Goal: Communication & Community: Share content

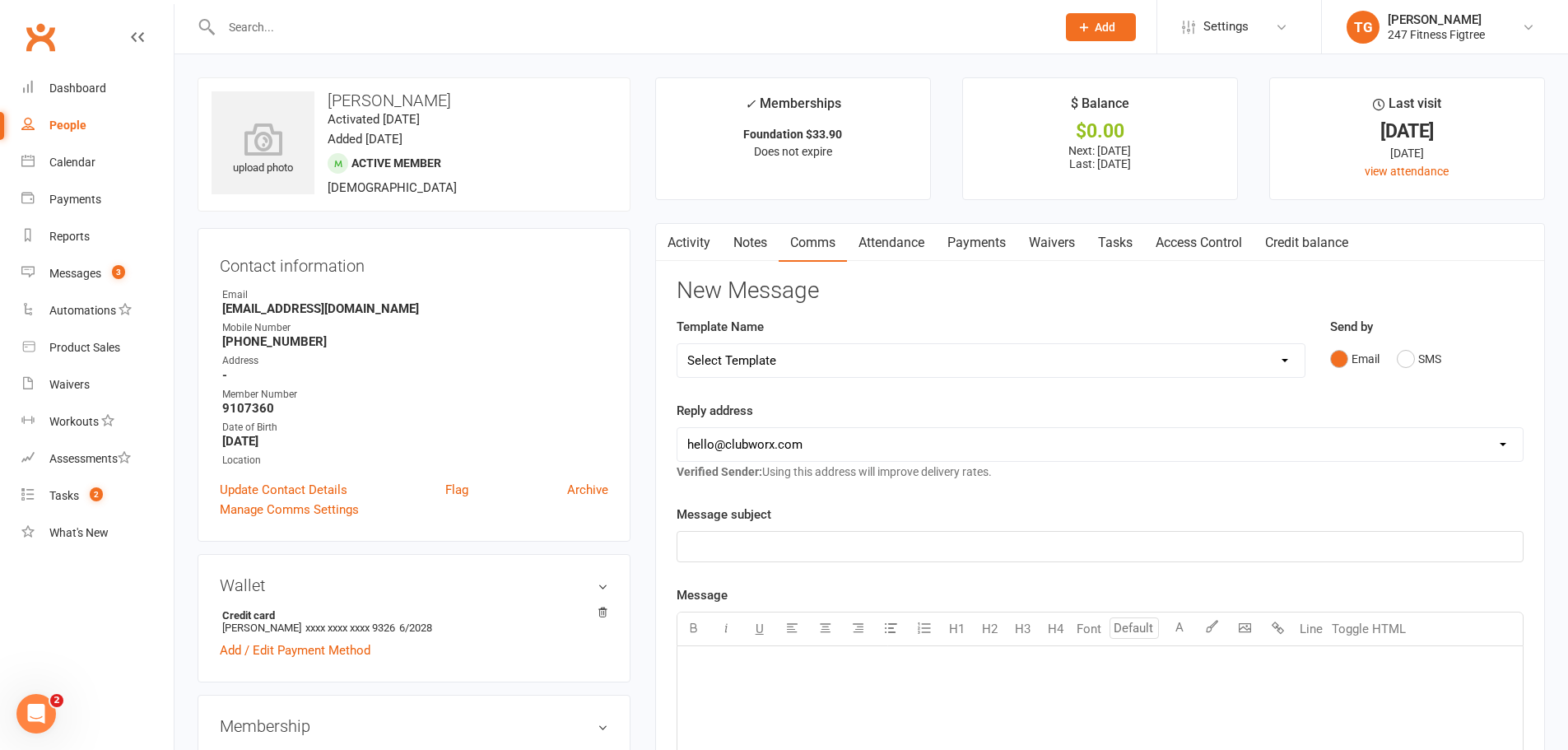
click at [250, 28] on input "text" at bounding box center [630, 27] width 828 height 23
click at [348, 30] on input "text" at bounding box center [630, 27] width 828 height 23
click at [297, 26] on input "text" at bounding box center [630, 27] width 828 height 23
paste input "[PERSON_NAME]"
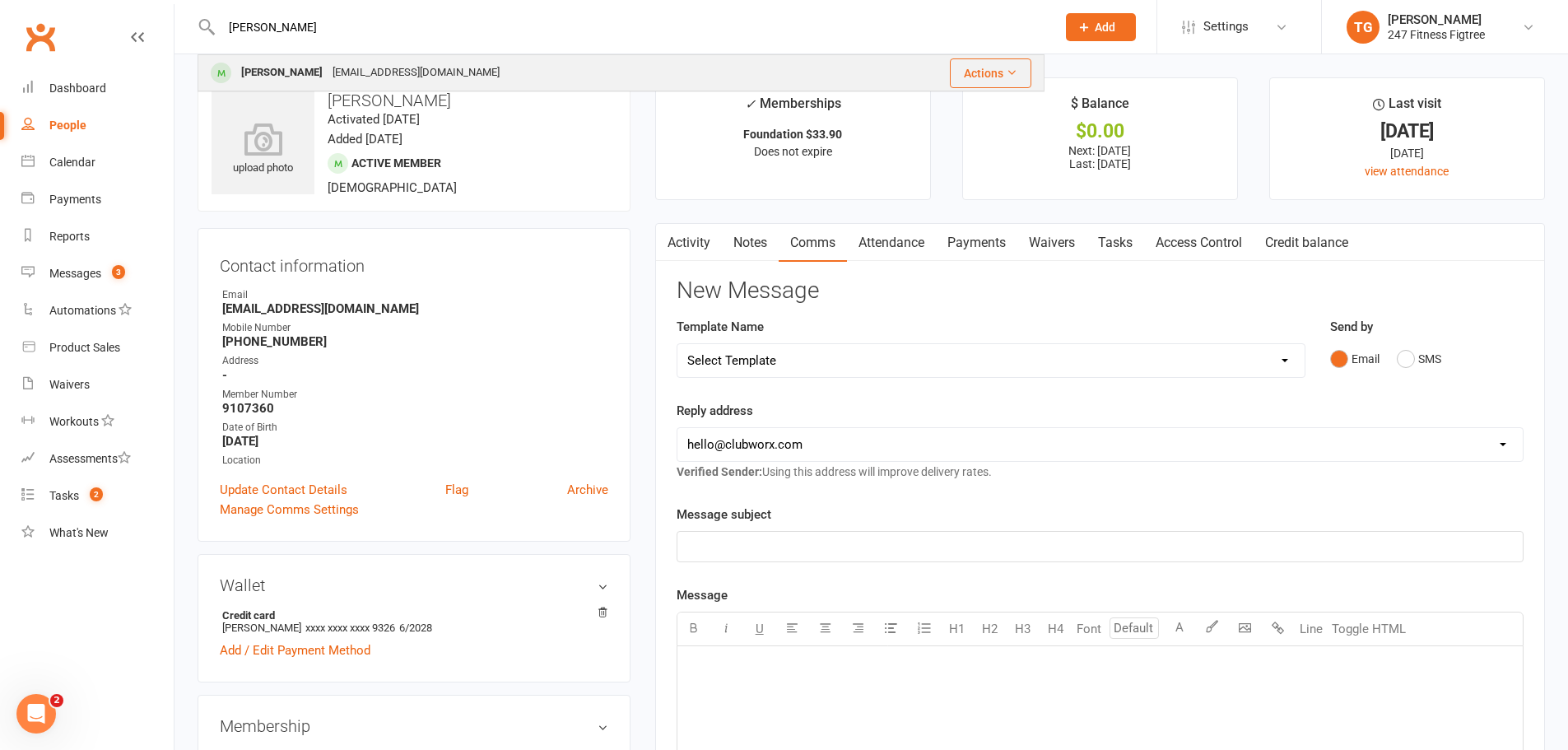
type input "[PERSON_NAME]"
click at [295, 67] on div "[PERSON_NAME]" at bounding box center [281, 73] width 92 height 24
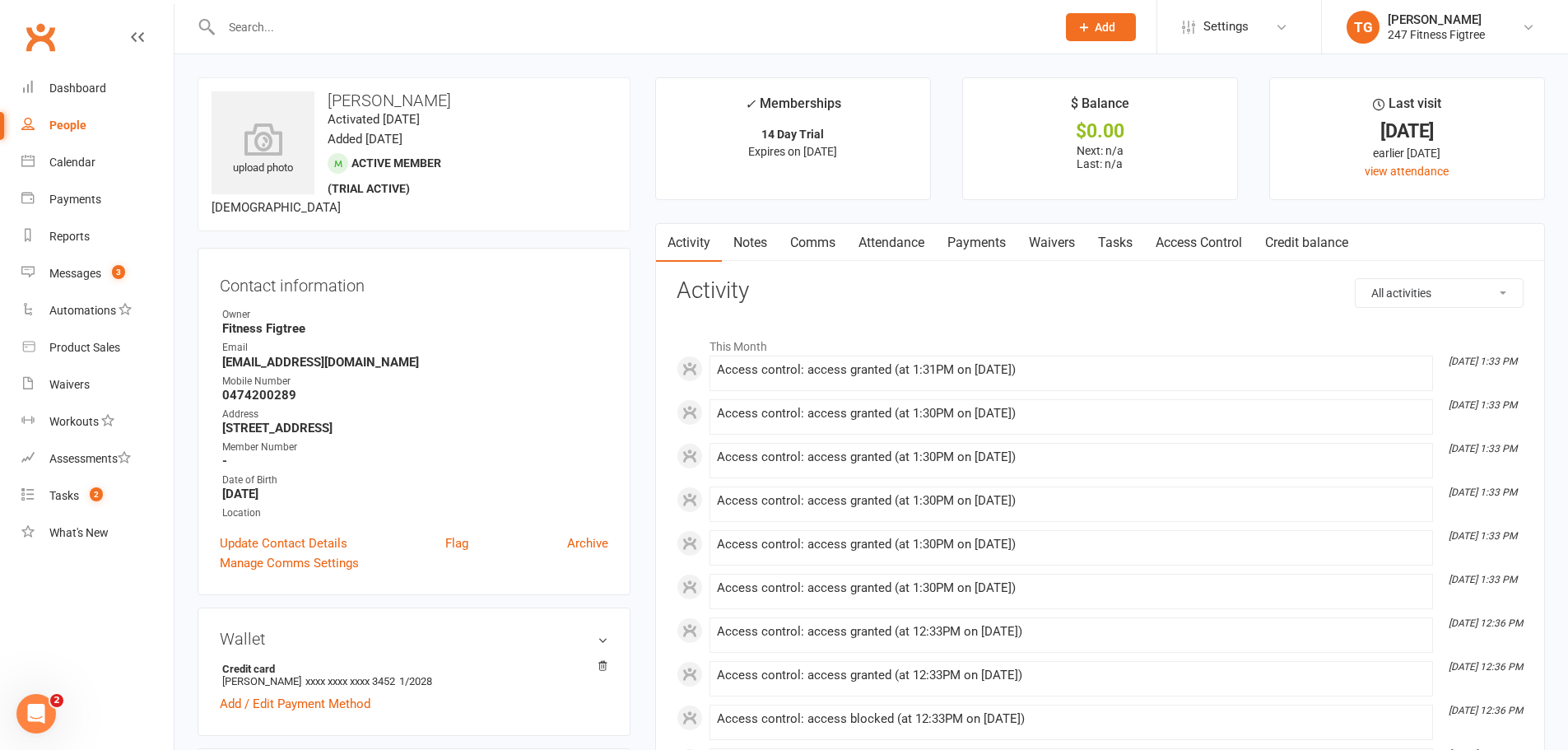
drag, startPoint x: 792, startPoint y: 371, endPoint x: 1136, endPoint y: 371, distance: 344.0
click at [1136, 371] on div "Access control: access granted (at 1:31PM on [DATE])" at bounding box center [1070, 369] width 708 height 14
click at [90, 281] on link "Messages 3" at bounding box center [97, 274] width 152 height 37
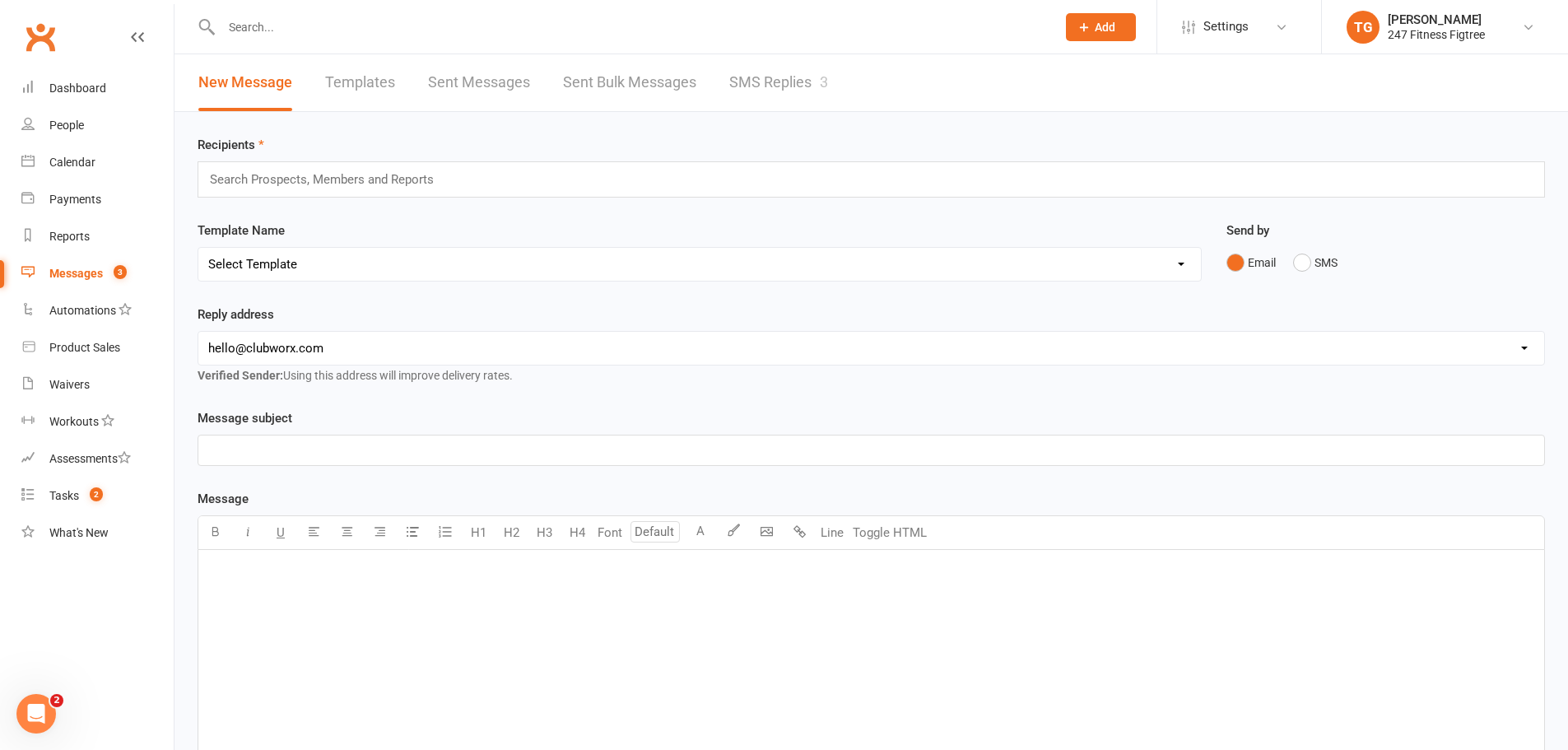
click at [782, 87] on link "SMS Replies 3" at bounding box center [778, 82] width 99 height 56
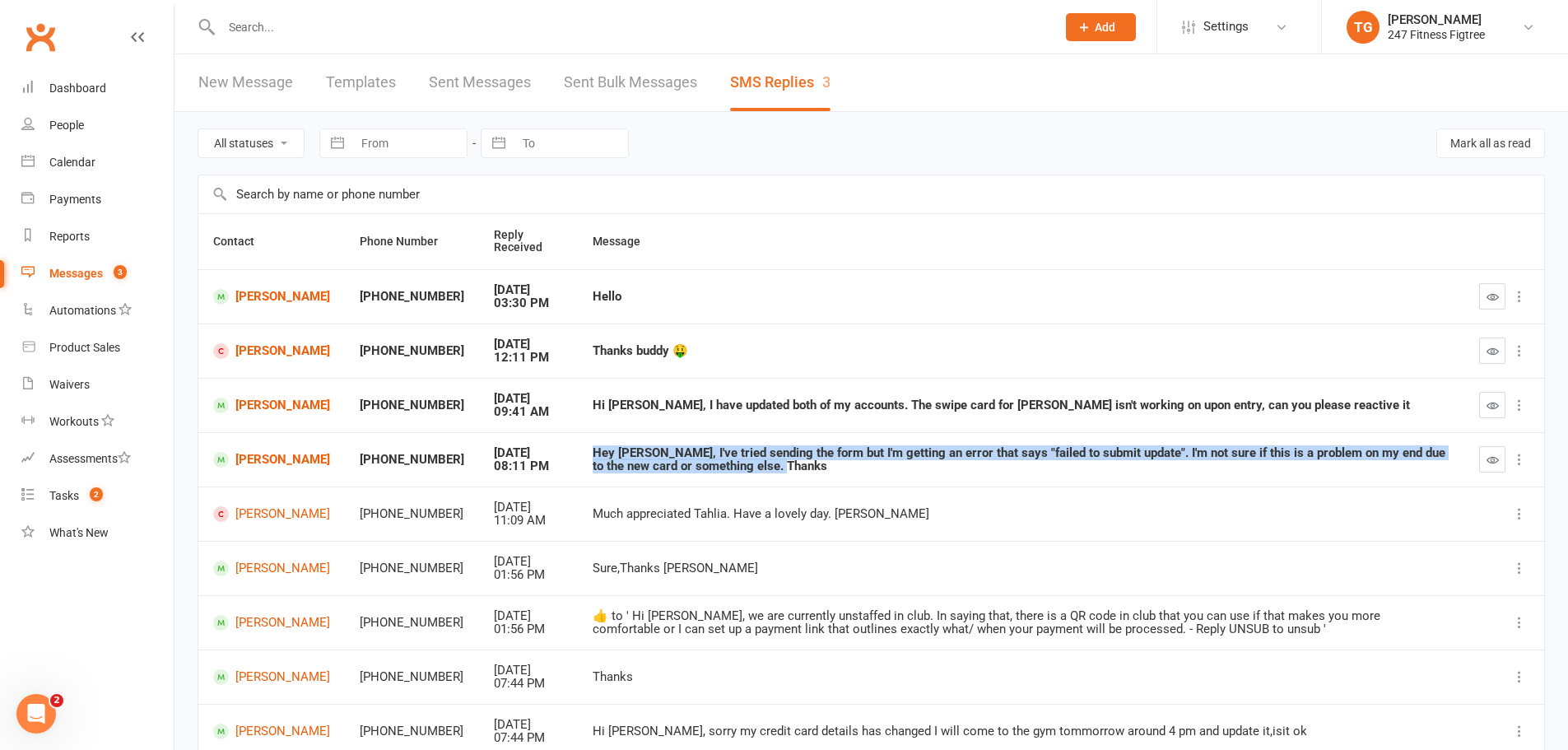
drag, startPoint x: 758, startPoint y: 468, endPoint x: 582, endPoint y: 451, distance: 176.8
click at [592, 451] on div "Hey [PERSON_NAME], I've tried sending the form but I'm getting an error that sa…" at bounding box center [1021, 459] width 857 height 27
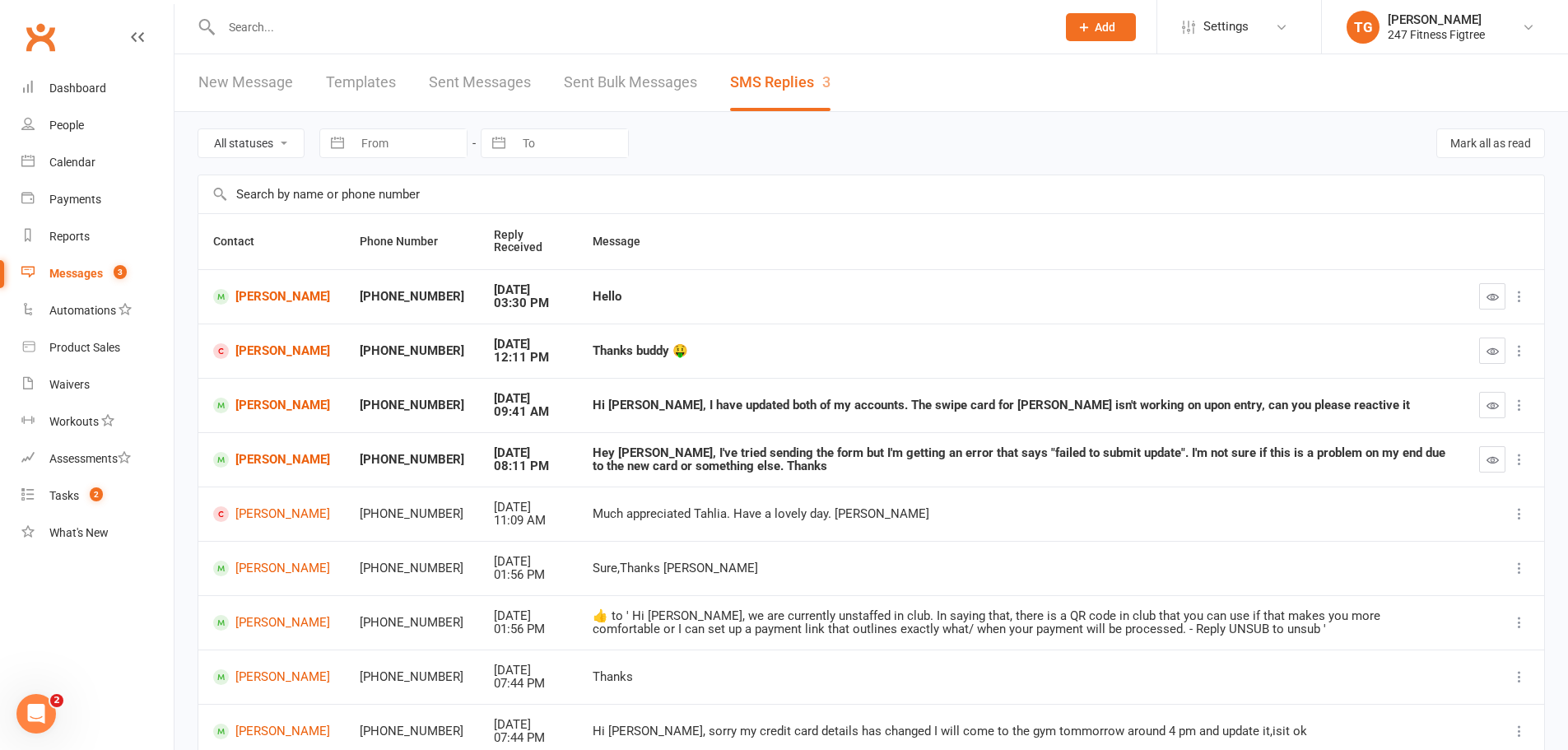
click at [601, 407] on div "Hi [PERSON_NAME], I have updated both of my accounts. The swipe card for [PERSO…" at bounding box center [1021, 405] width 857 height 14
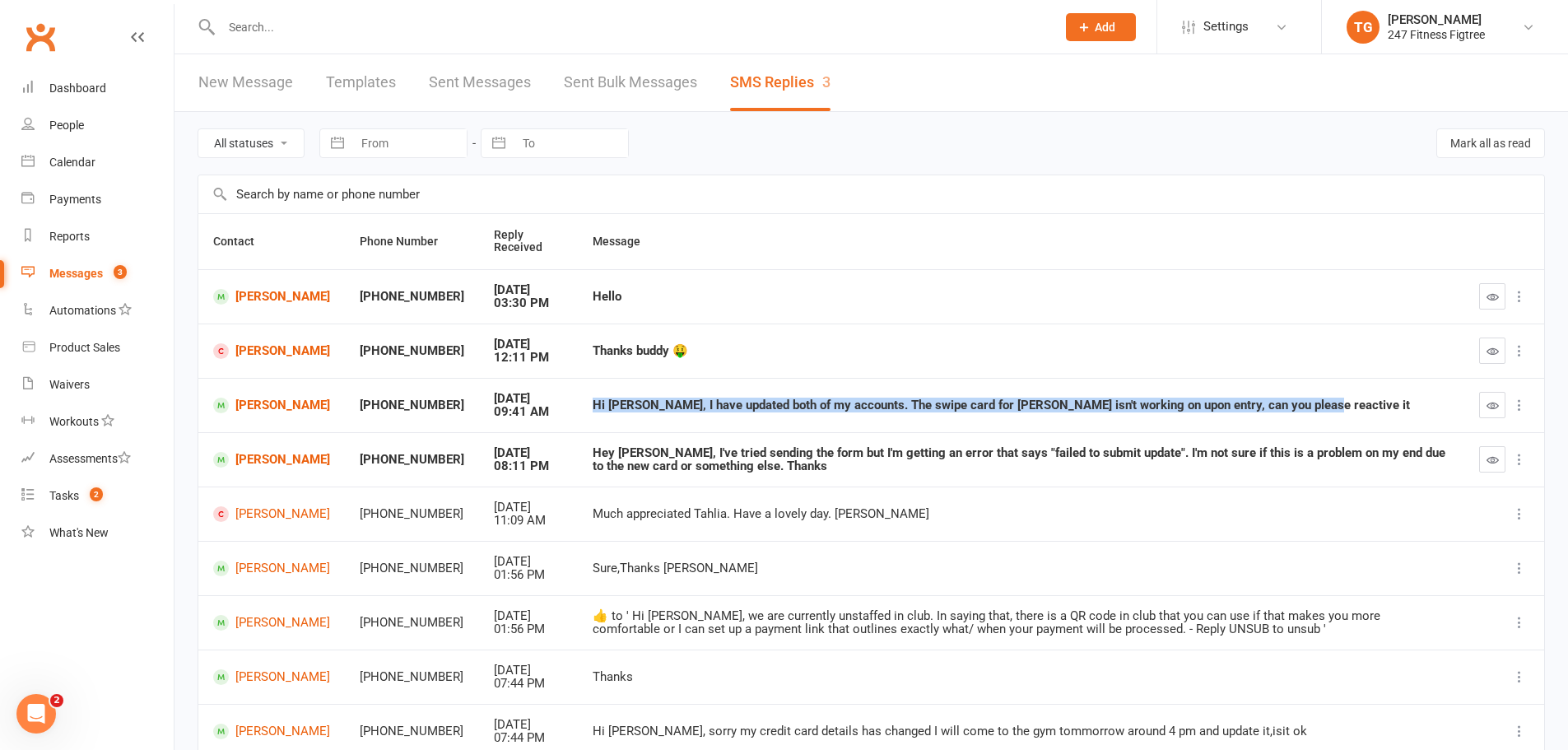
drag, startPoint x: 1313, startPoint y: 405, endPoint x: 570, endPoint y: 411, distance: 743.0
click at [578, 411] on td "Hi [PERSON_NAME], I have updated both of my accounts. The swipe card for [PERSO…" at bounding box center [1021, 405] width 887 height 55
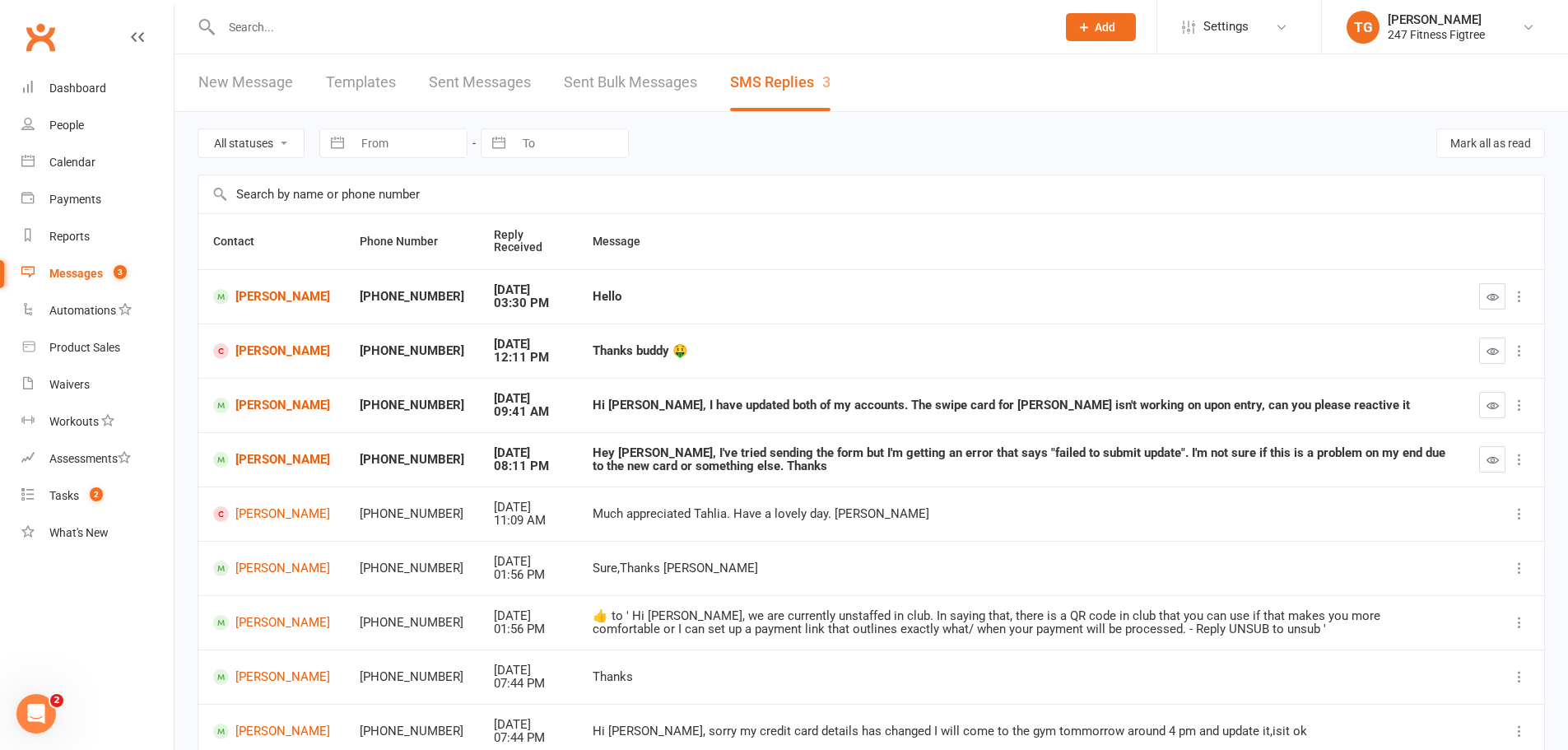
click at [624, 343] on td "Thanks buddy 🤑" at bounding box center [1021, 350] width 887 height 55
click at [300, 351] on link "[PERSON_NAME]" at bounding box center [271, 351] width 117 height 16
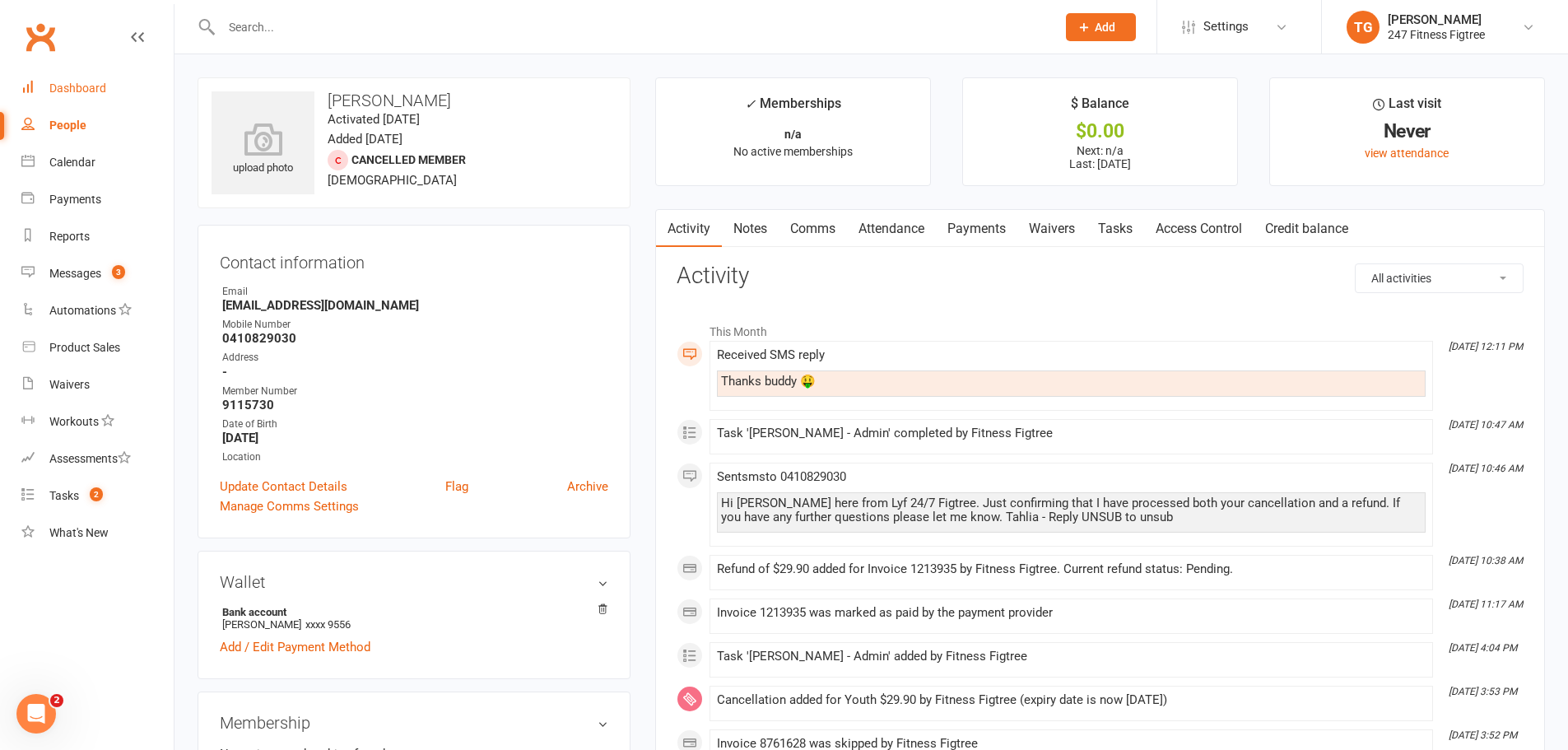
click at [94, 93] on div "Dashboard" at bounding box center [77, 88] width 56 height 13
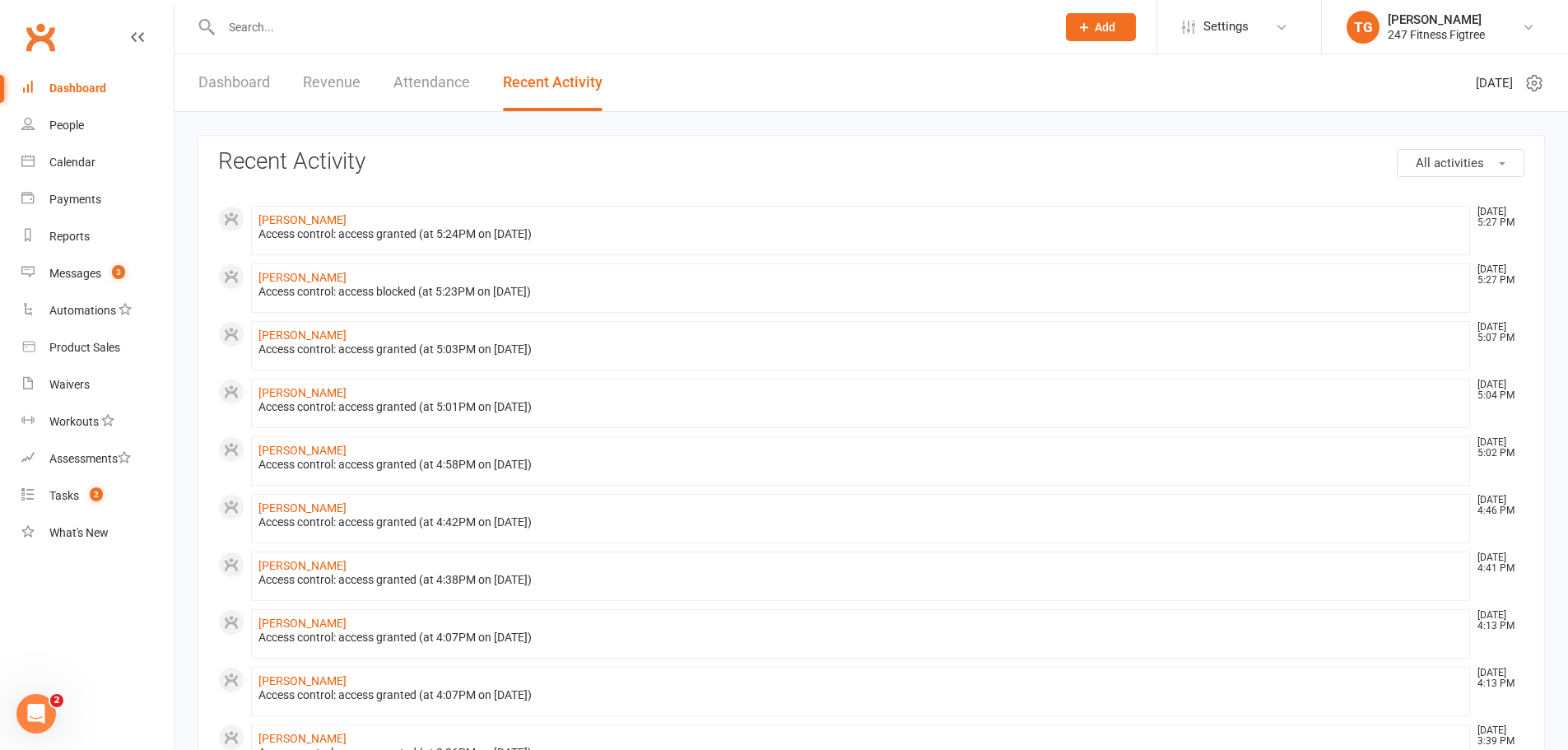
click at [93, 94] on div "Dashboard" at bounding box center [77, 88] width 56 height 13
click at [245, 85] on link "Dashboard" at bounding box center [233, 82] width 71 height 56
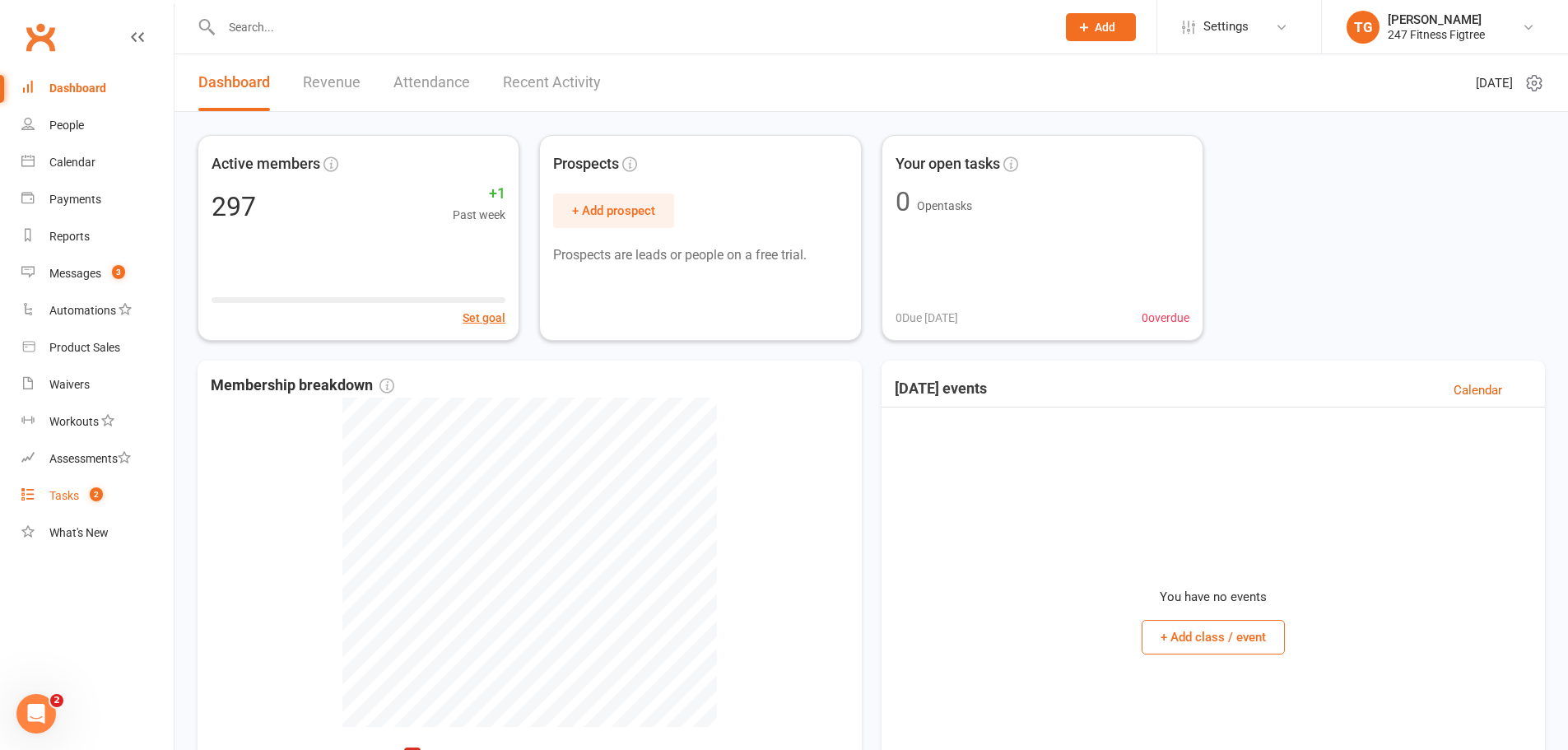
click at [82, 494] on count-badge "2" at bounding box center [92, 495] width 21 height 13
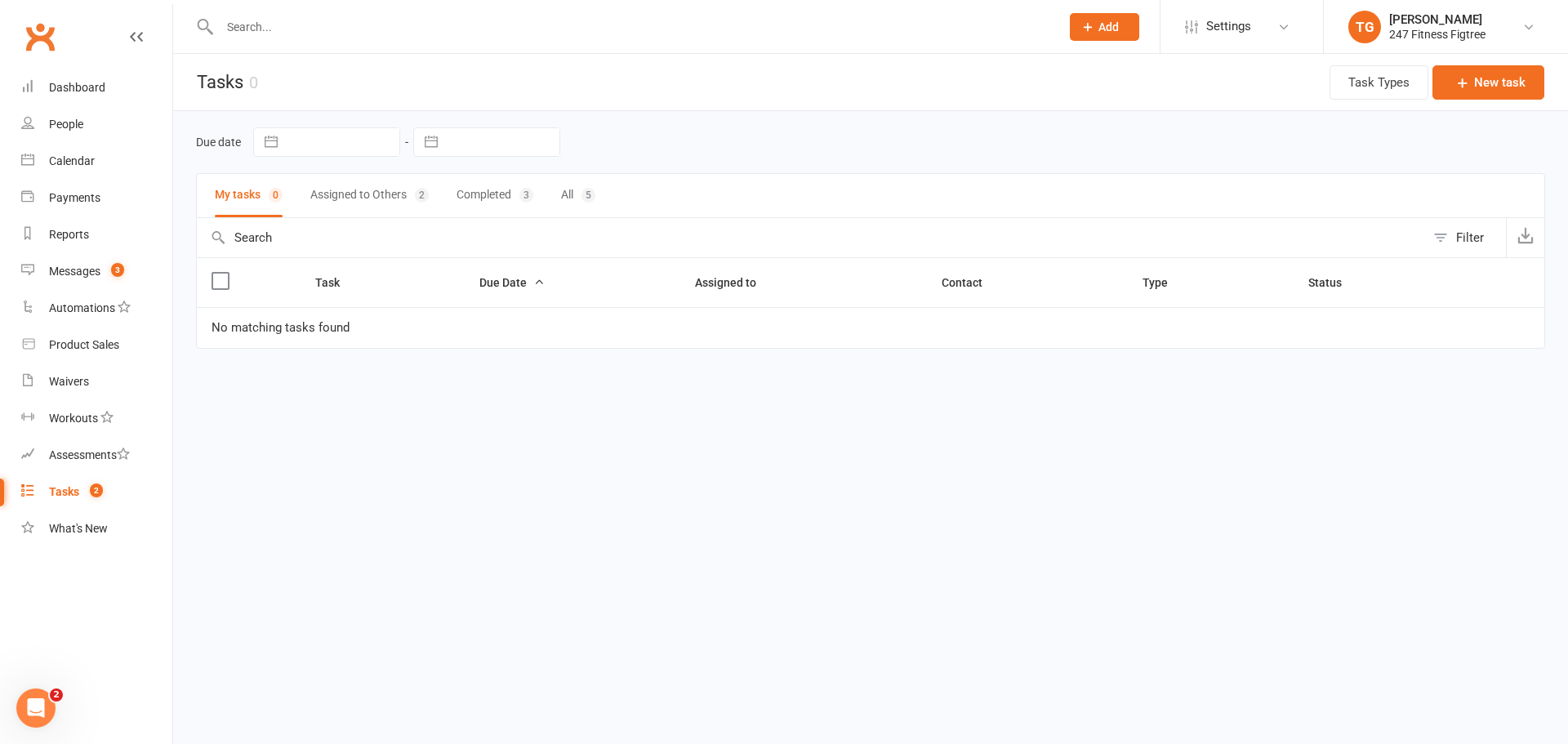
click at [494, 196] on button "Completed 3" at bounding box center [495, 195] width 77 height 43
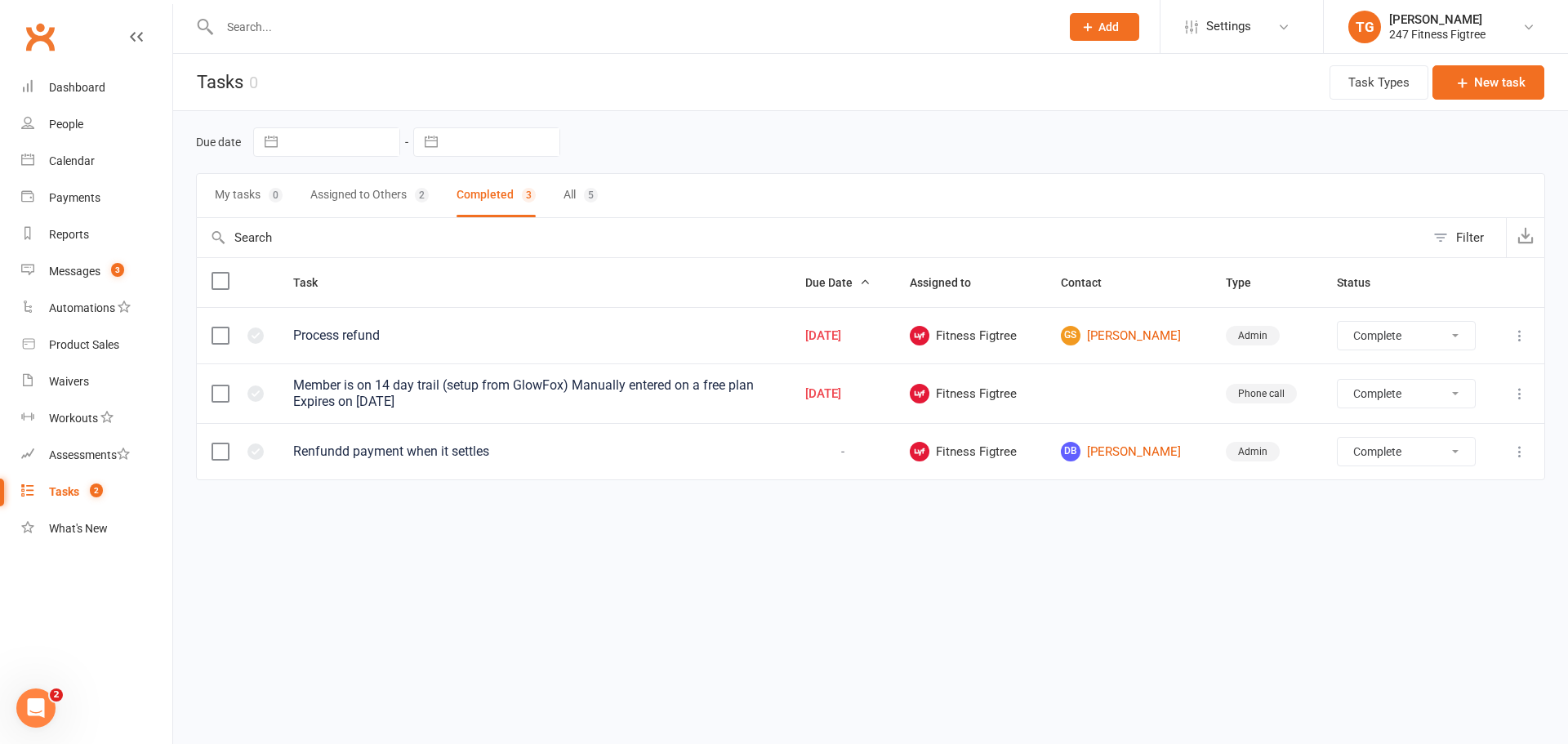
select select "finished"
click at [343, 332] on div "Process refund" at bounding box center [534, 336] width 482 height 17
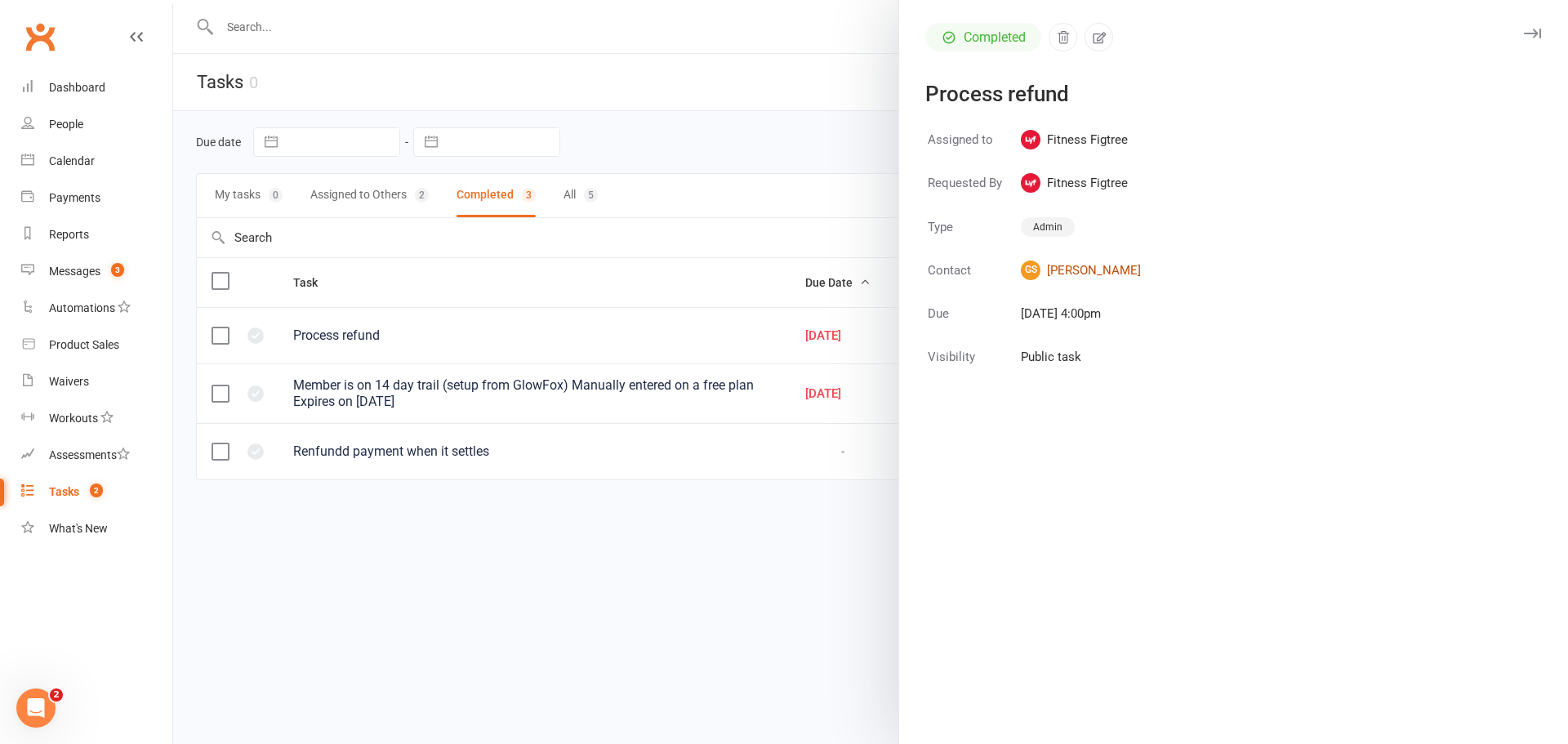
click at [1098, 268] on link "GS [PERSON_NAME]" at bounding box center [1080, 270] width 120 height 19
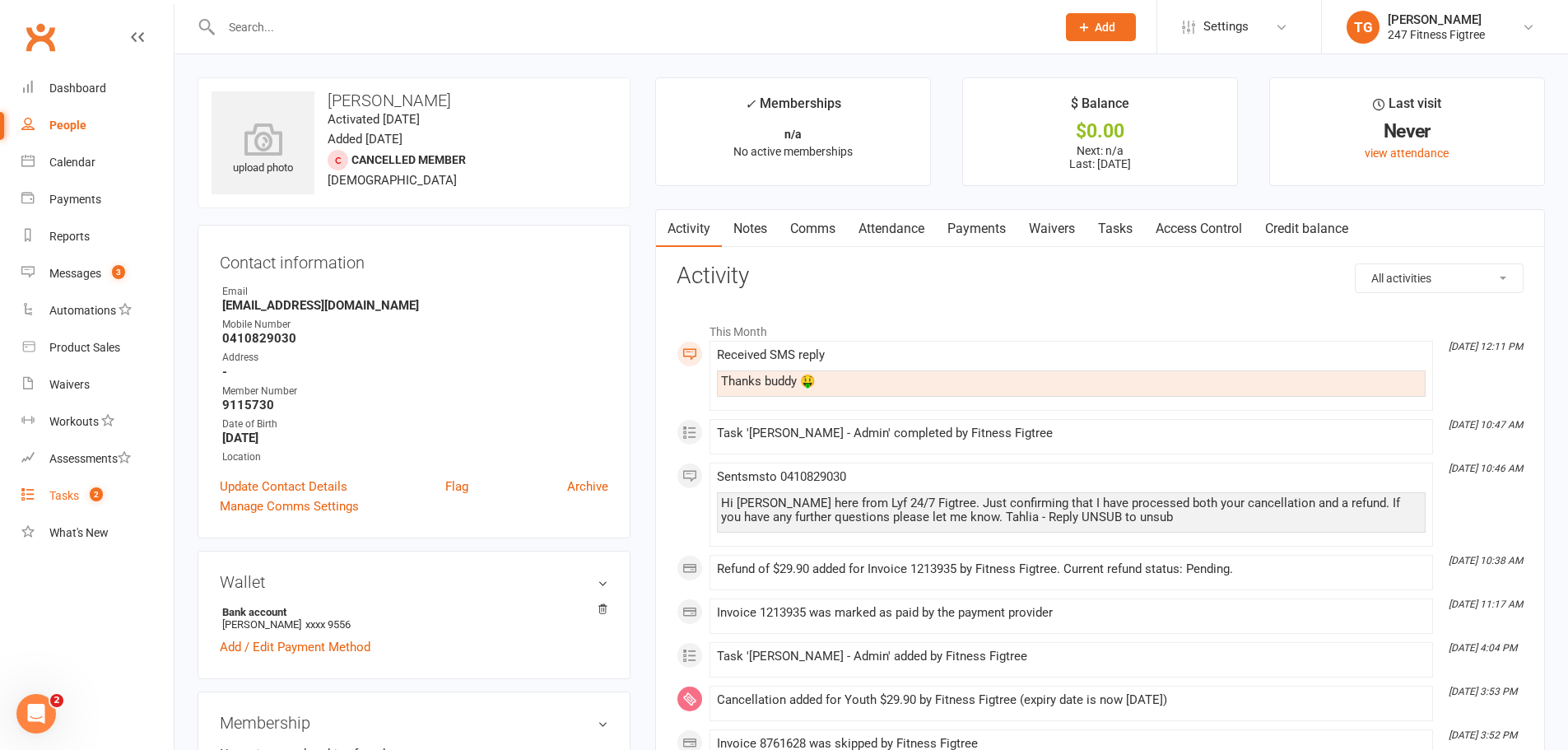
click at [71, 494] on div "Tasks" at bounding box center [64, 495] width 30 height 13
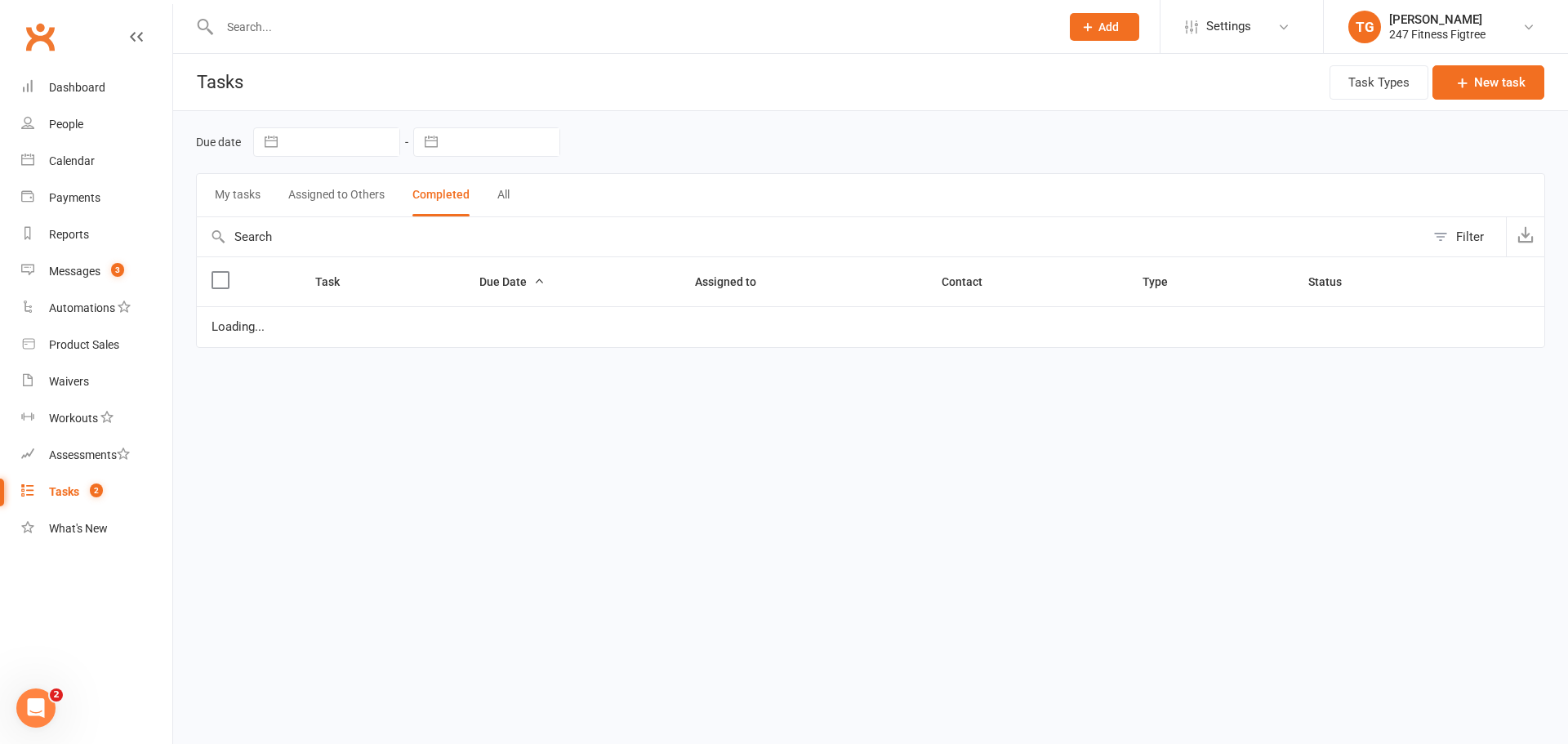
select select "finished"
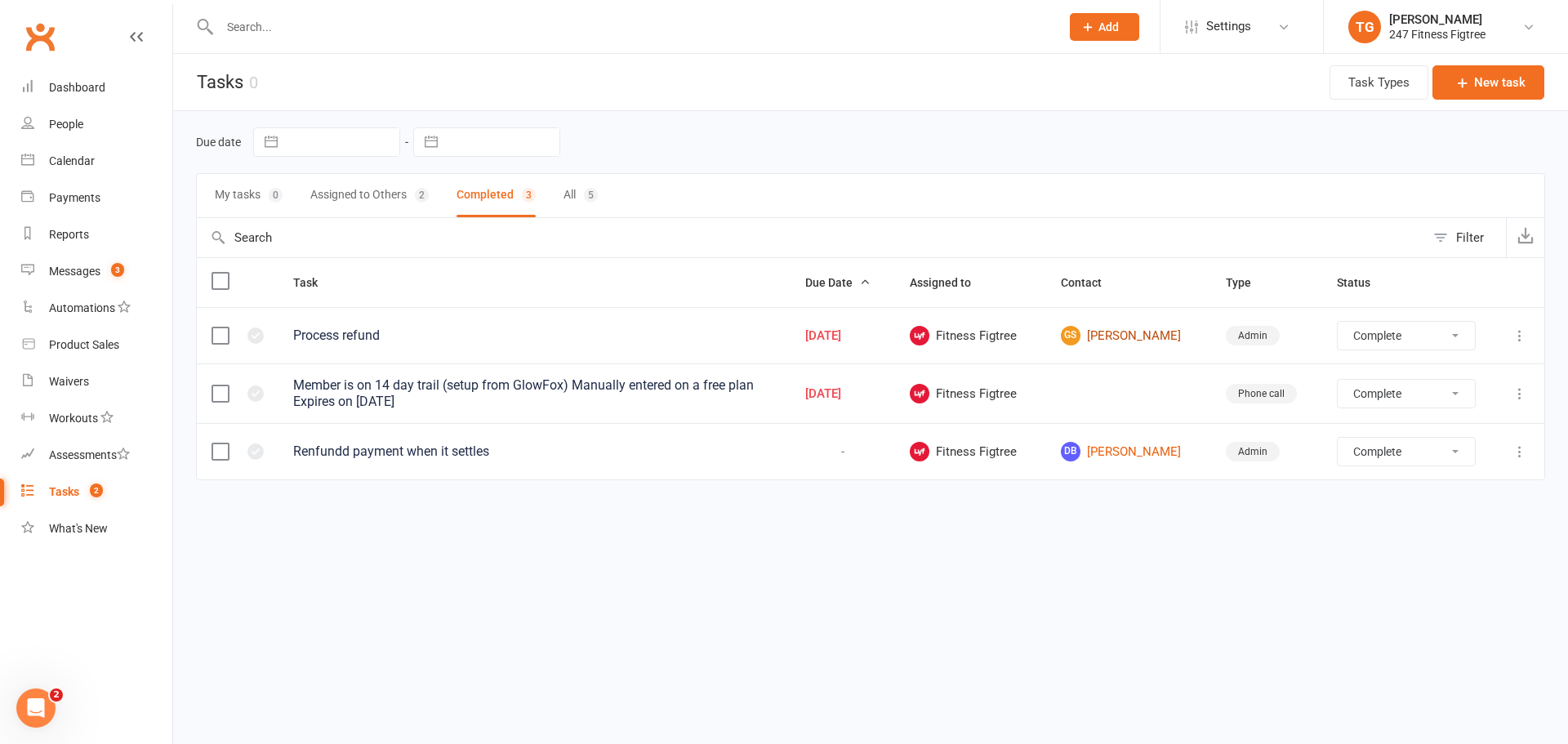
click at [1147, 336] on link "GS [PERSON_NAME]" at bounding box center [1129, 335] width 136 height 19
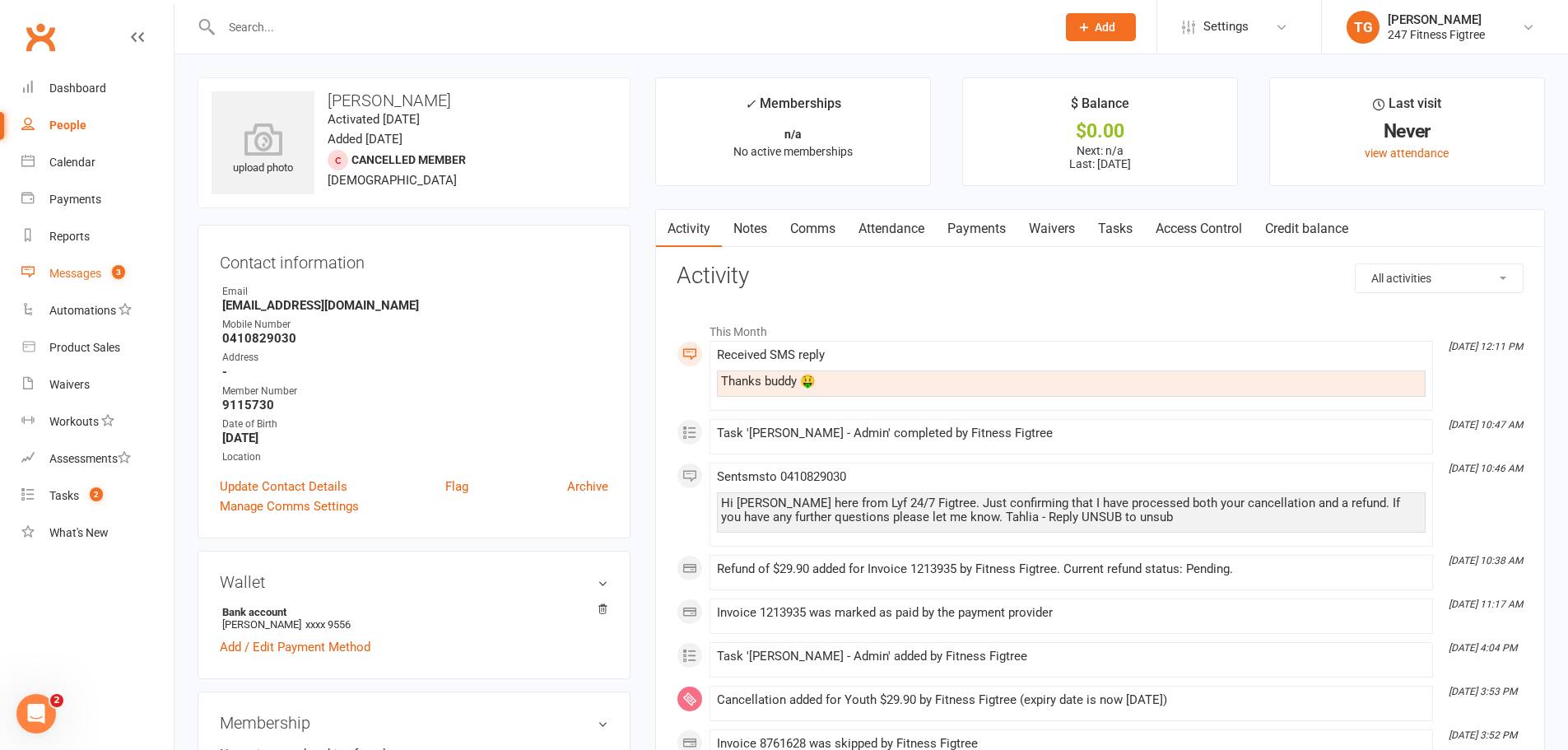
click at [86, 269] on div "Messages" at bounding box center [75, 273] width 52 height 13
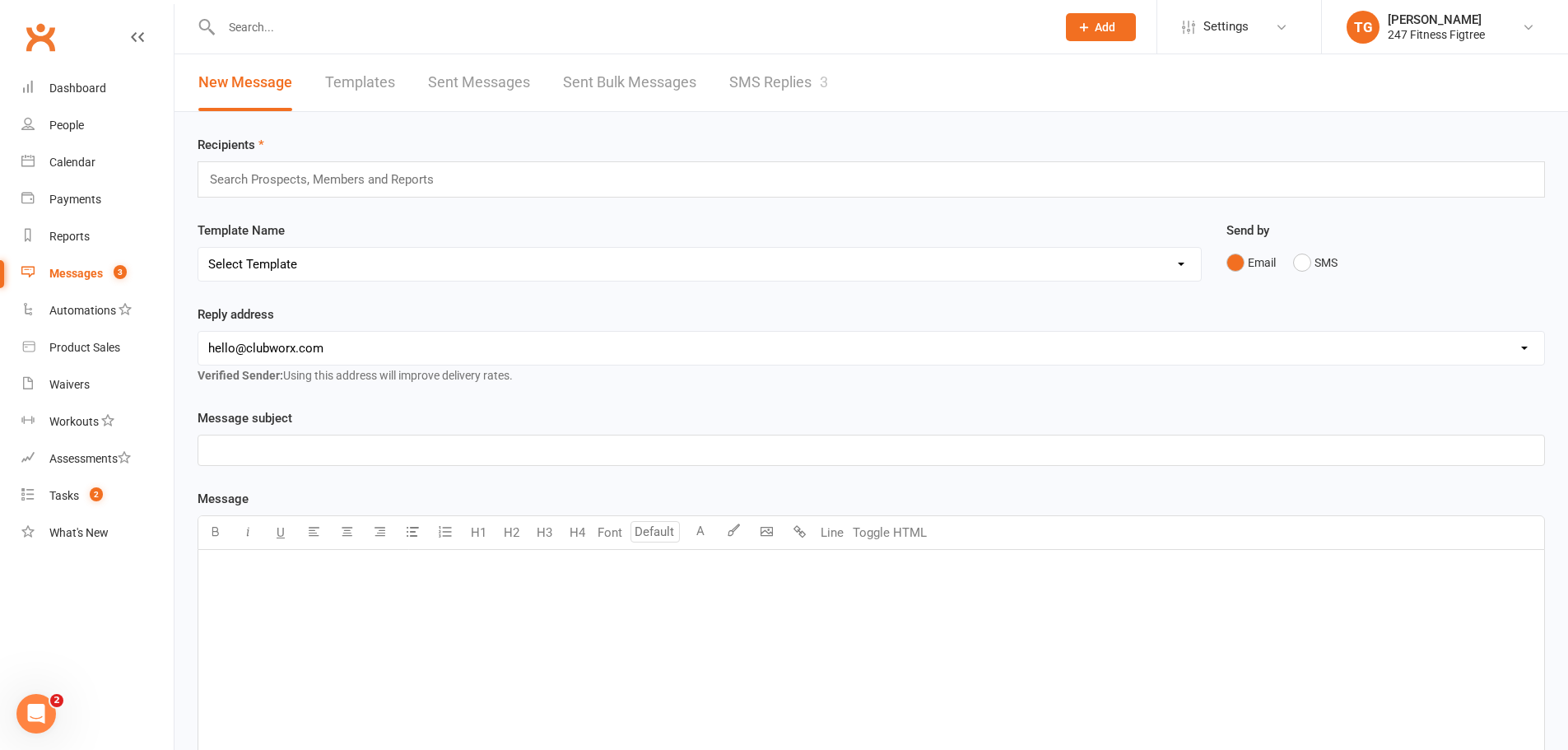
click at [799, 72] on link "SMS Replies 3" at bounding box center [778, 82] width 99 height 56
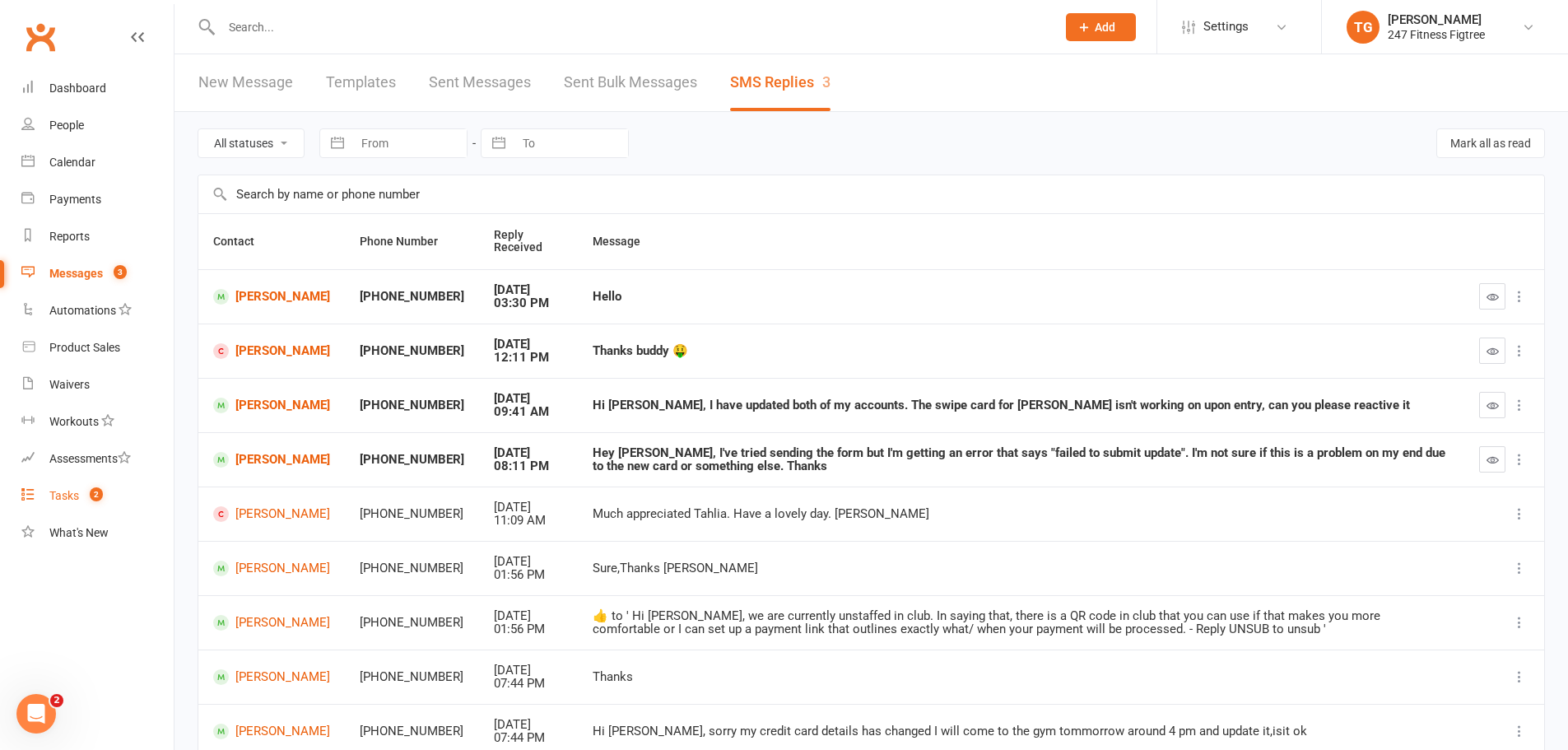
click at [75, 488] on link "Tasks 2" at bounding box center [97, 496] width 152 height 37
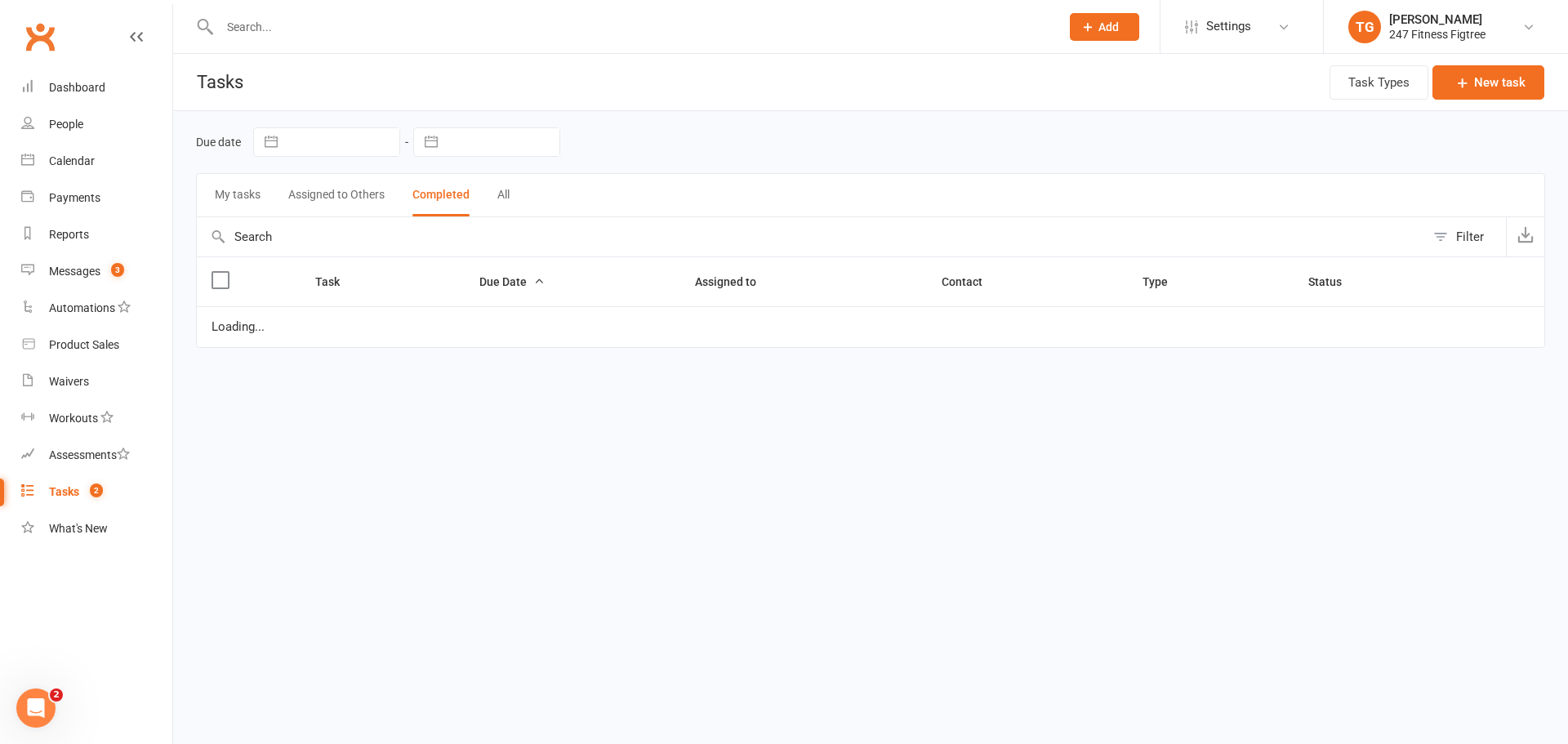
select select "finished"
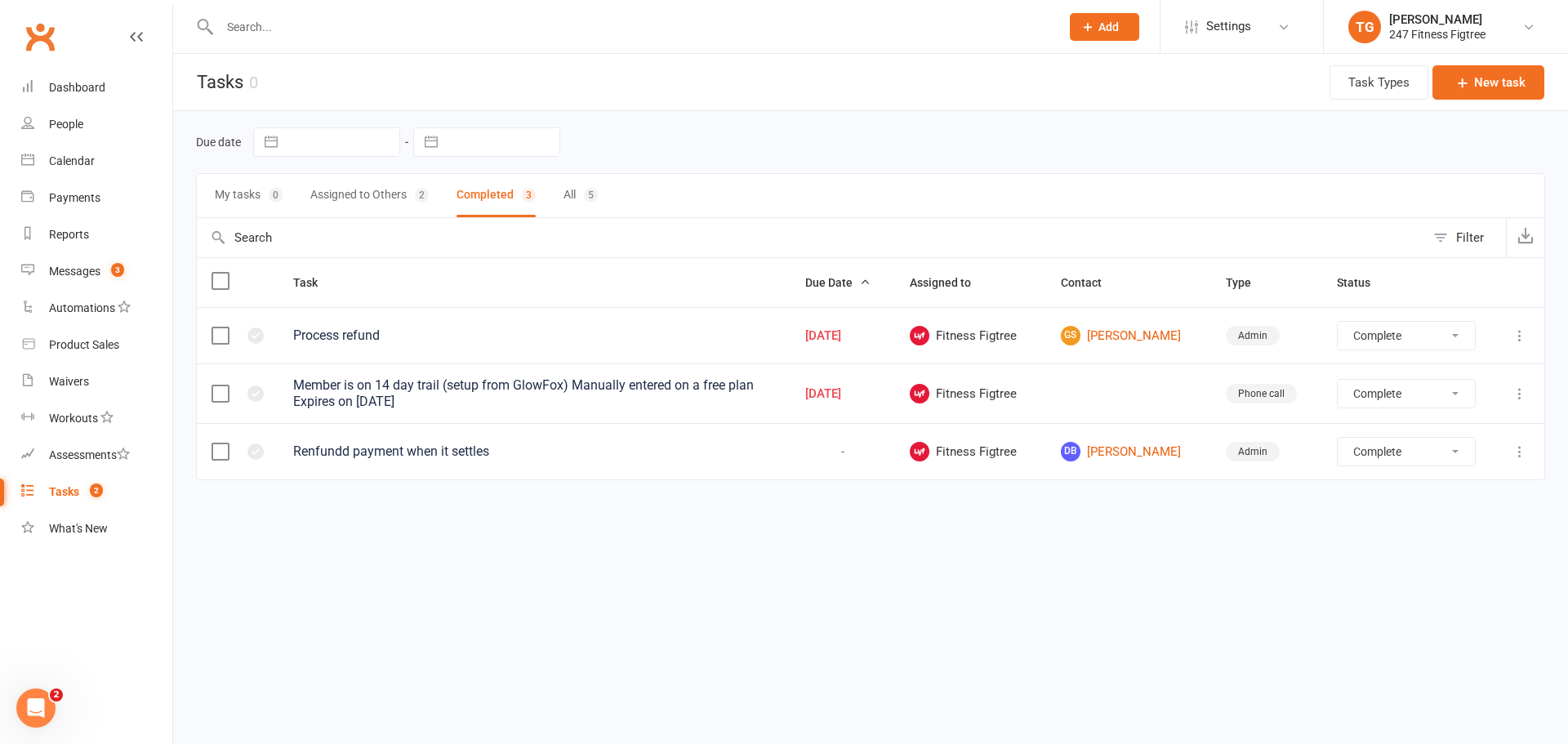
click at [1522, 333] on icon at bounding box center [1520, 336] width 17 height 17
click at [347, 343] on div "Process refund" at bounding box center [534, 336] width 482 height 17
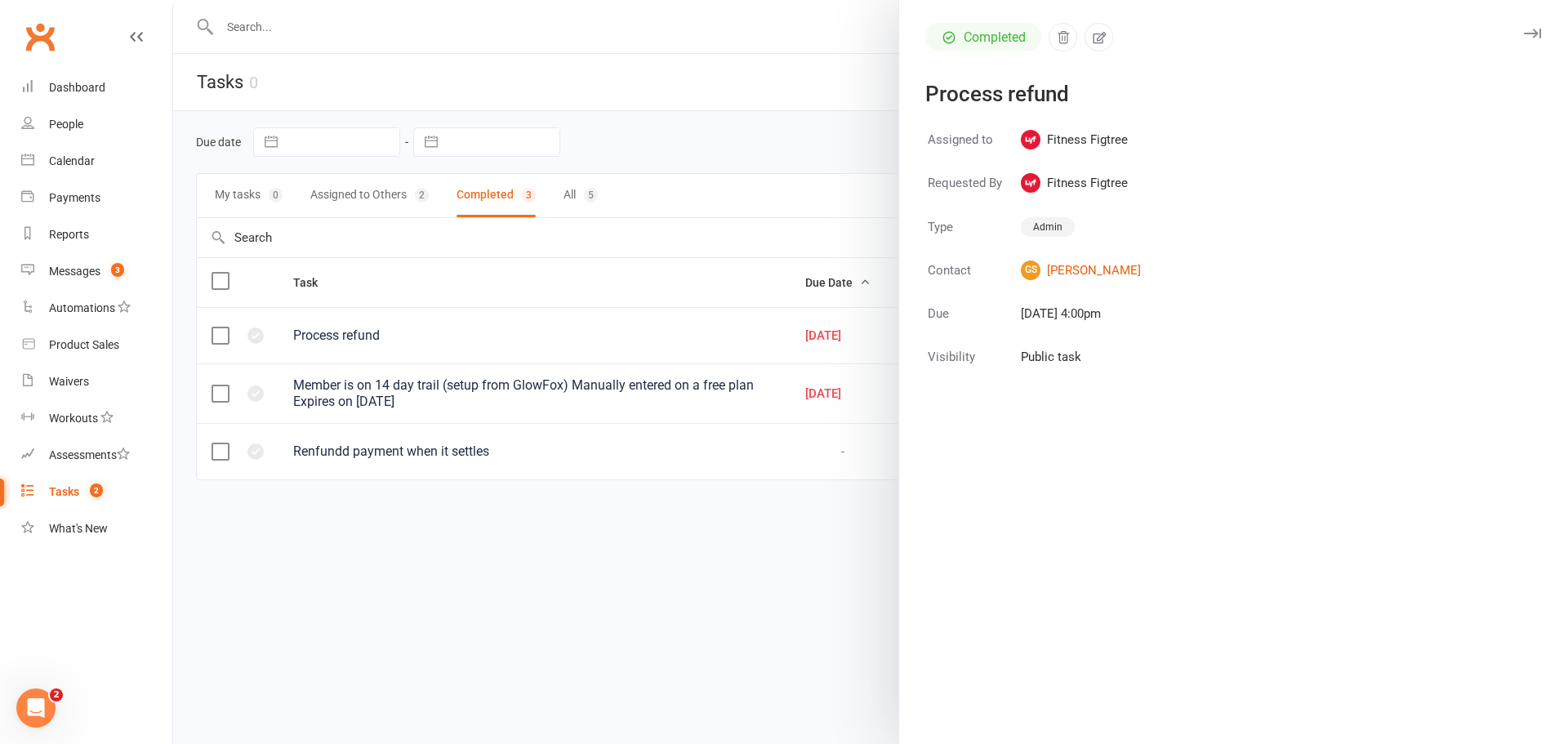
click at [755, 81] on div at bounding box center [870, 372] width 1395 height 744
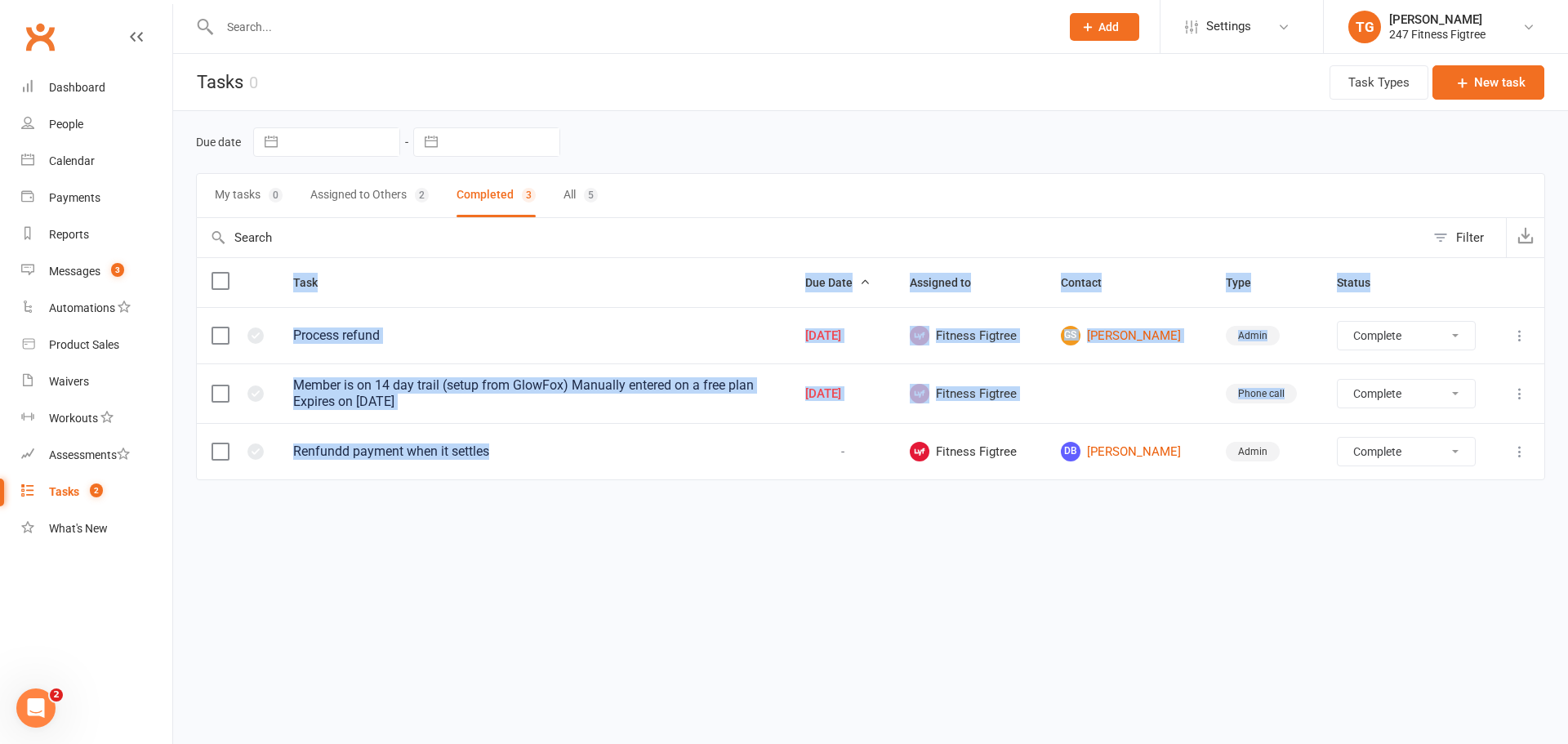
drag, startPoint x: 488, startPoint y: 445, endPoint x: 514, endPoint y: 528, distance: 87.0
click at [514, 528] on html "Prospect Member Non-attending contact Class / event Appointment Task Membership…" at bounding box center [784, 274] width 1568 height 548
click at [478, 536] on html "Prospect Member Non-attending contact Class / event Appointment Task Membership…" at bounding box center [784, 274] width 1568 height 548
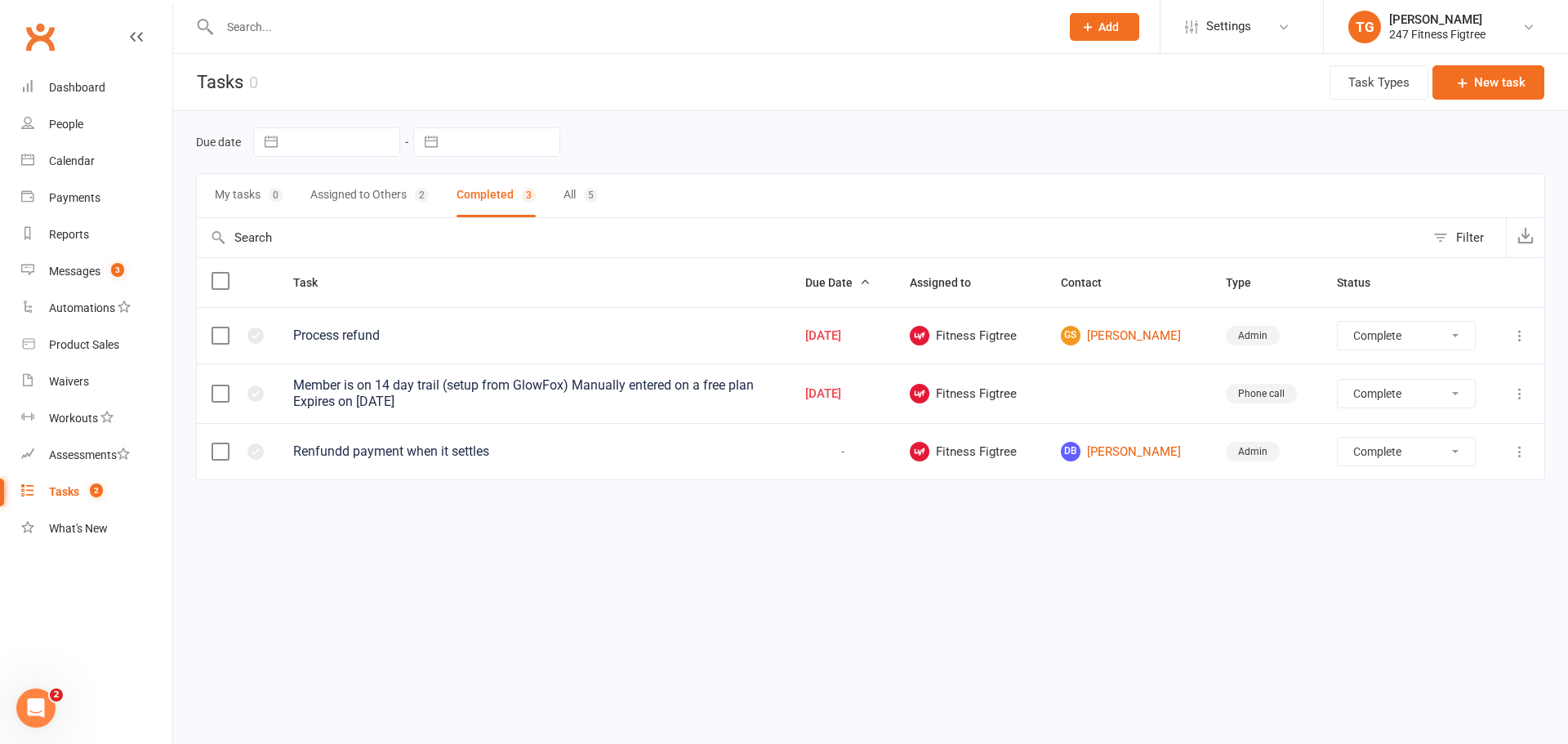
click at [409, 452] on div "Renfundd payment when it settles" at bounding box center [534, 452] width 482 height 17
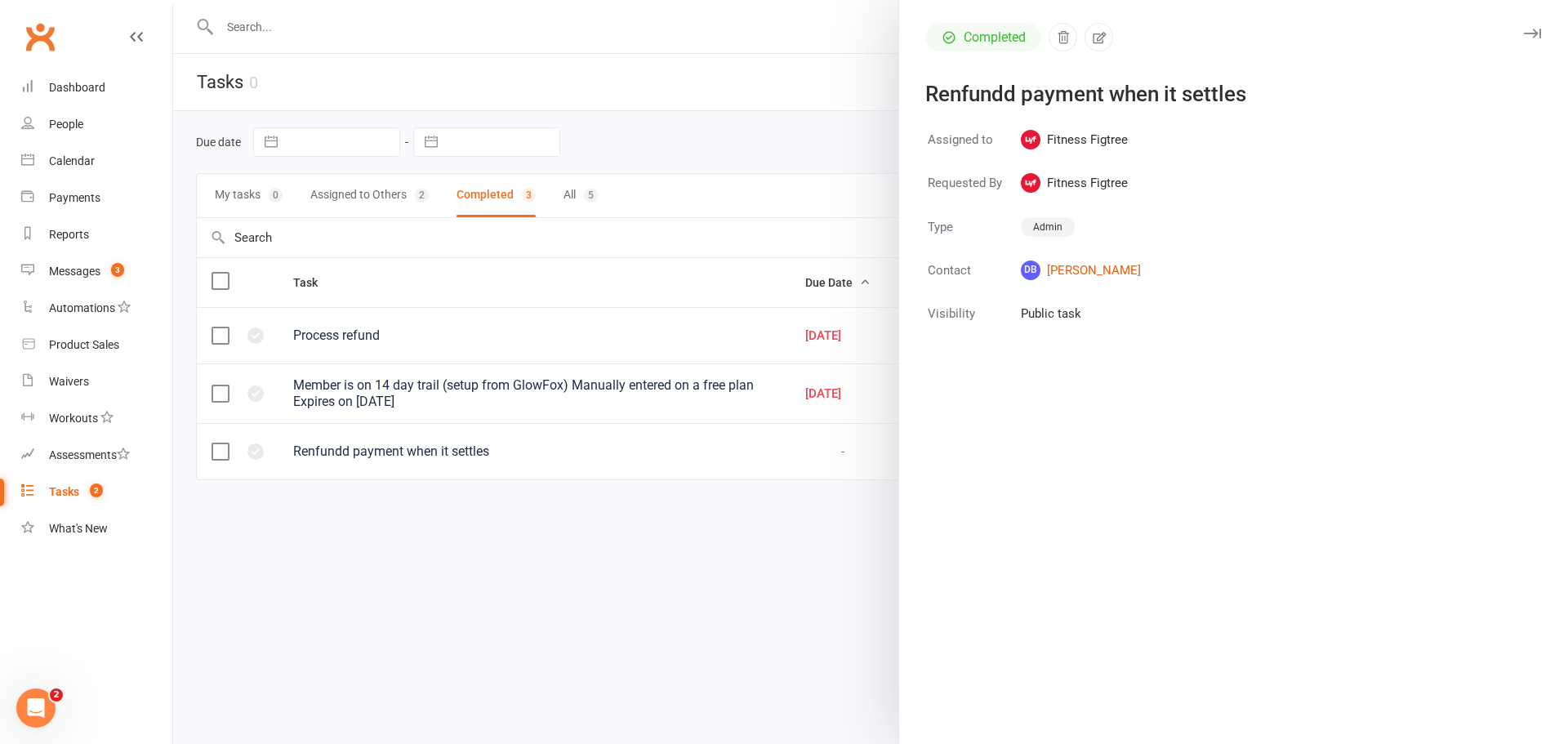
click at [848, 13] on div at bounding box center [870, 372] width 1395 height 744
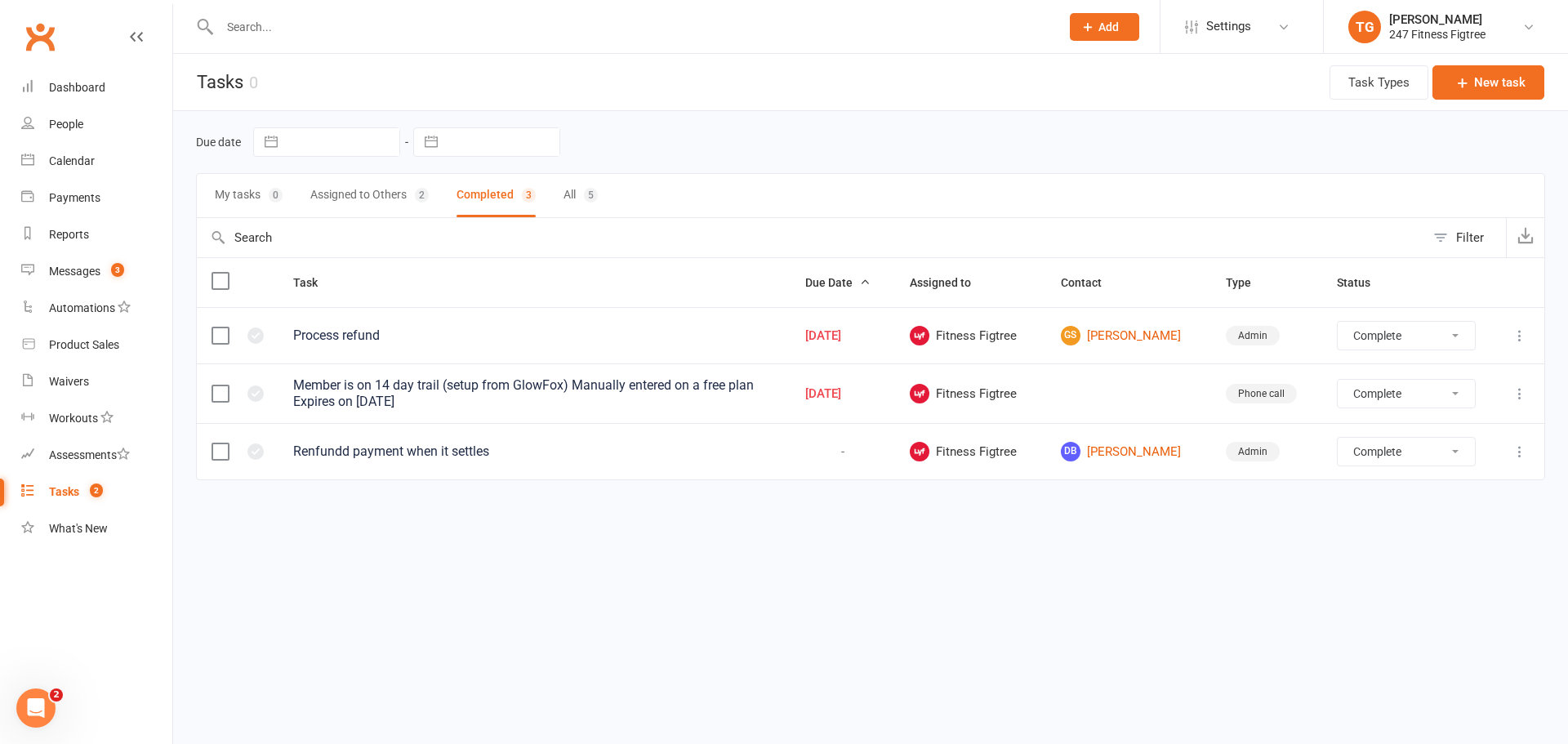
click at [348, 329] on div "Process refund" at bounding box center [534, 336] width 482 height 17
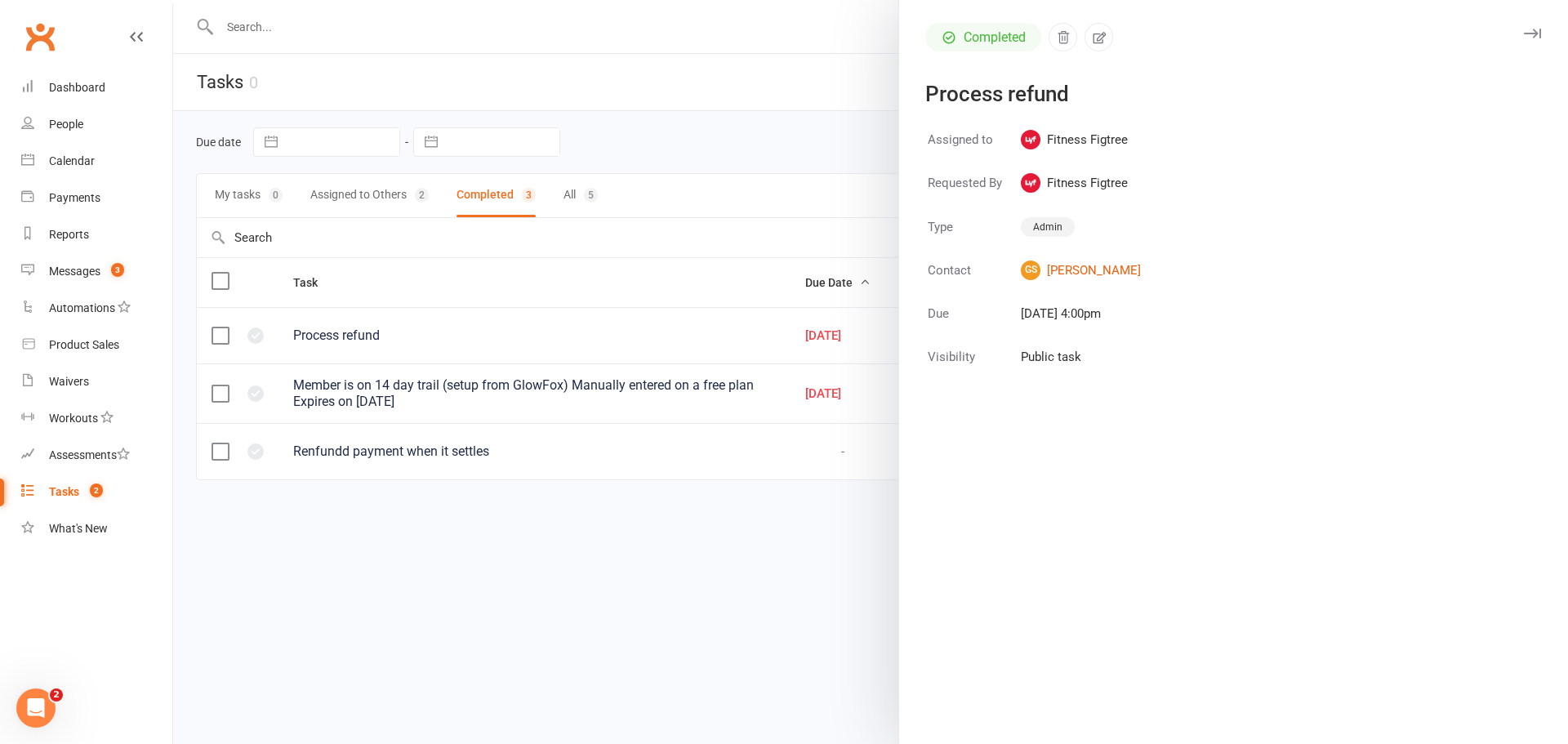
click at [713, 44] on div at bounding box center [870, 372] width 1395 height 744
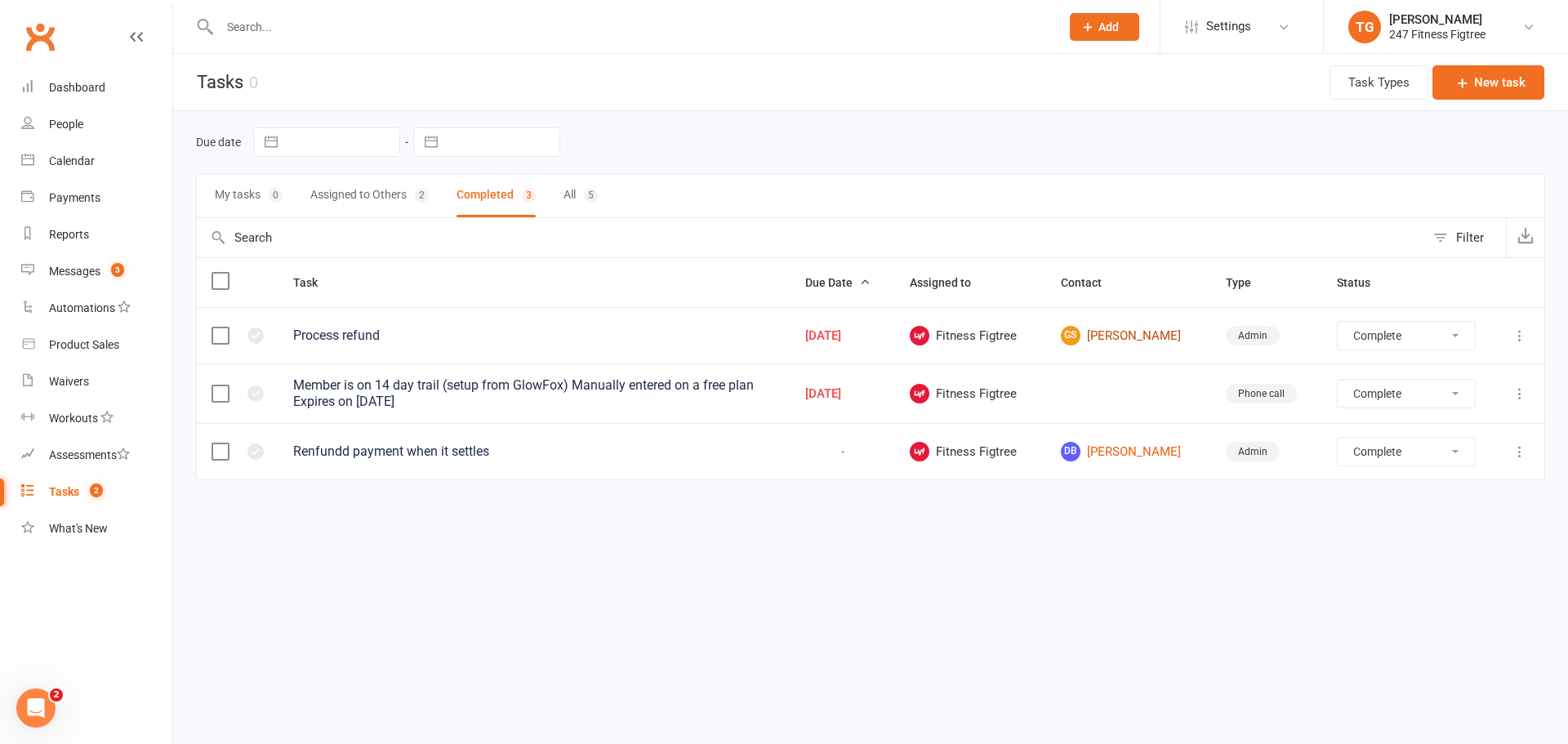
click at [1138, 335] on link "GS [PERSON_NAME]" at bounding box center [1129, 335] width 136 height 19
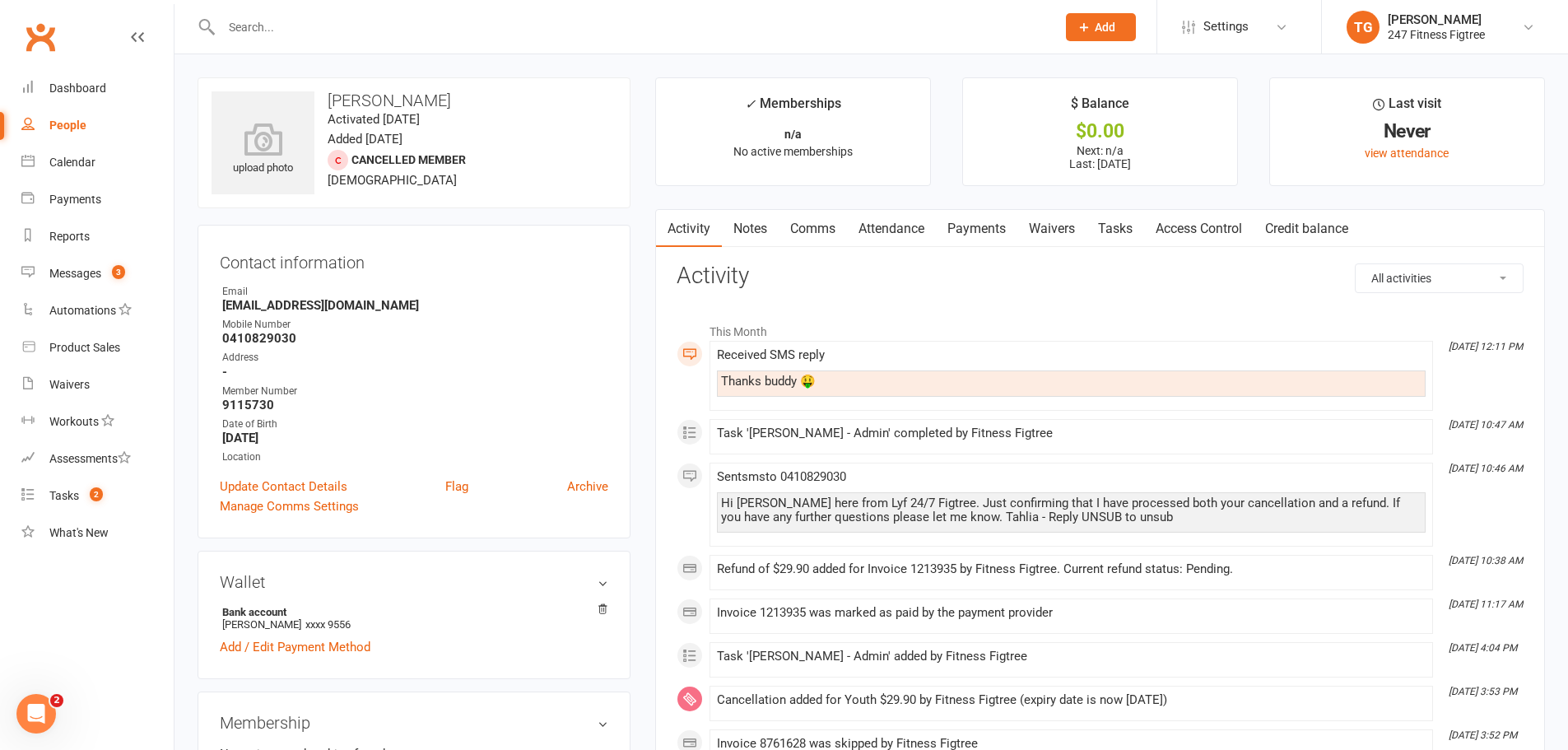
drag, startPoint x: 1174, startPoint y: 519, endPoint x: 706, endPoint y: 496, distance: 468.6
click at [761, 229] on link "Notes" at bounding box center [750, 229] width 56 height 38
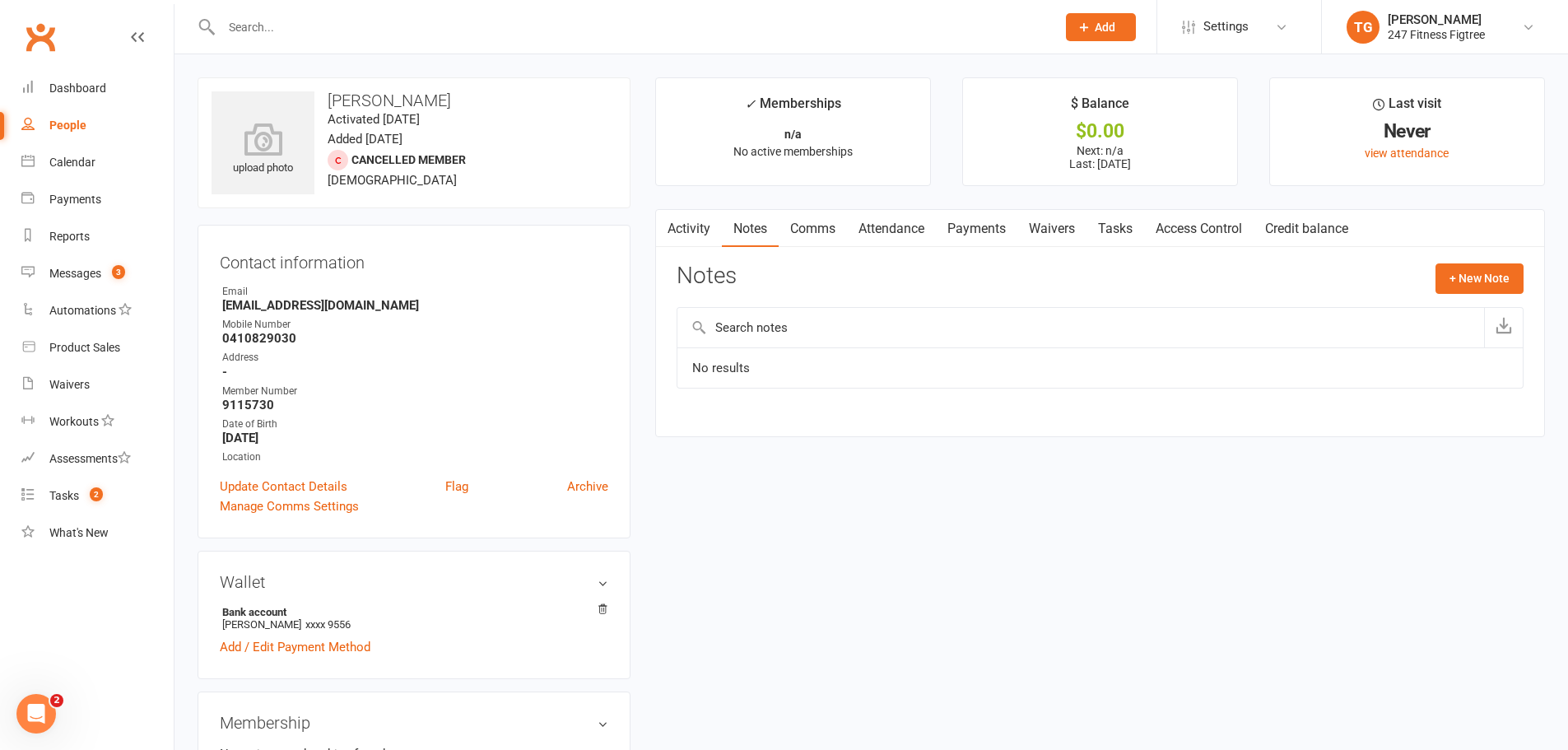
click at [1185, 234] on link "Access Control" at bounding box center [1199, 229] width 109 height 38
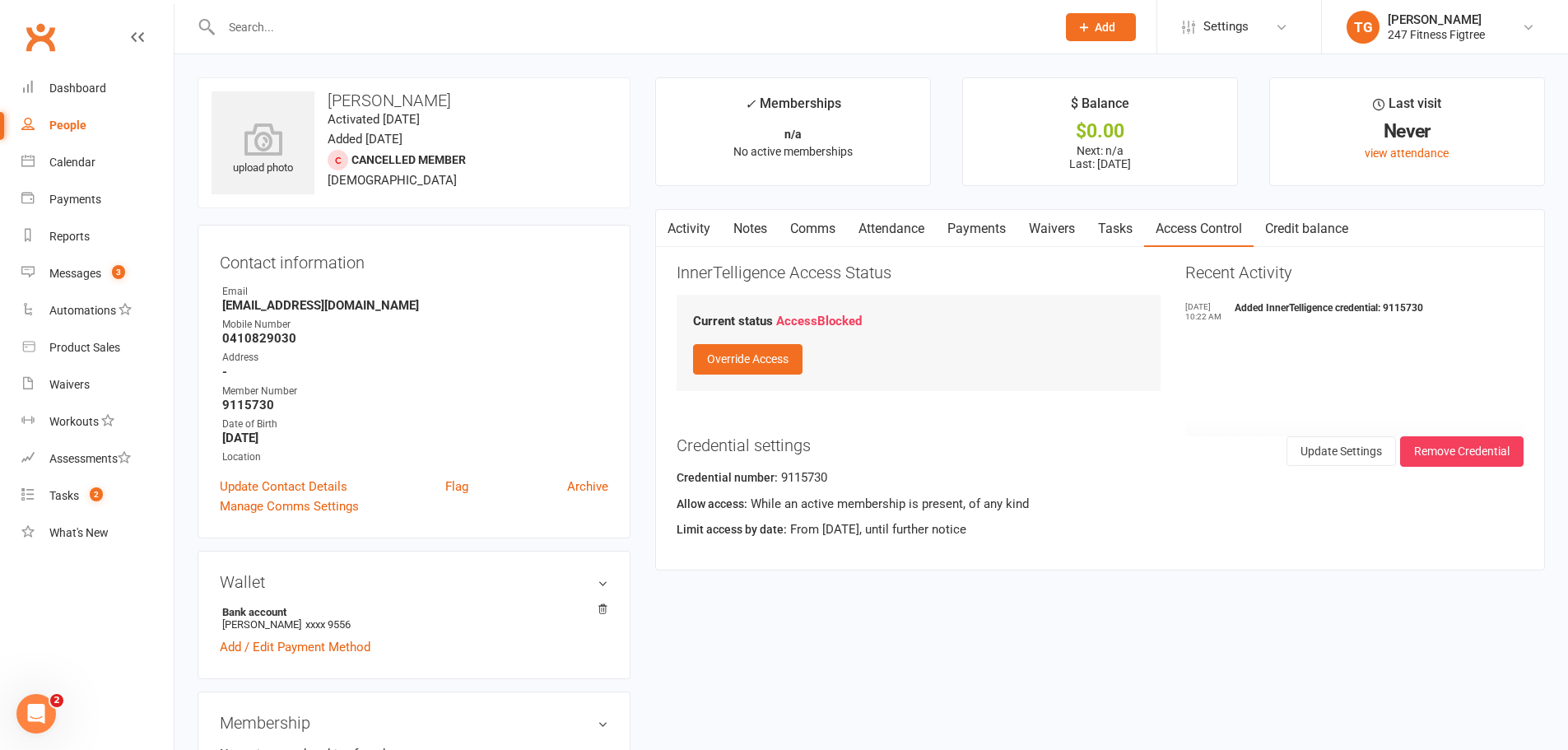
click at [749, 221] on link "Notes" at bounding box center [750, 229] width 56 height 38
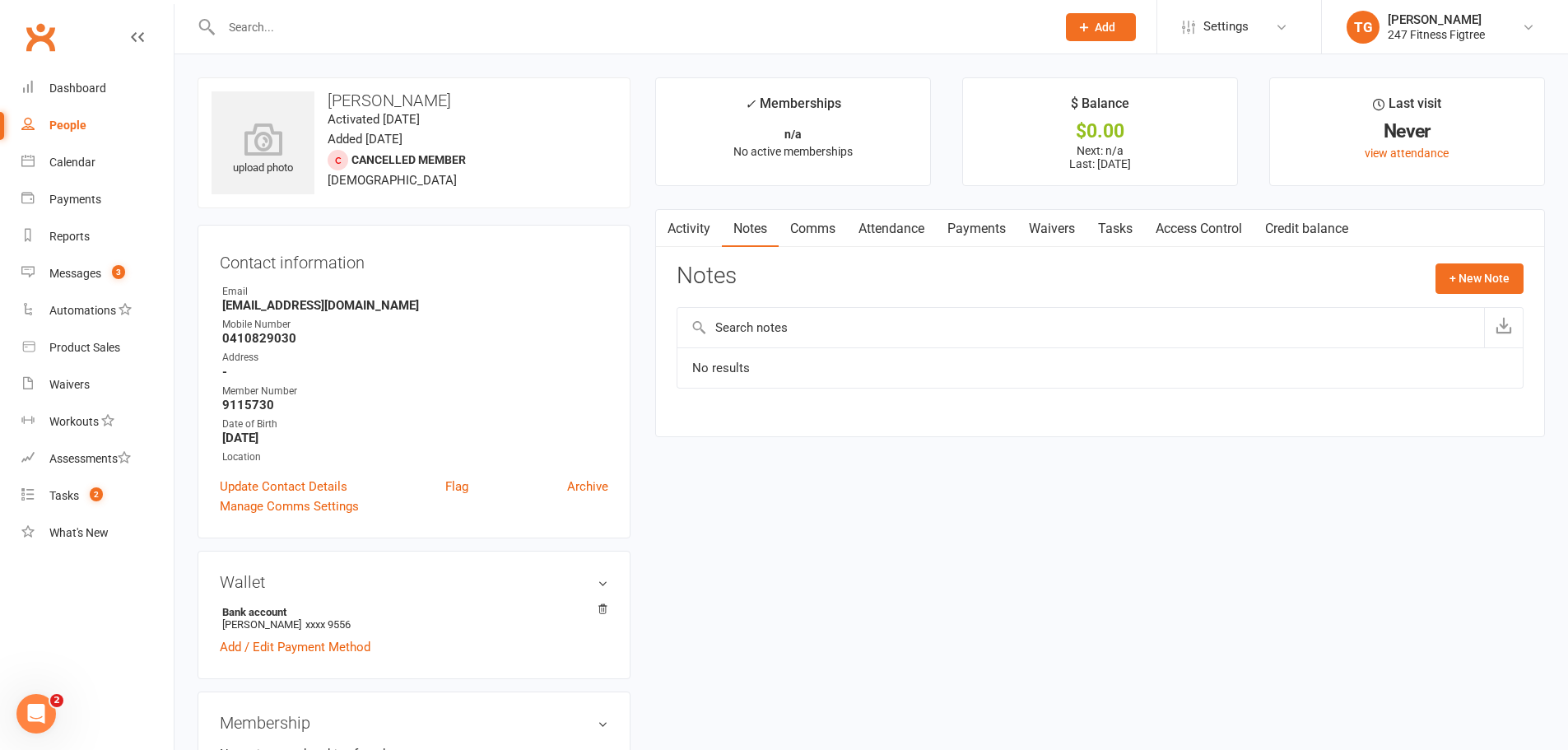
click at [698, 234] on link "Activity" at bounding box center [689, 229] width 66 height 38
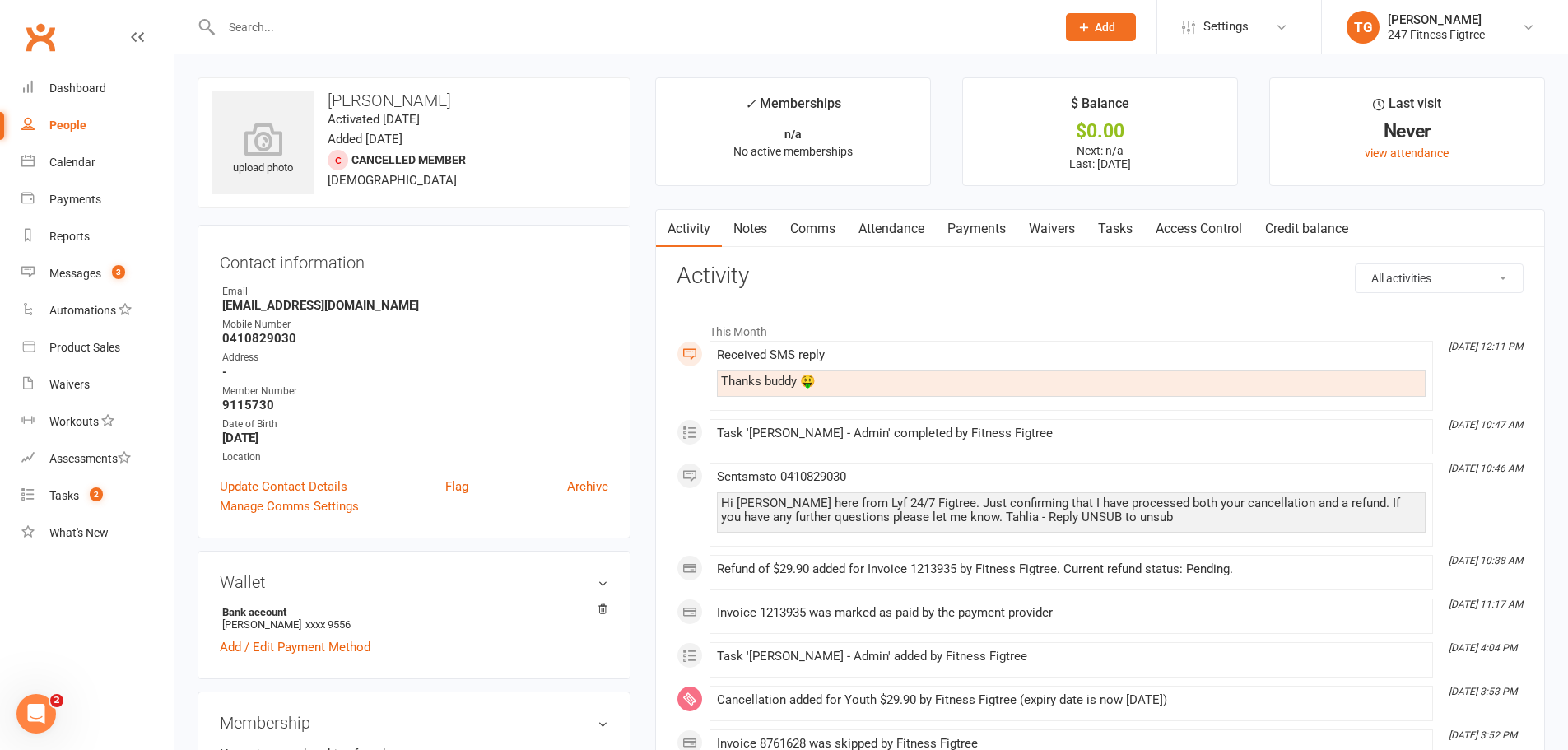
click at [367, 22] on input "text" at bounding box center [630, 27] width 828 height 23
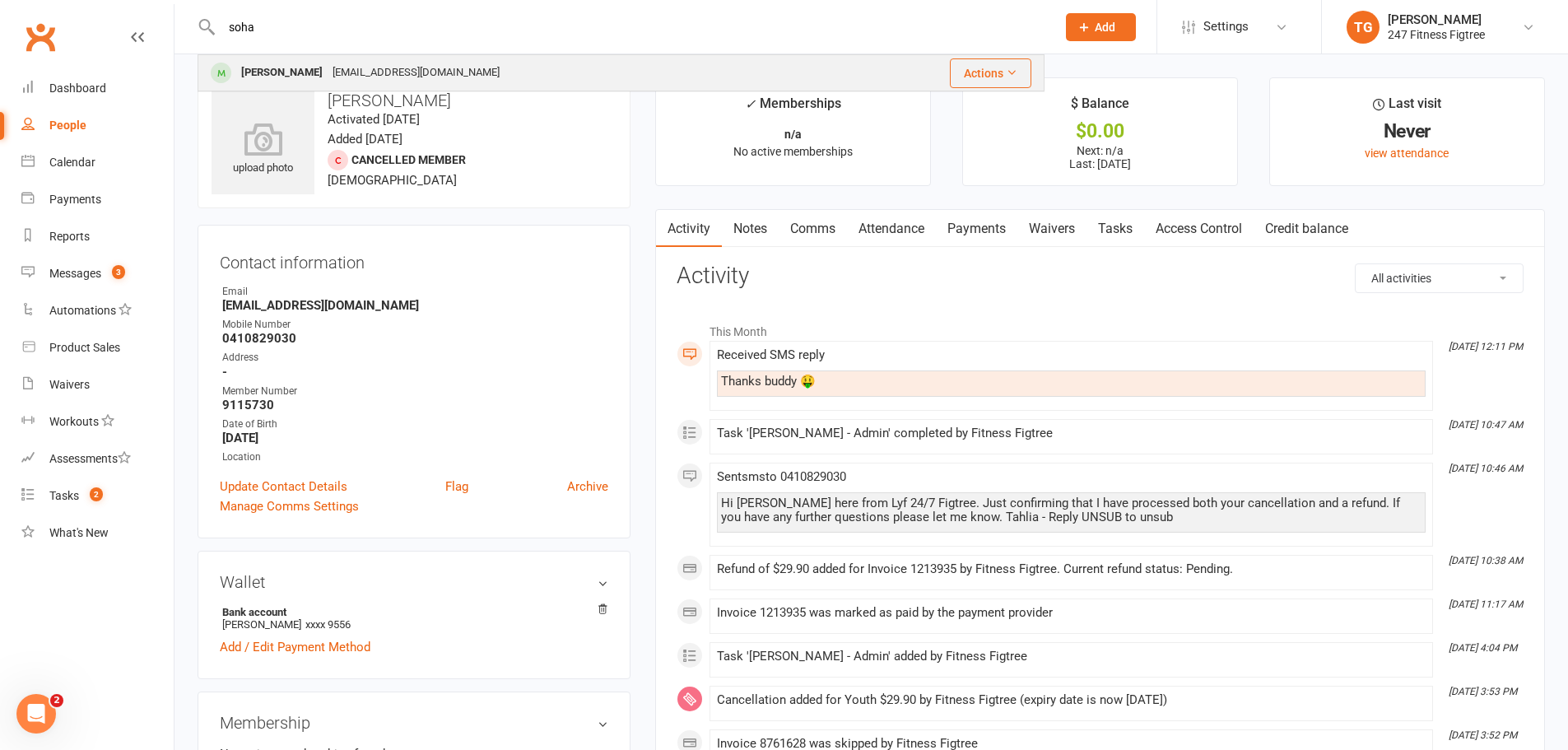
type input "soha"
click at [367, 78] on div "[EMAIL_ADDRESS][DOMAIN_NAME]" at bounding box center [416, 73] width 177 height 24
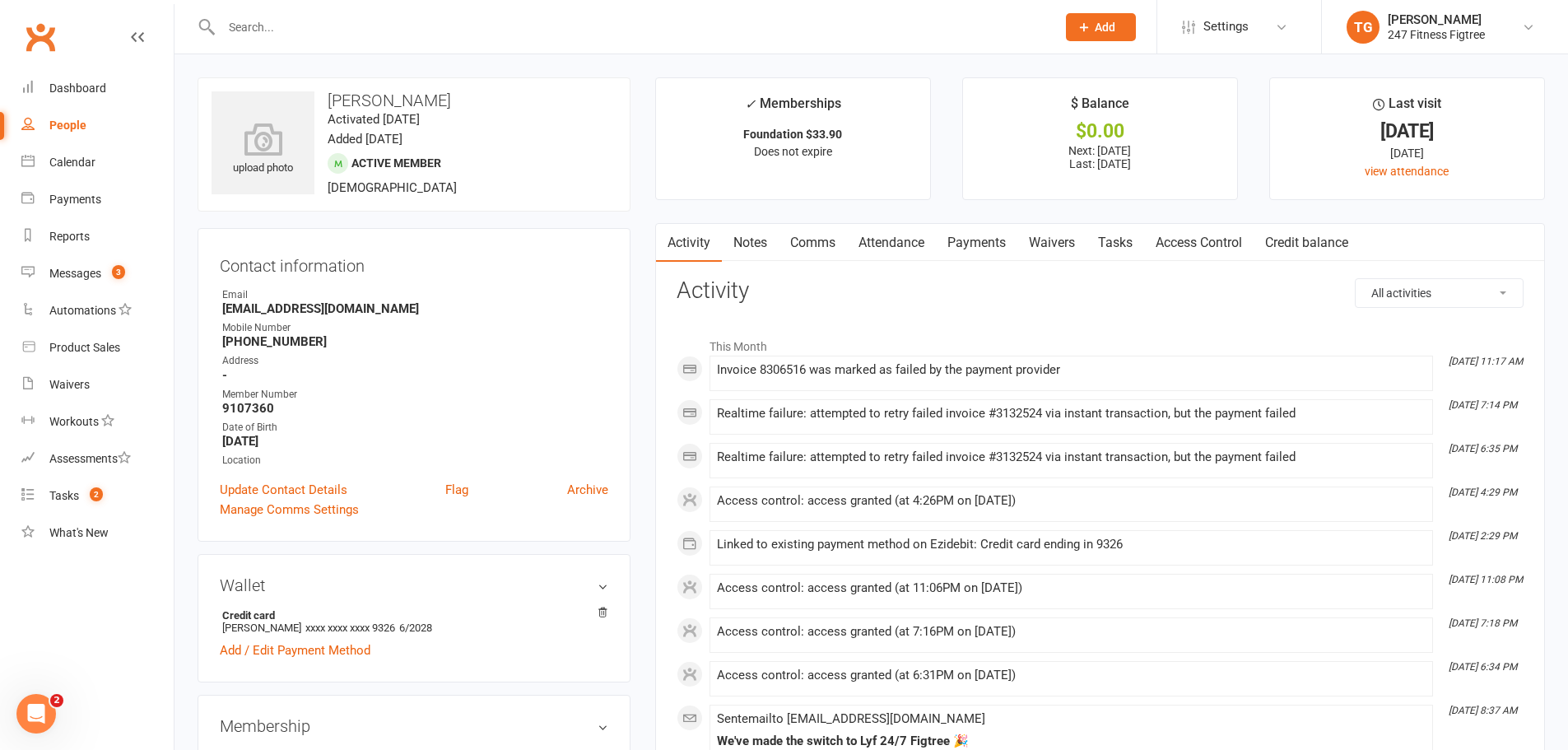
click at [754, 241] on link "Notes" at bounding box center [750, 243] width 56 height 38
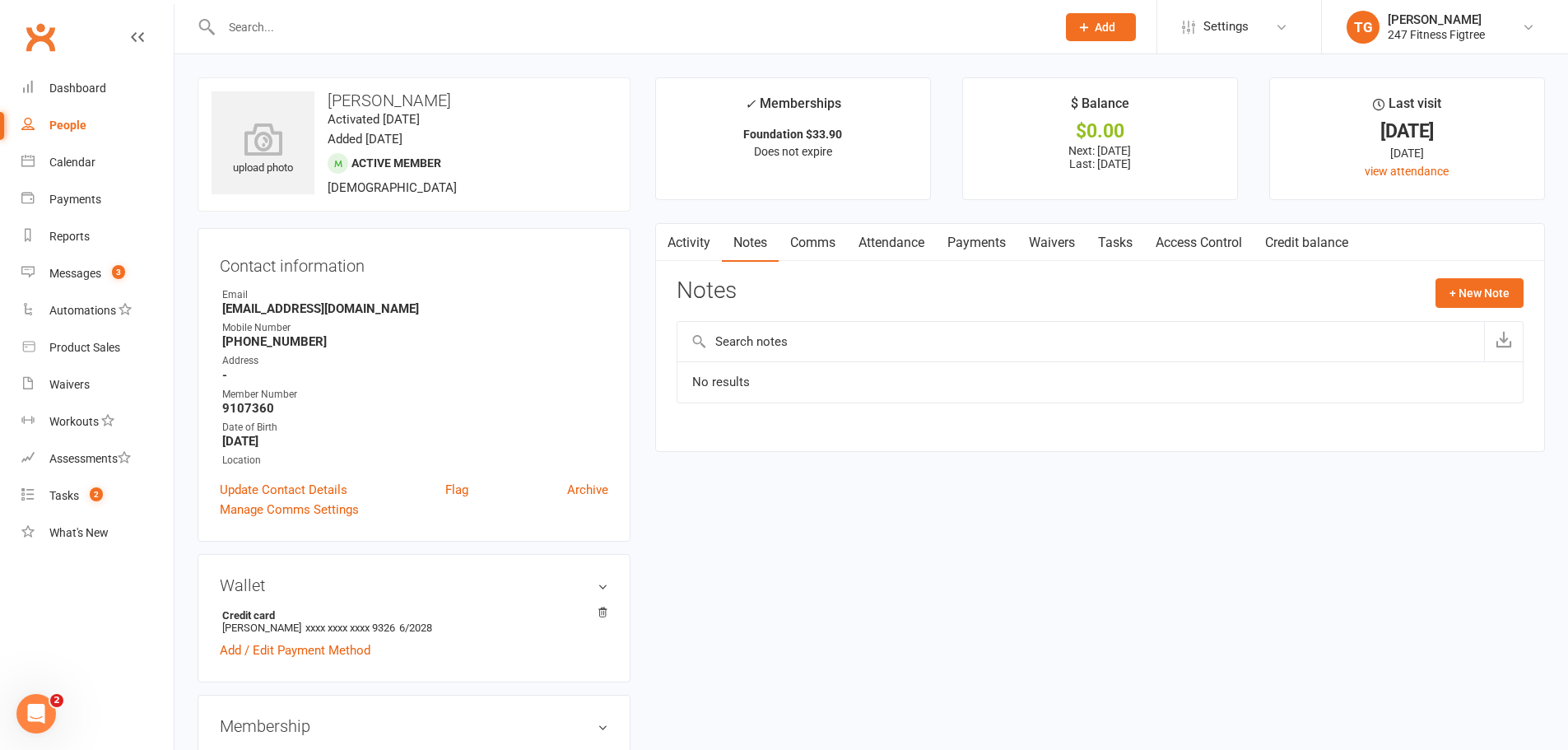
click at [810, 249] on link "Comms" at bounding box center [813, 243] width 68 height 38
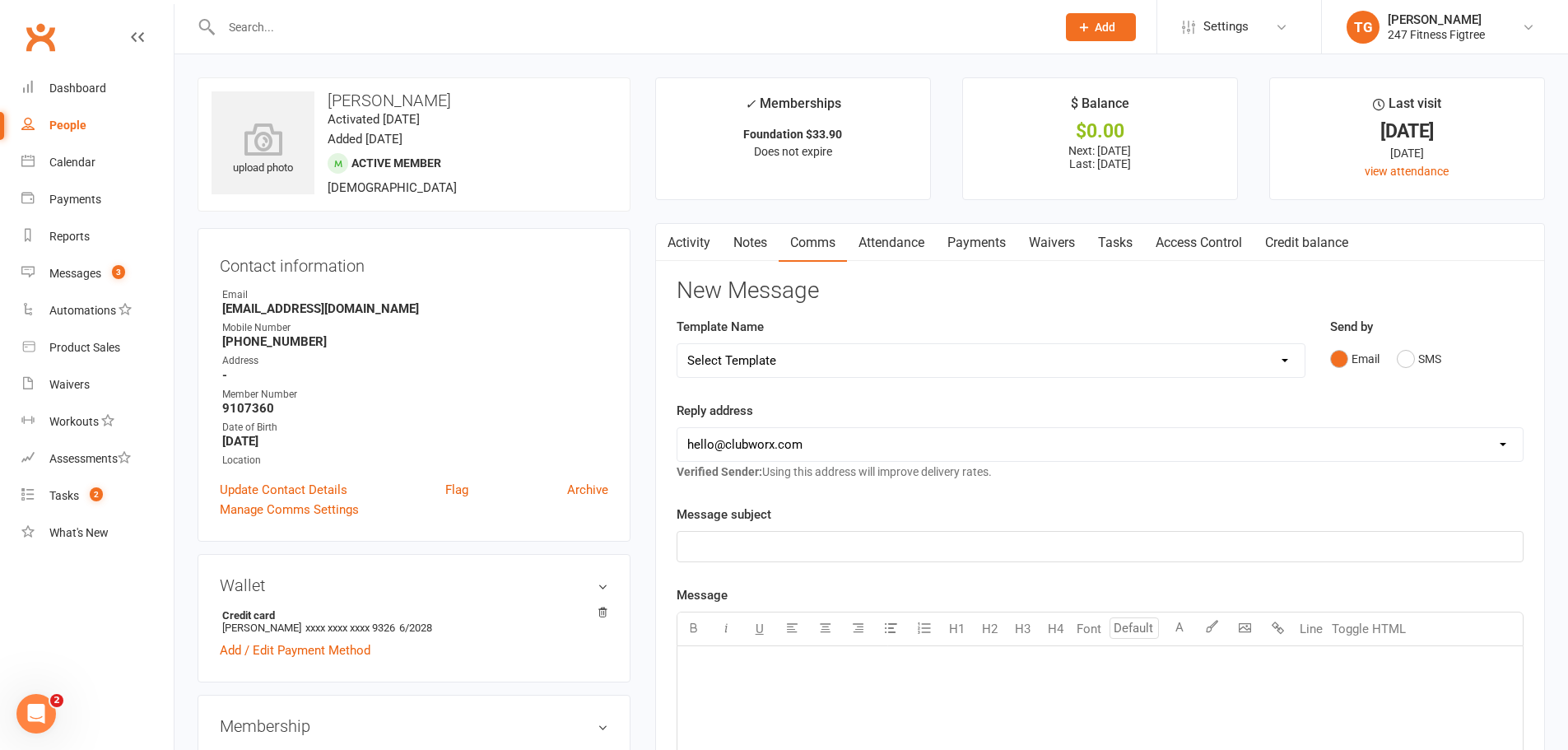
click at [1192, 243] on link "Access Control" at bounding box center [1199, 243] width 109 height 38
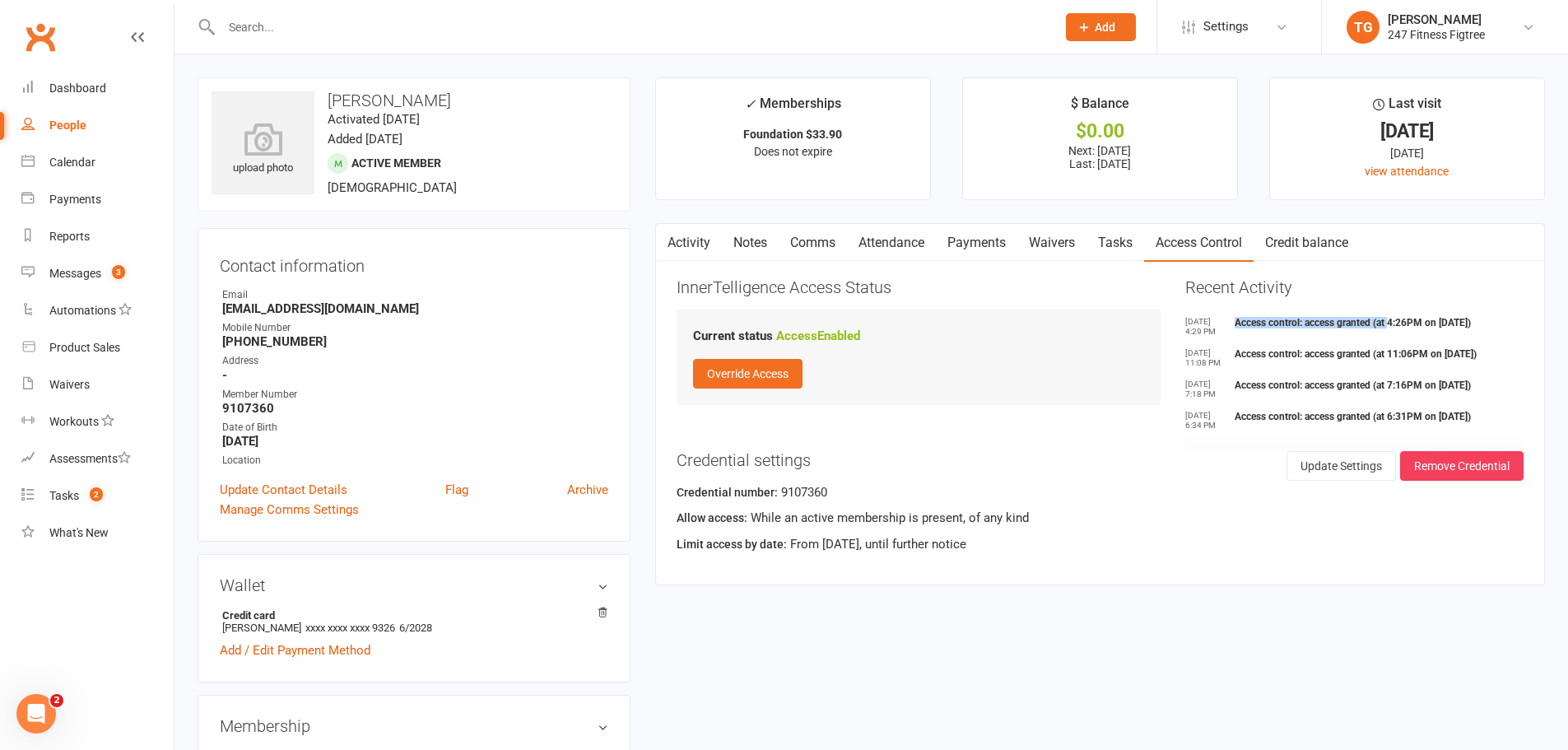
drag, startPoint x: 1233, startPoint y: 326, endPoint x: 1389, endPoint y: 325, distance: 156.0
click at [1389, 325] on li "[DATE] 4:29 PM Access control: access granted (at 4:26PM on [DATE])" at bounding box center [1353, 328] width 338 height 23
click at [690, 241] on link "Activity" at bounding box center [689, 243] width 66 height 38
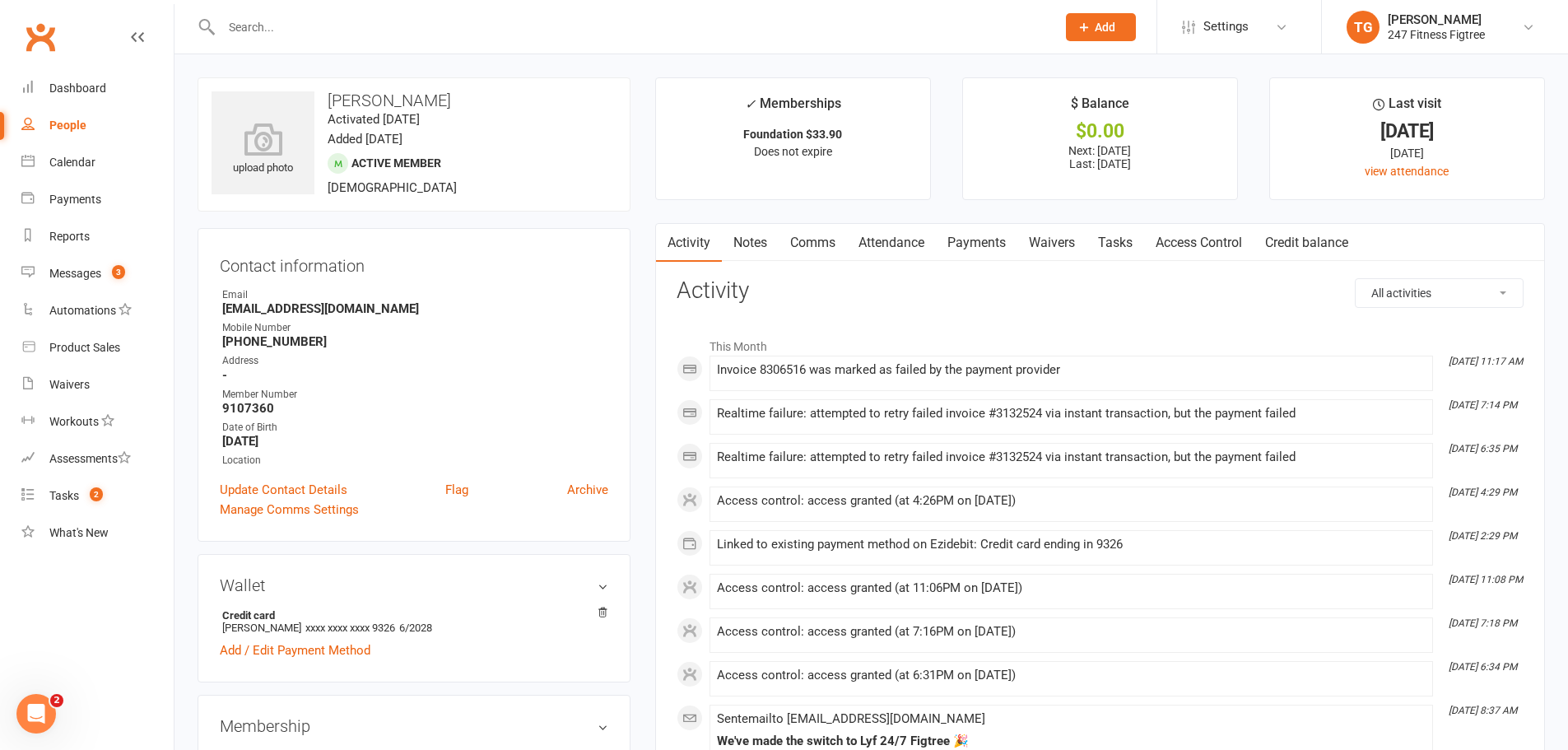
click at [1003, 238] on link "Payments" at bounding box center [977, 243] width 81 height 38
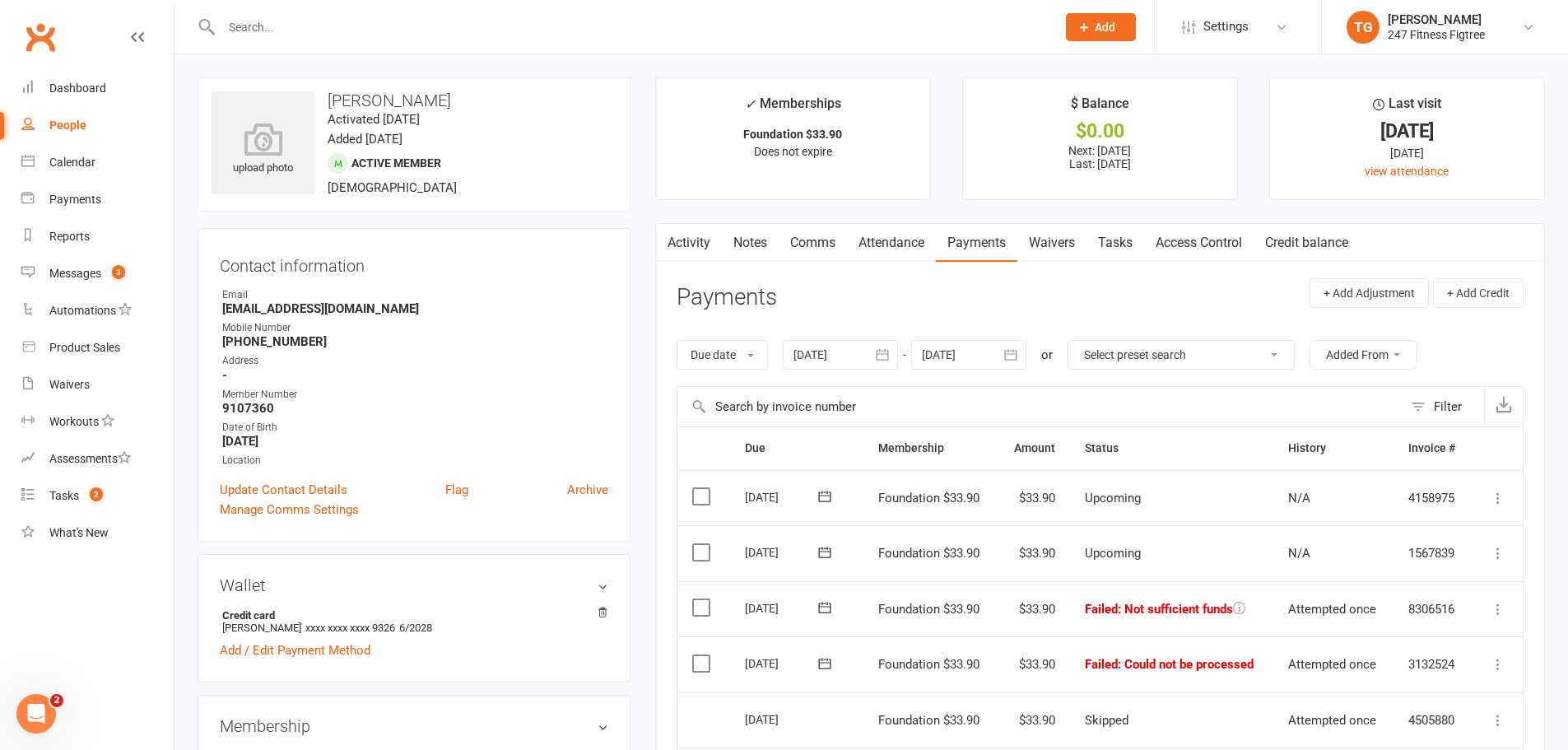
scroll to position [159, 0]
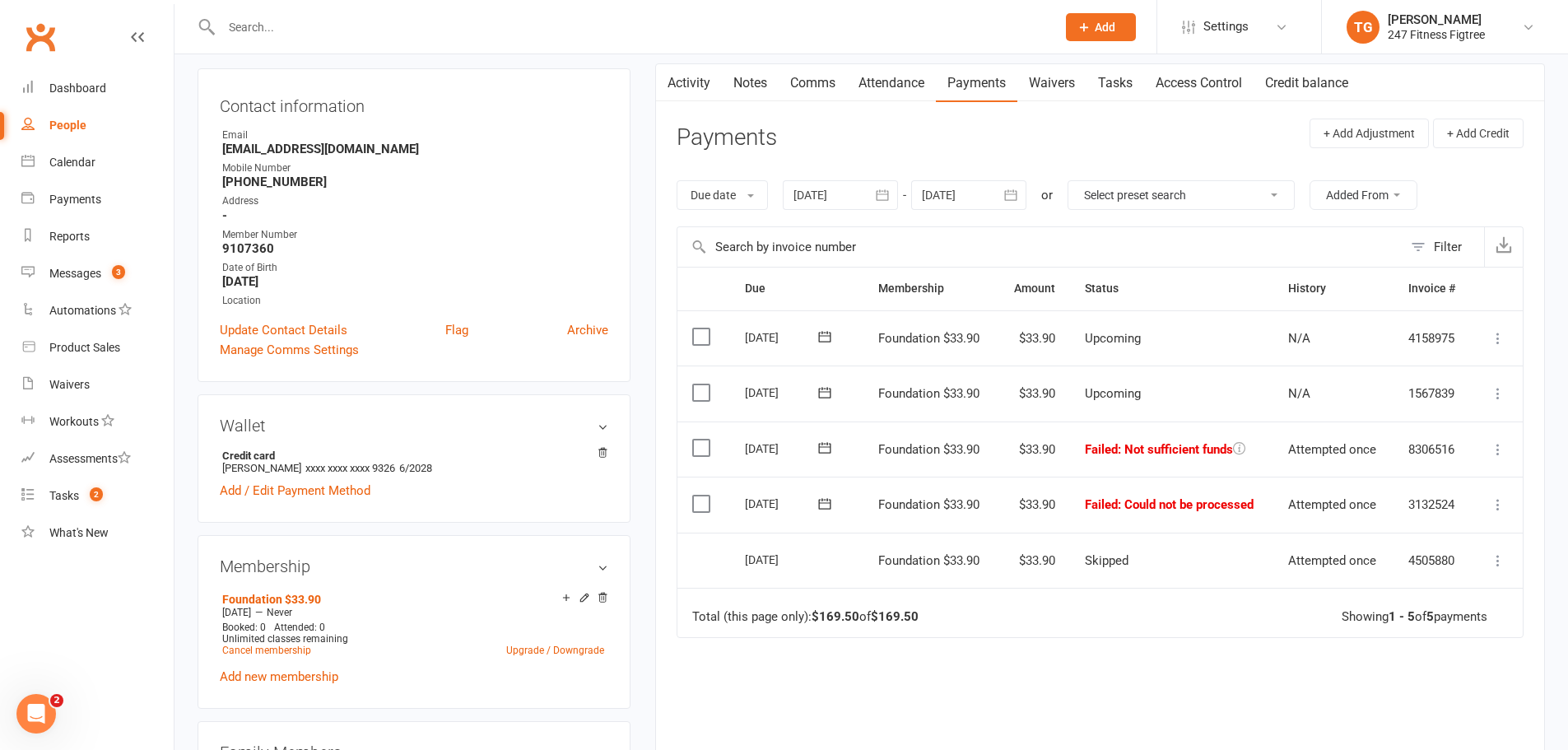
click at [1502, 450] on icon at bounding box center [1498, 450] width 17 height 17
click at [1394, 608] on link "Retry now" at bounding box center [1425, 614] width 163 height 33
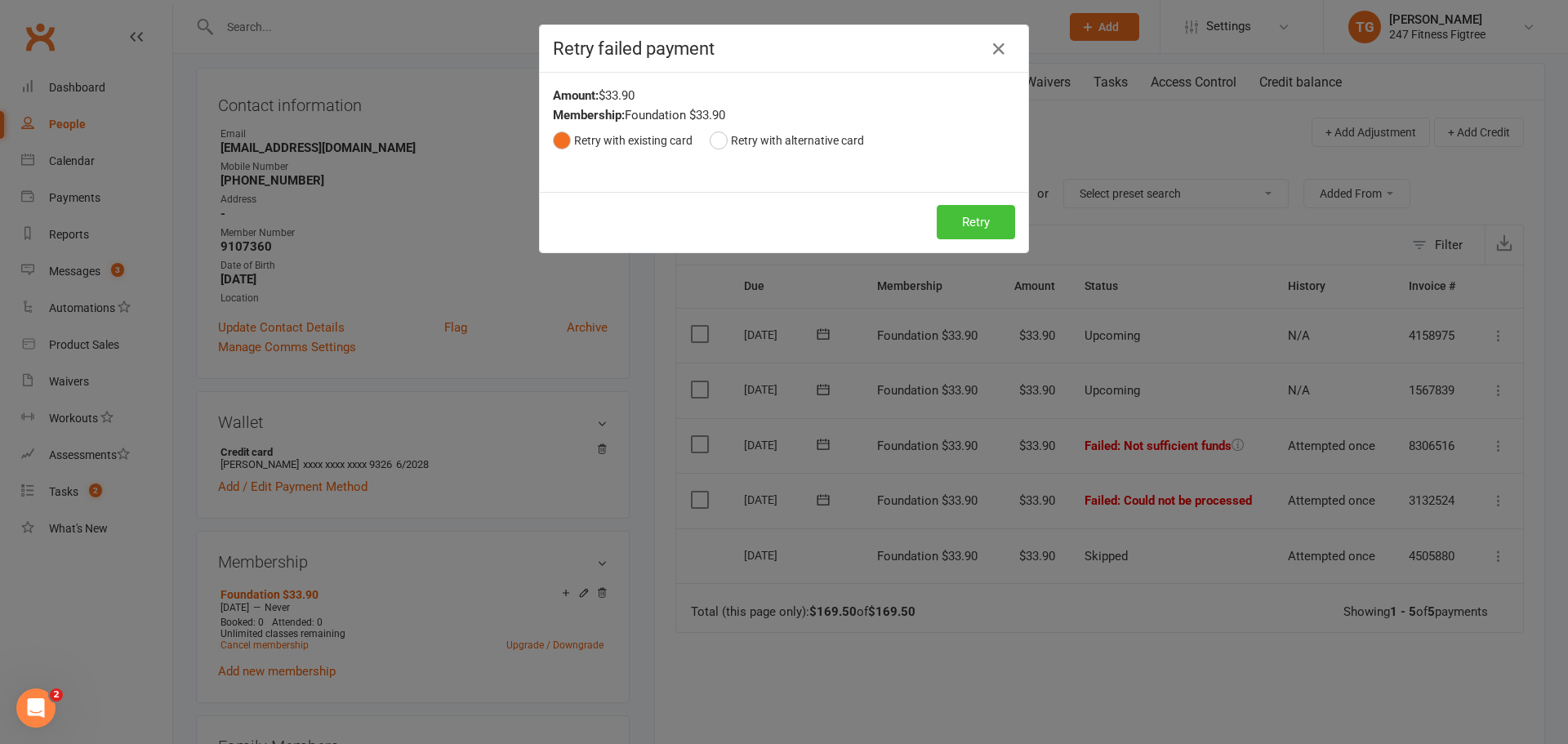
click at [949, 231] on button "Retry" at bounding box center [976, 221] width 78 height 34
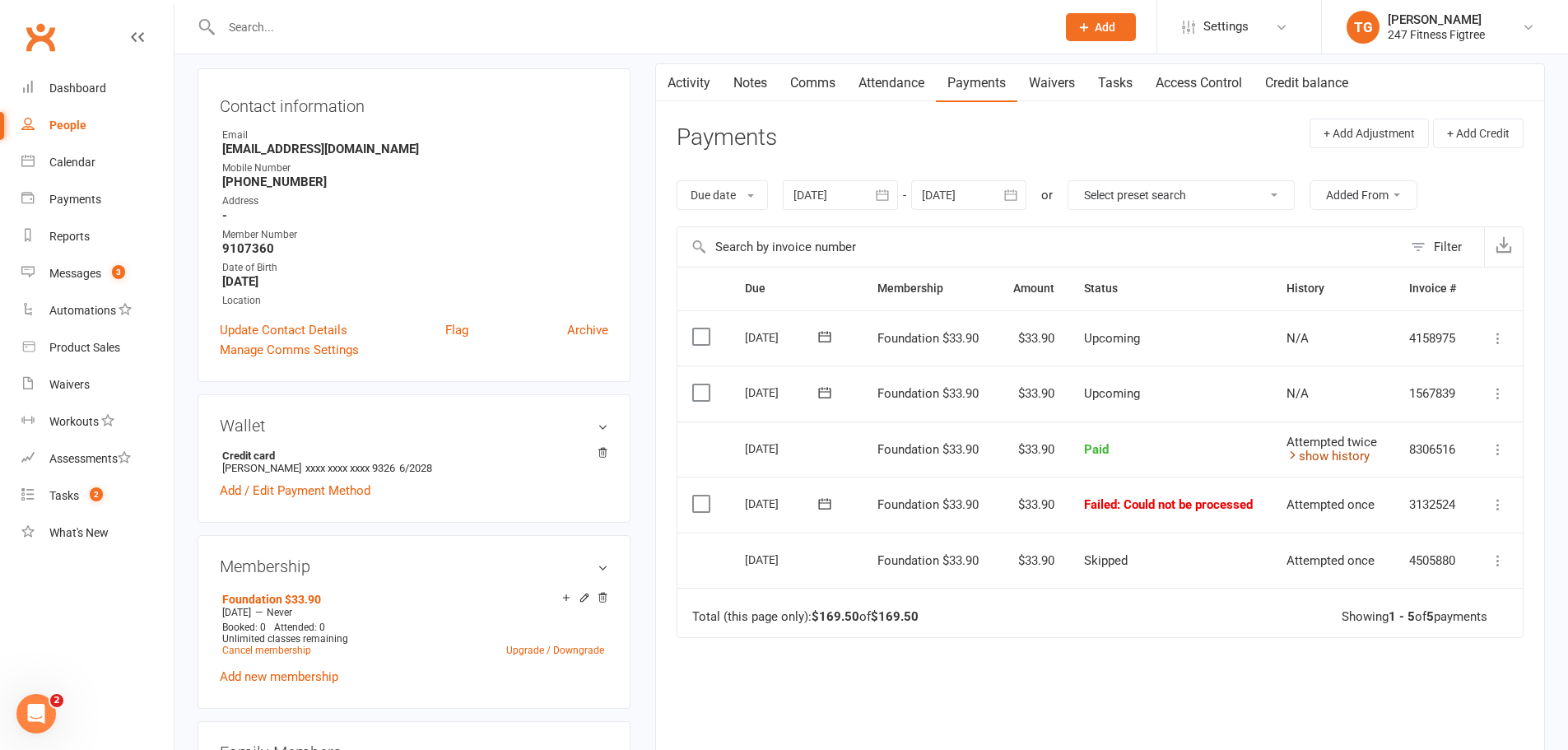
click at [1341, 456] on link "show history" at bounding box center [1328, 456] width 83 height 15
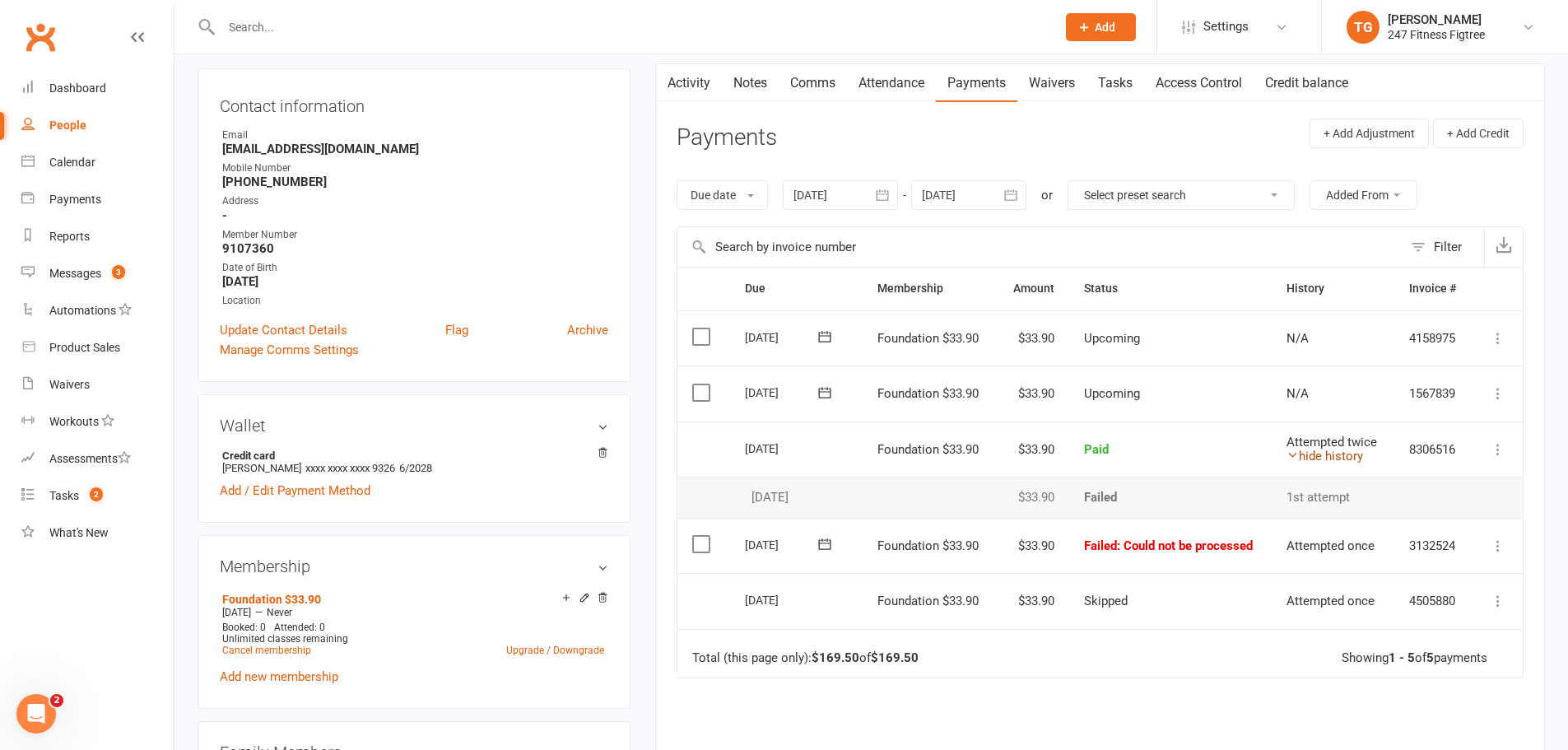
click at [1291, 456] on icon at bounding box center [1292, 455] width 12 height 12
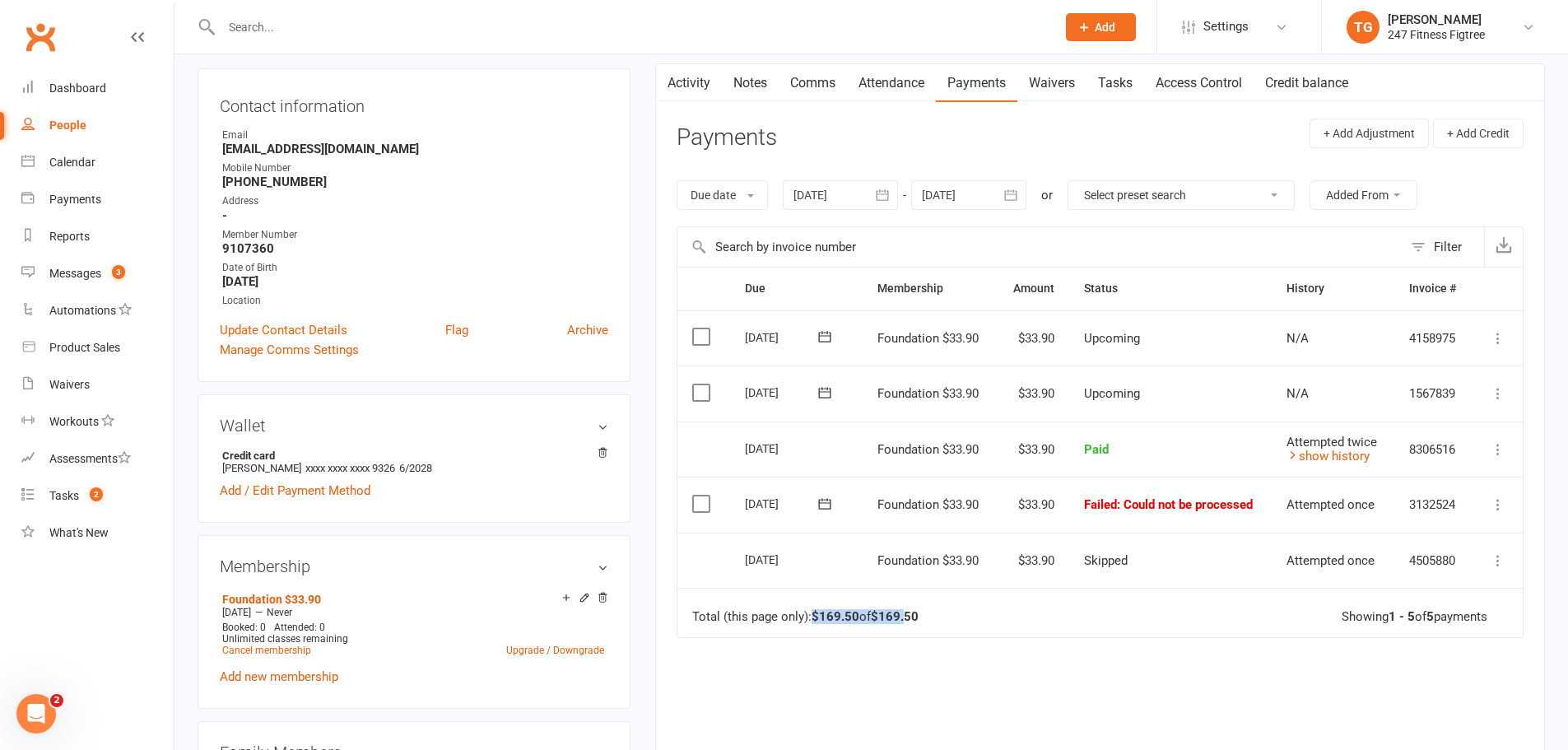
drag, startPoint x: 811, startPoint y: 615, endPoint x: 912, endPoint y: 610, distance: 101.1
click at [912, 610] on div "Total (this page only): $169.50 of $169.50" at bounding box center [805, 617] width 226 height 14
click at [912, 610] on strong "$169.50" at bounding box center [895, 617] width 48 height 15
drag, startPoint x: 931, startPoint y: 611, endPoint x: 837, endPoint y: 616, distance: 94.1
click at [837, 616] on td "Total (this page only): $169.50 of $169.50 Showing 1 - 5 of 5 payments" at bounding box center [1100, 612] width 845 height 49
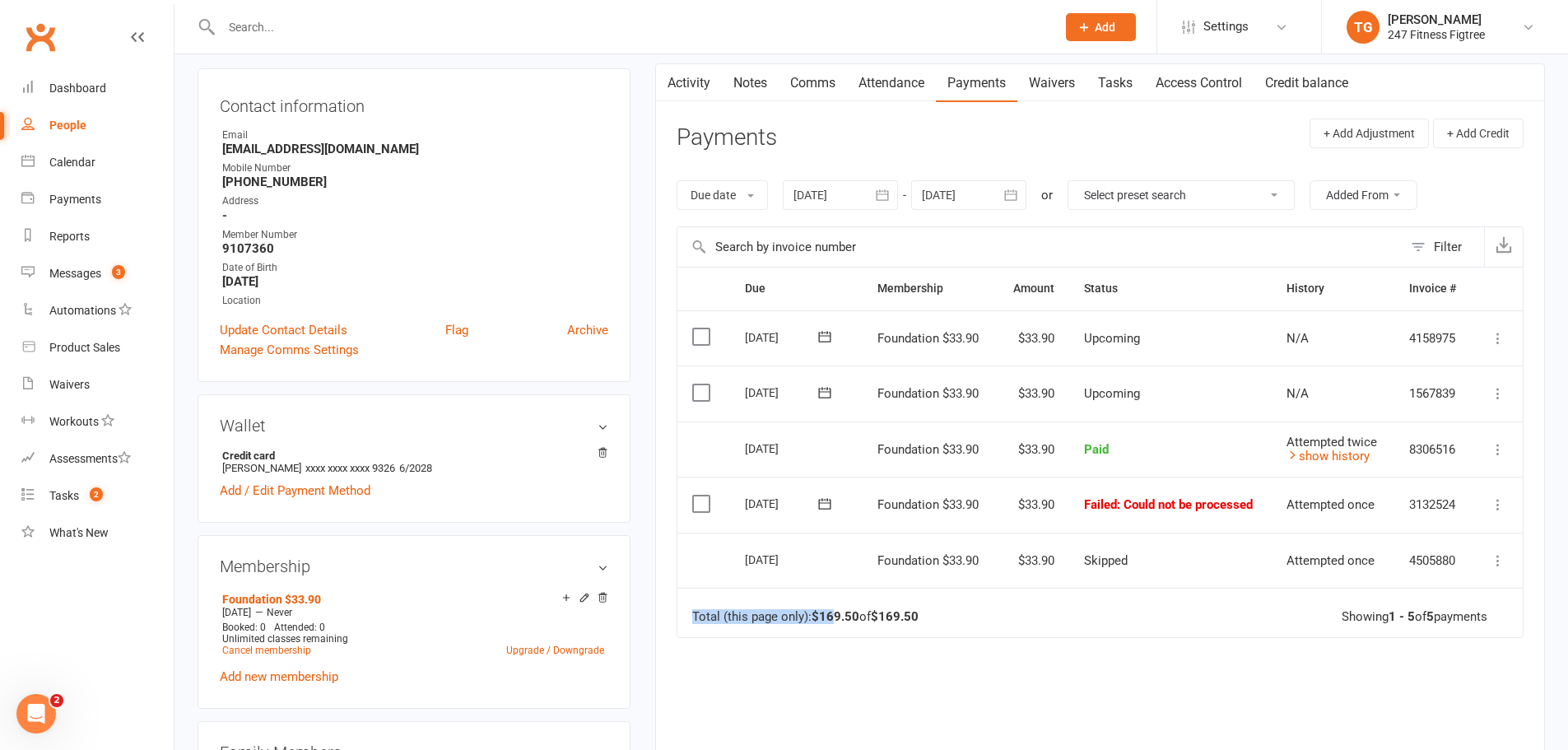
click at [836, 616] on strong "$169.50" at bounding box center [836, 617] width 48 height 15
click at [709, 616] on div "Total (this page only): $169.50 of $169.50" at bounding box center [805, 617] width 226 height 14
drag, startPoint x: 693, startPoint y: 618, endPoint x: 948, endPoint y: 618, distance: 255.0
click at [948, 618] on td "Total (this page only): $169.50 of $169.50 Showing 1 - 5 of 5 payments" at bounding box center [1100, 612] width 845 height 49
click at [932, 618] on td "Total (this page only): $169.50 of $169.50 Showing 1 - 5 of 5 payments" at bounding box center [1100, 612] width 845 height 49
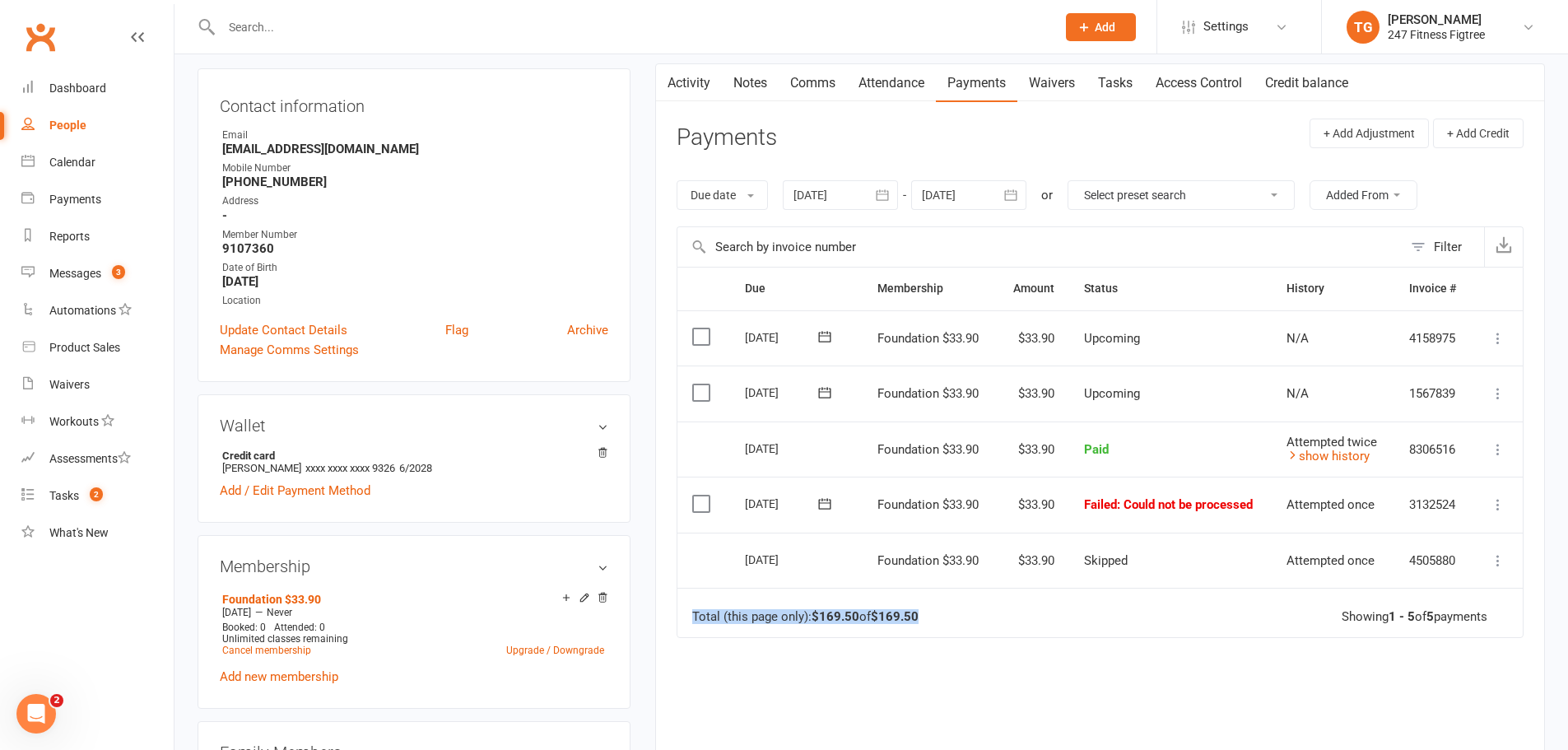
drag, startPoint x: 923, startPoint y: 618, endPoint x: 692, endPoint y: 618, distance: 231.0
click at [692, 618] on div "Total (this page only): $169.50 of $169.50" at bounding box center [805, 617] width 226 height 14
click at [815, 619] on strong "$169.50" at bounding box center [836, 617] width 48 height 15
click at [1495, 504] on icon at bounding box center [1498, 505] width 17 height 17
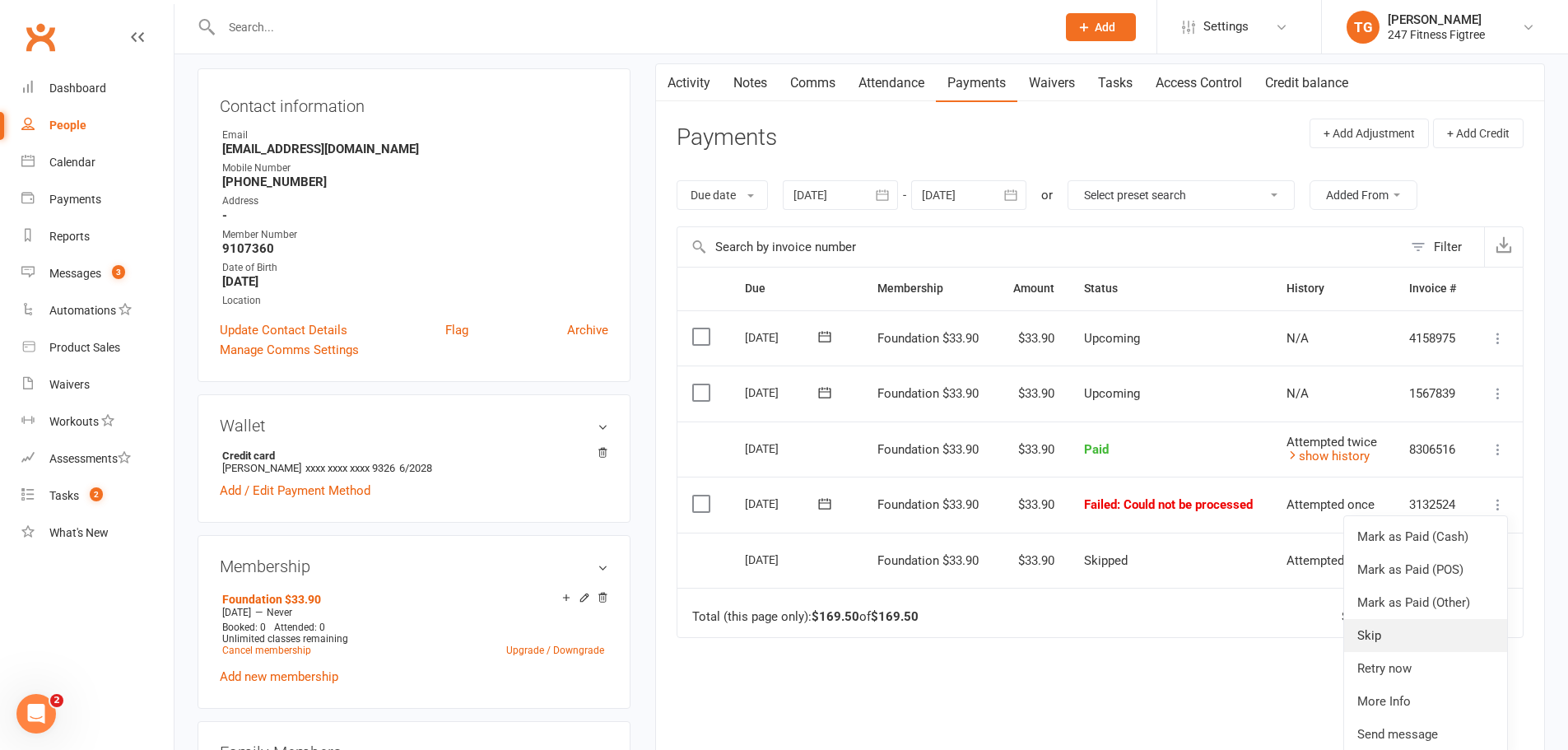
click at [1384, 634] on link "Skip" at bounding box center [1425, 636] width 163 height 33
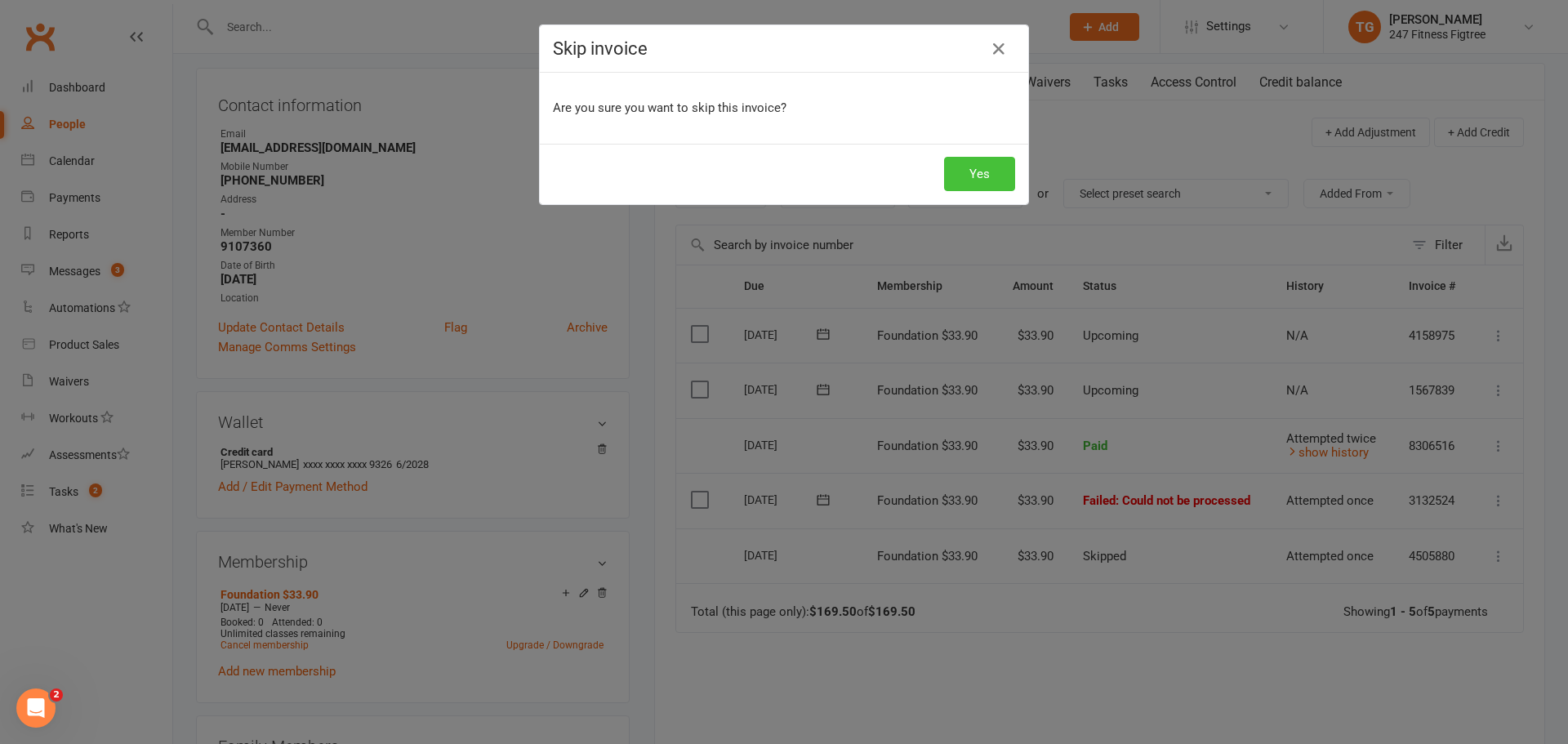
click at [968, 179] on button "Yes" at bounding box center [979, 174] width 71 height 34
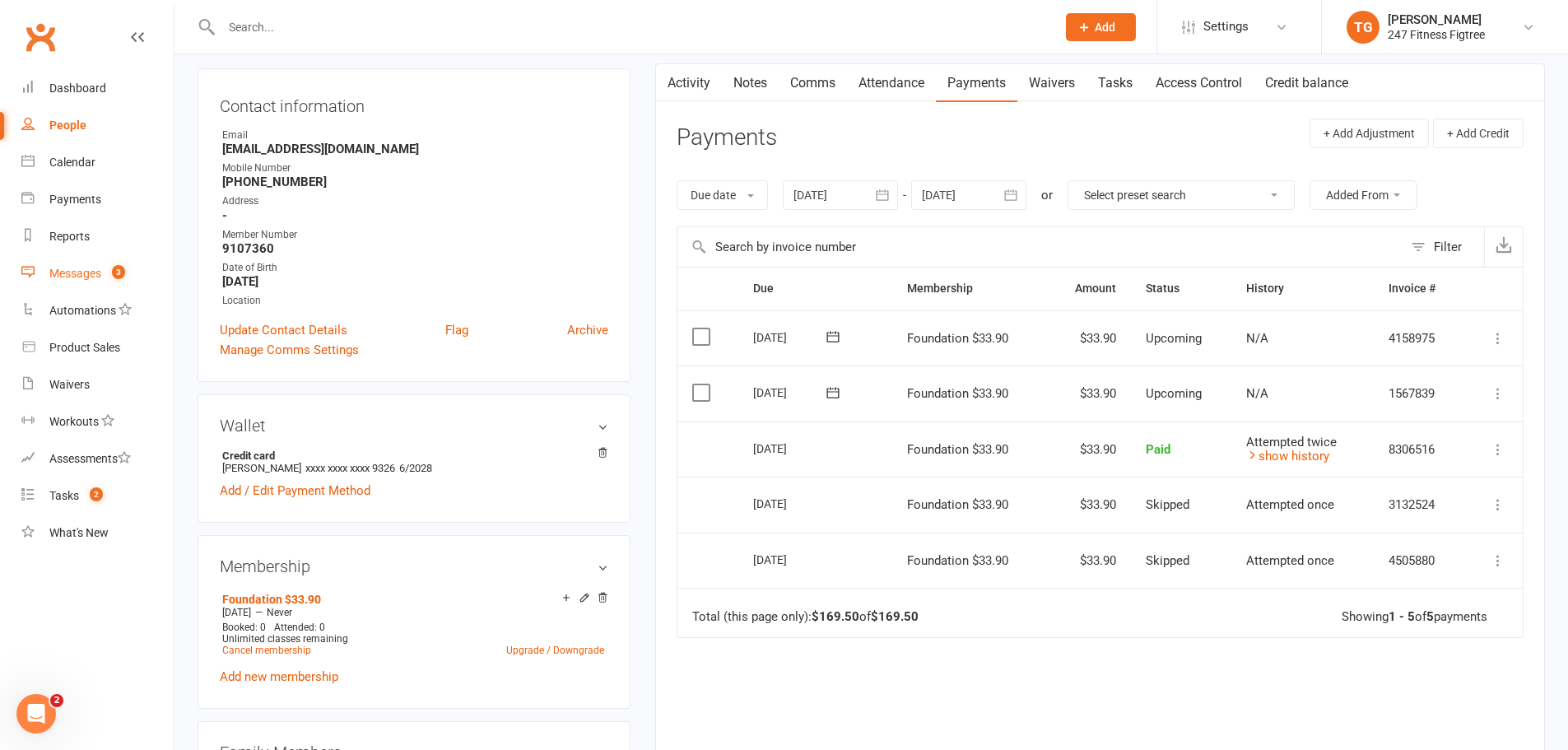
click at [78, 274] on div "Messages" at bounding box center [75, 273] width 52 height 13
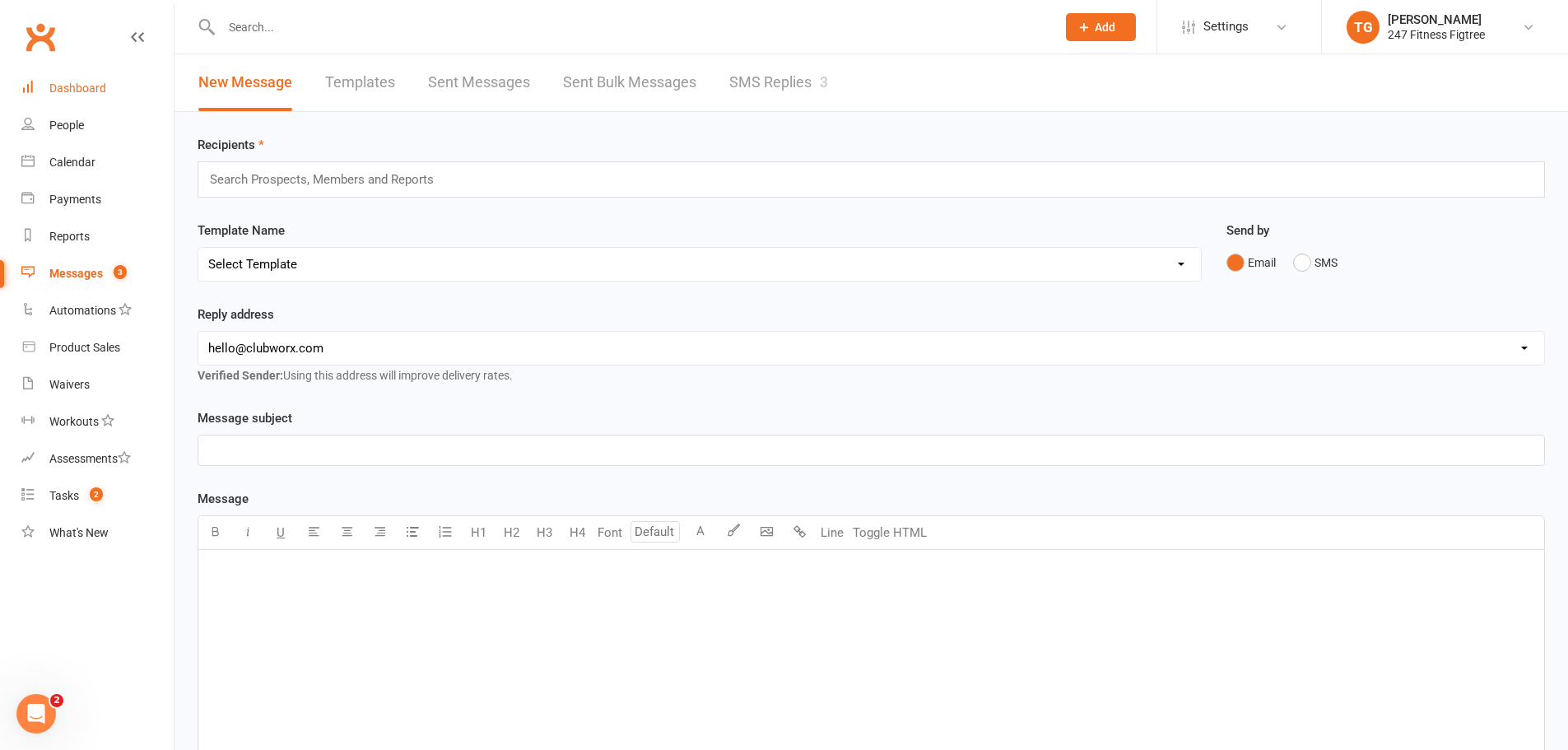
click at [85, 86] on div "Dashboard" at bounding box center [77, 88] width 56 height 13
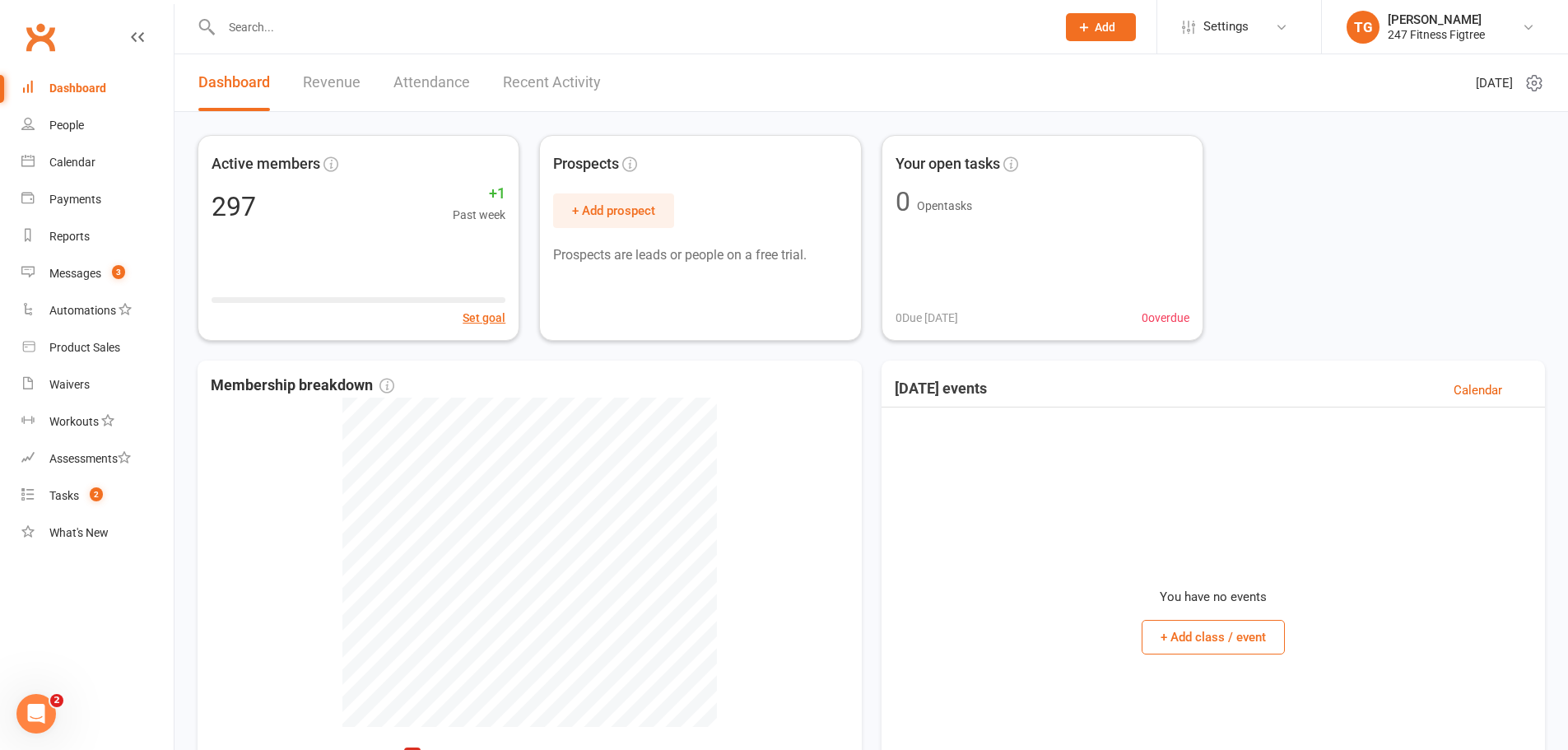
click at [271, 24] on input "text" at bounding box center [630, 27] width 828 height 23
paste input "[PERSON_NAME]"
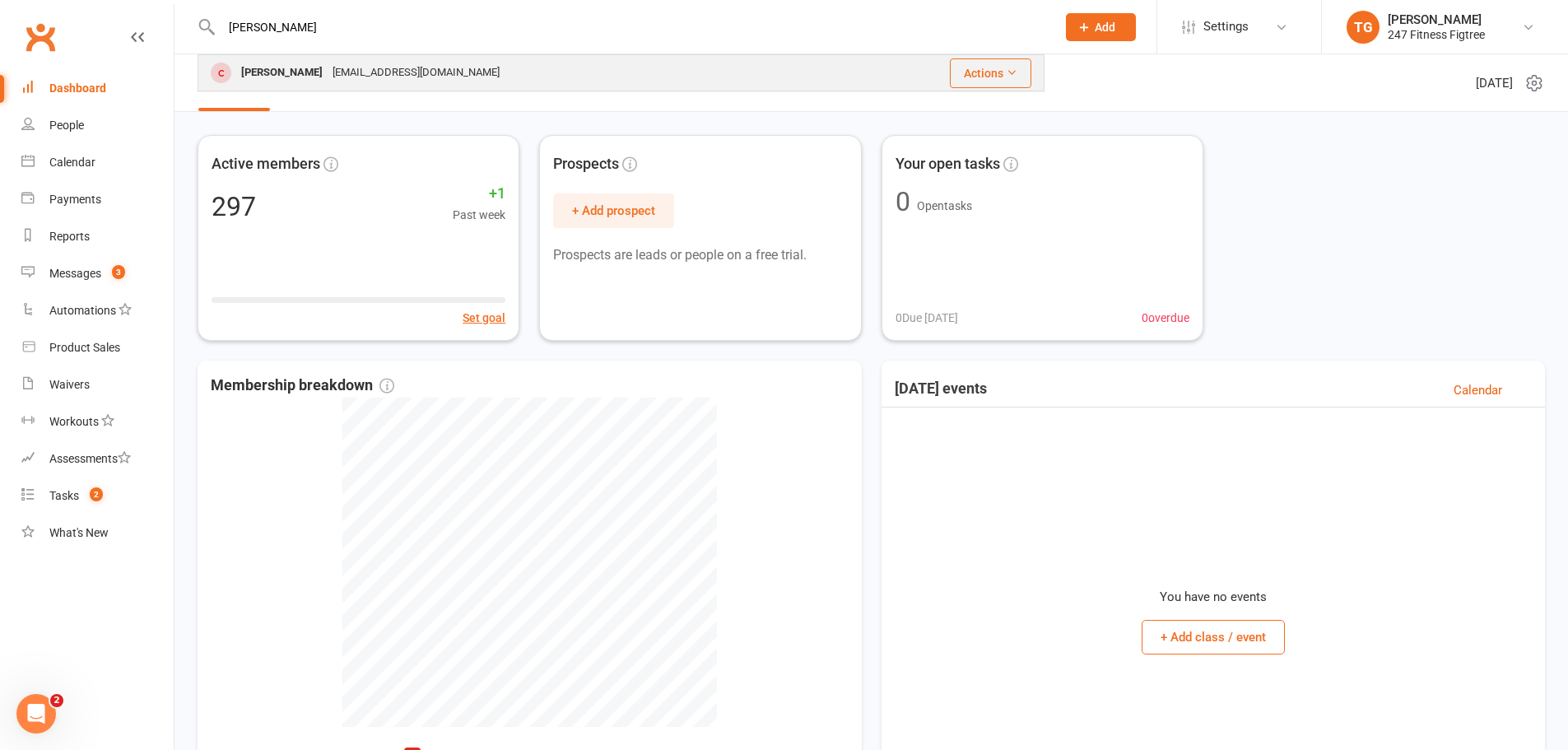
type input "[PERSON_NAME]"
click at [337, 61] on div "[EMAIL_ADDRESS][DOMAIN_NAME]" at bounding box center [416, 73] width 177 height 24
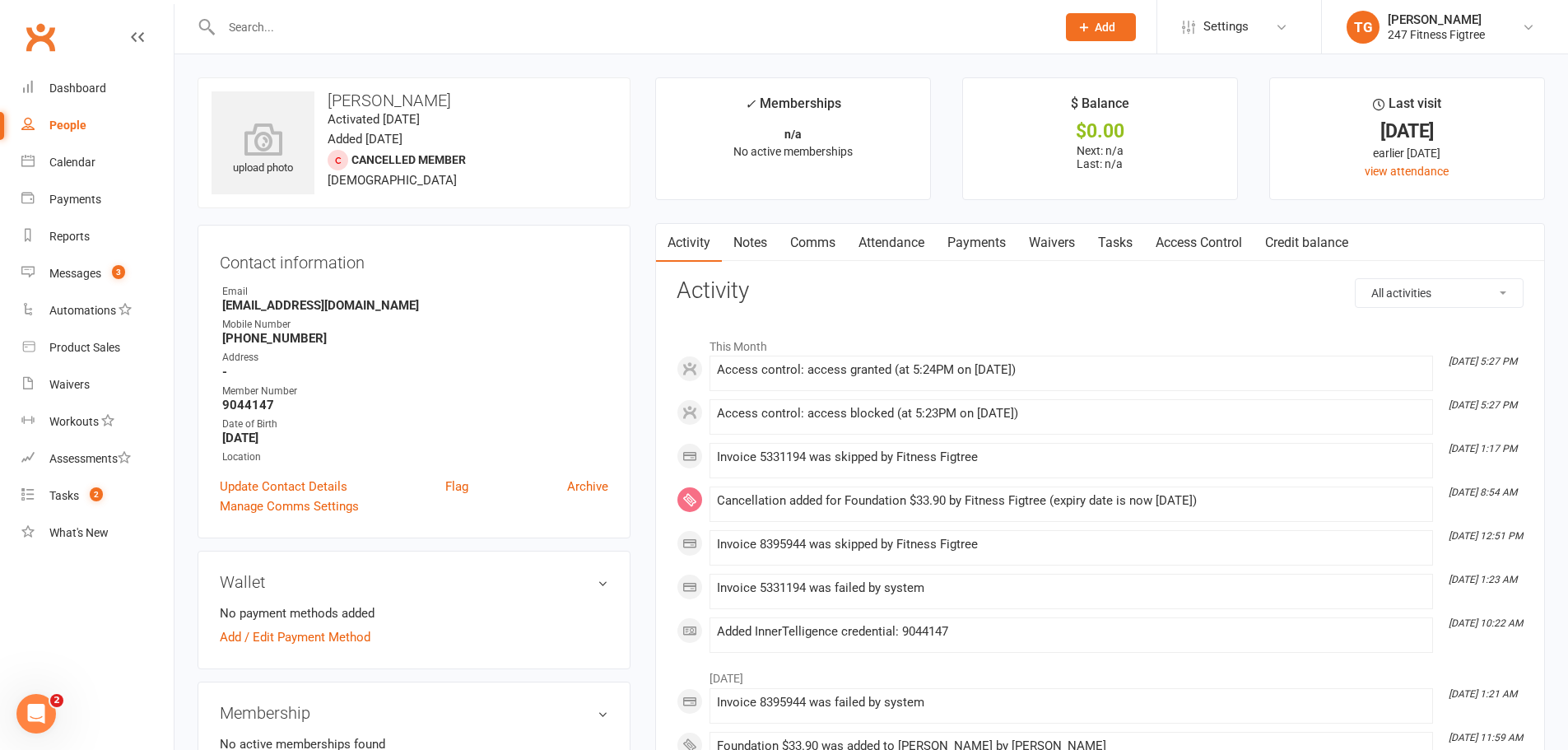
click at [814, 238] on link "Comms" at bounding box center [813, 243] width 68 height 38
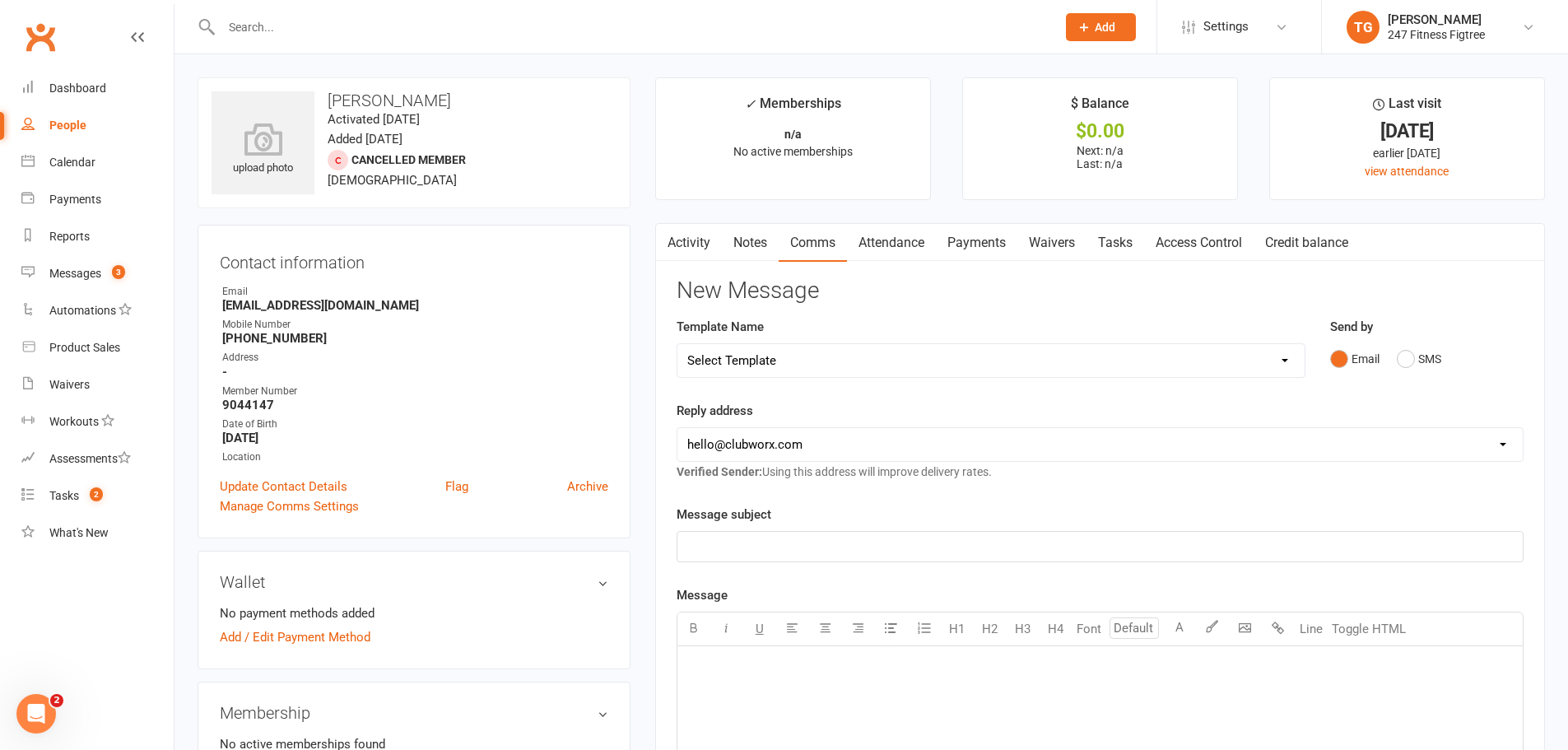
click at [798, 362] on select "Select Template [SMS] [Default template - review before using] Appointment remi…" at bounding box center [990, 361] width 627 height 33
click at [990, 241] on link "Payments" at bounding box center [977, 243] width 81 height 38
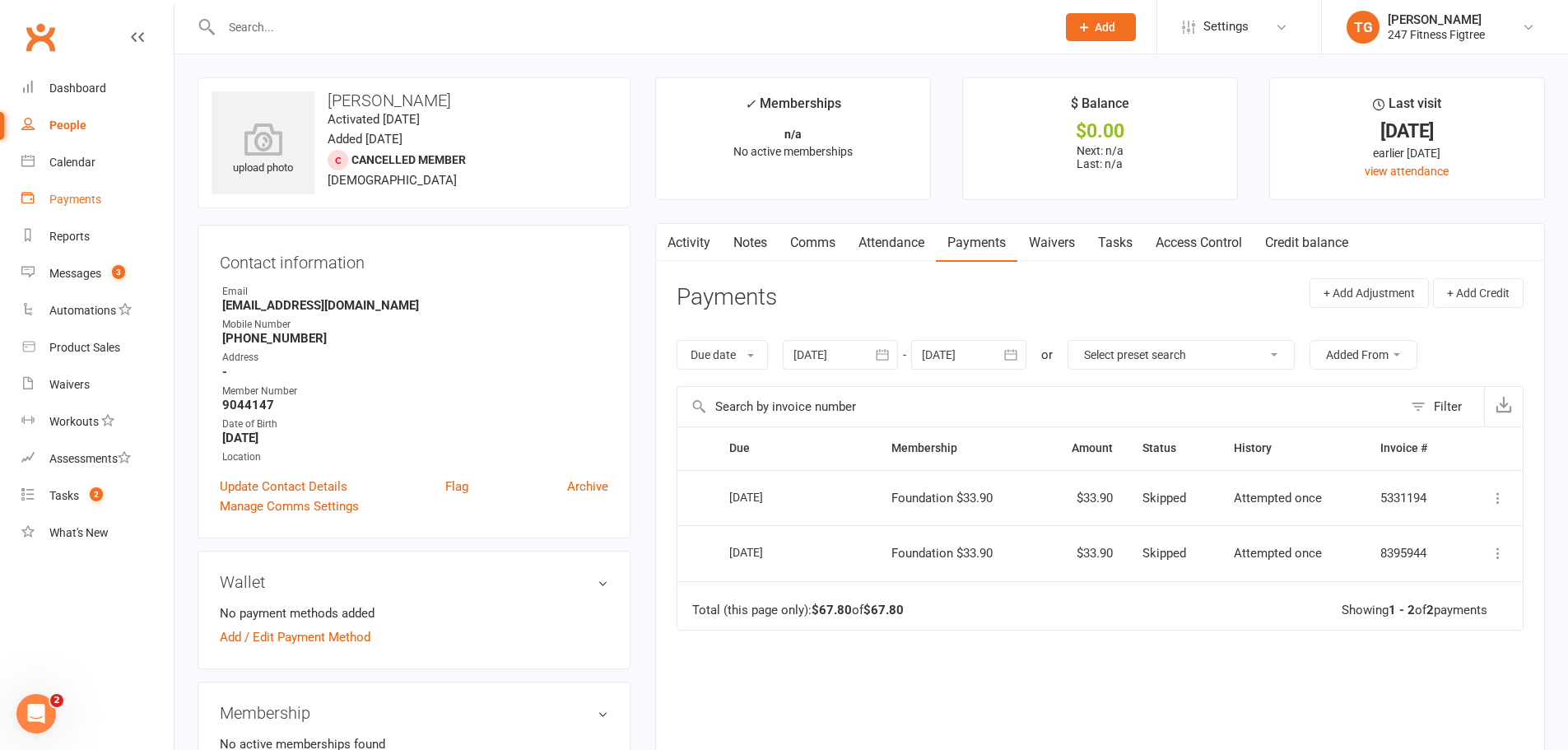
drag, startPoint x: 66, startPoint y: 189, endPoint x: 79, endPoint y: 194, distance: 13.9
click at [66, 189] on link "Payments" at bounding box center [97, 200] width 152 height 37
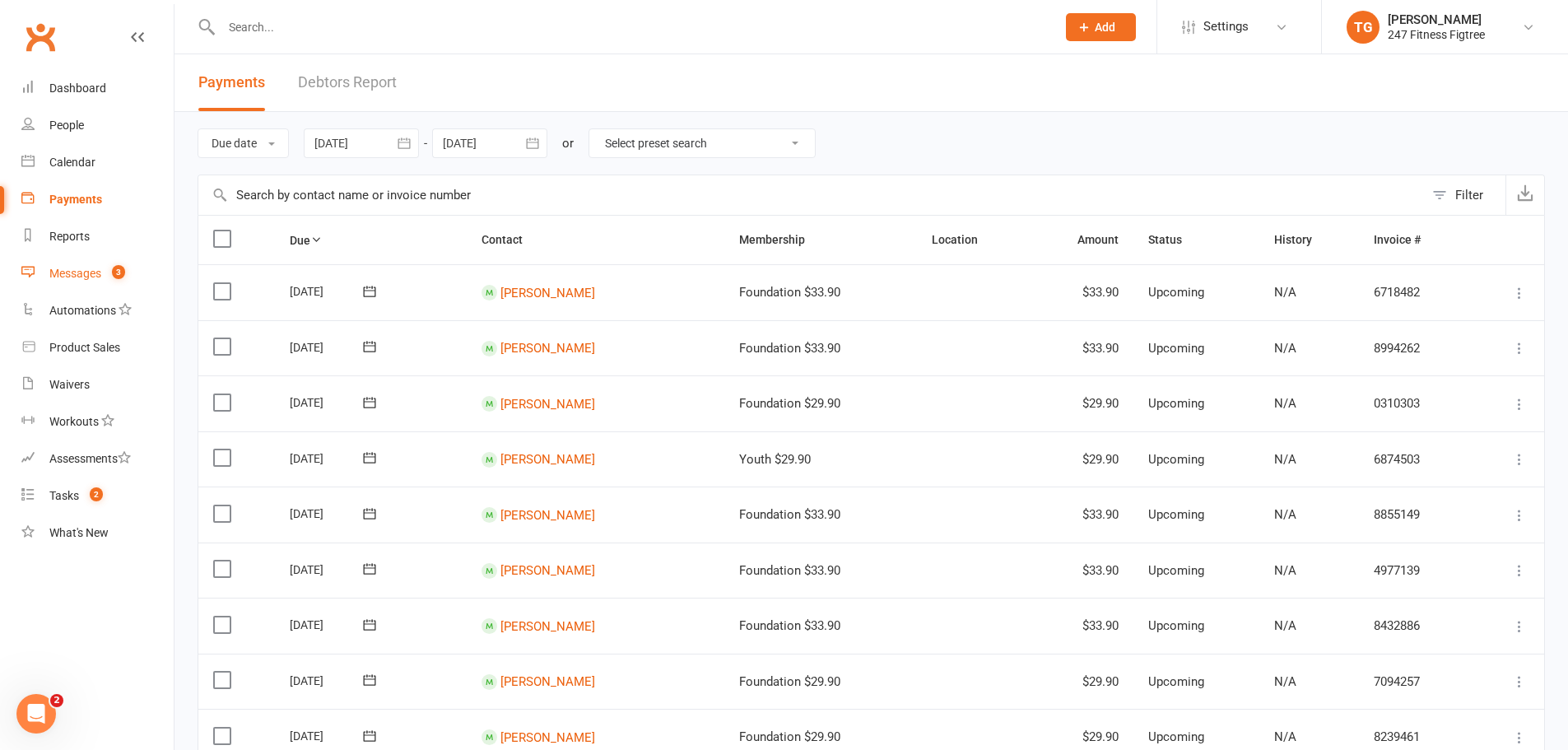
click at [81, 281] on link "Messages 3" at bounding box center [97, 274] width 152 height 37
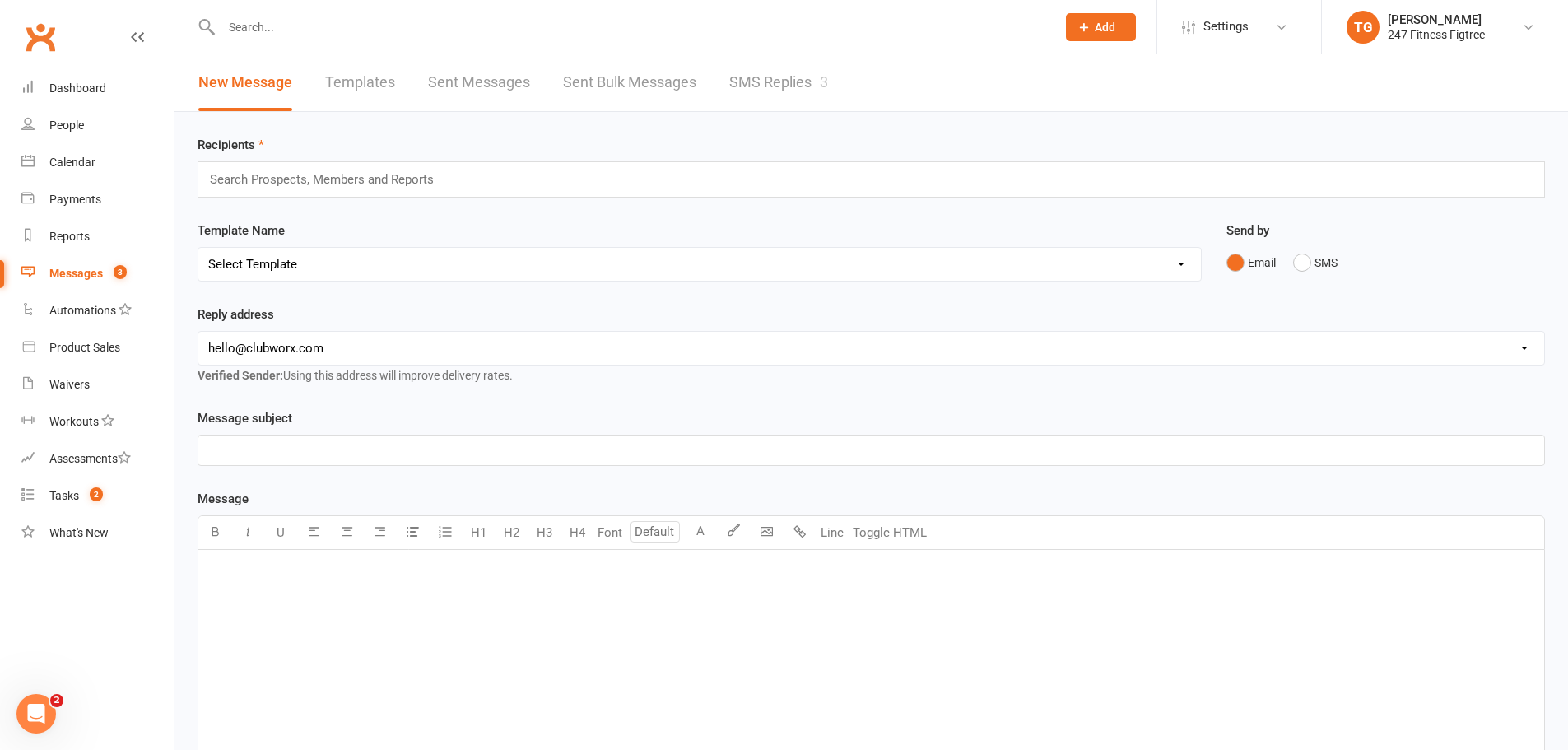
click at [487, 99] on link "Sent Messages" at bounding box center [479, 82] width 102 height 56
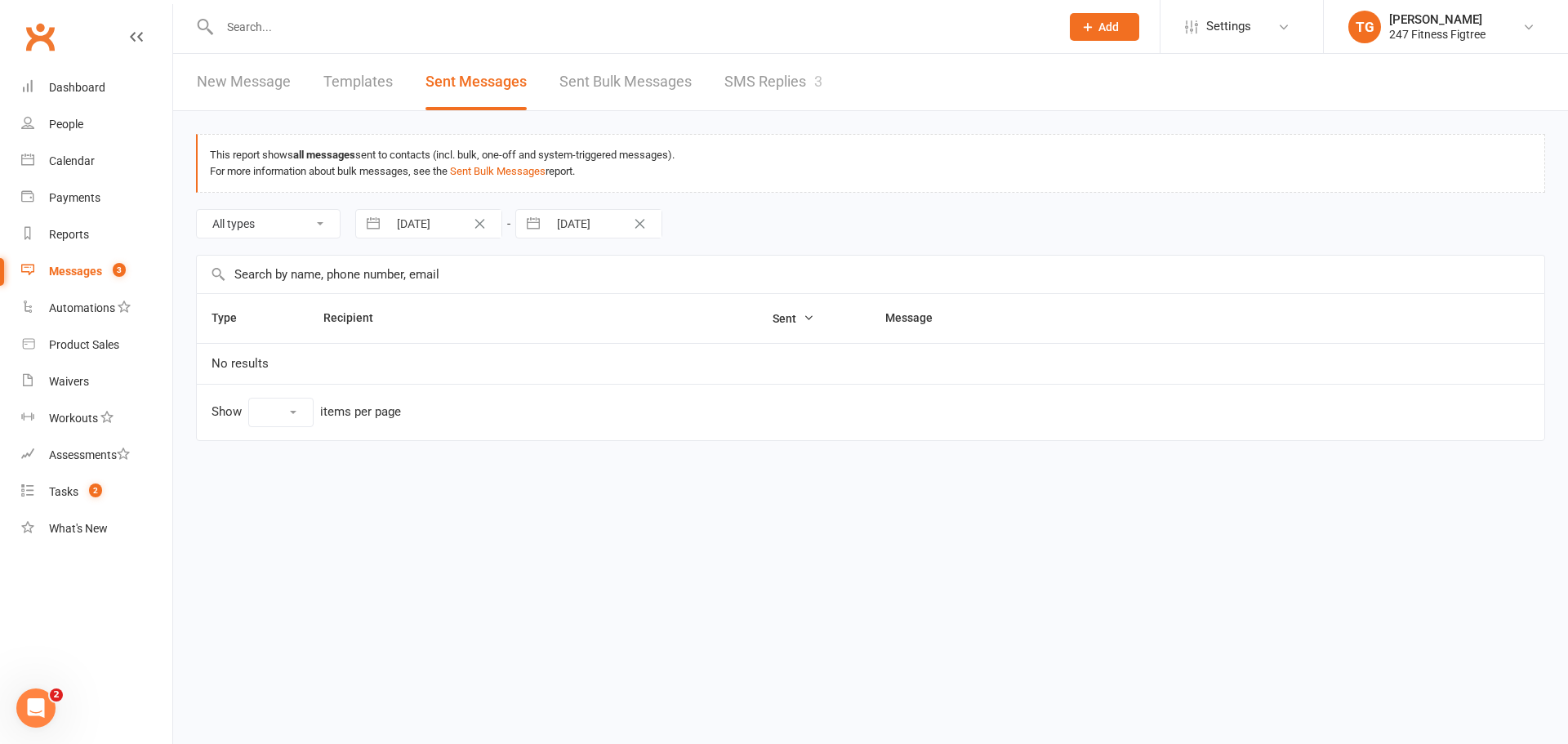
select select "10"
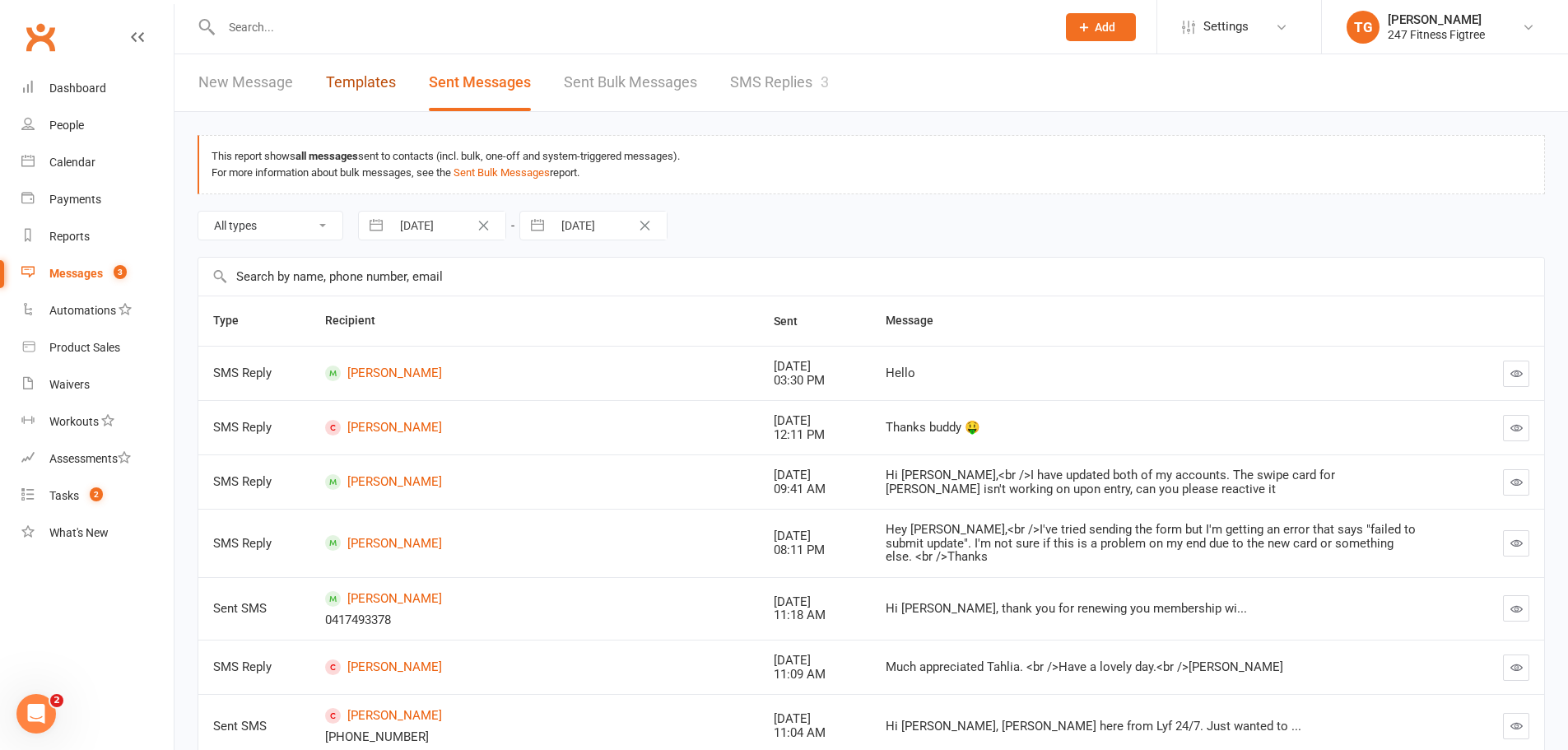
click at [380, 93] on link "Templates" at bounding box center [361, 82] width 70 height 56
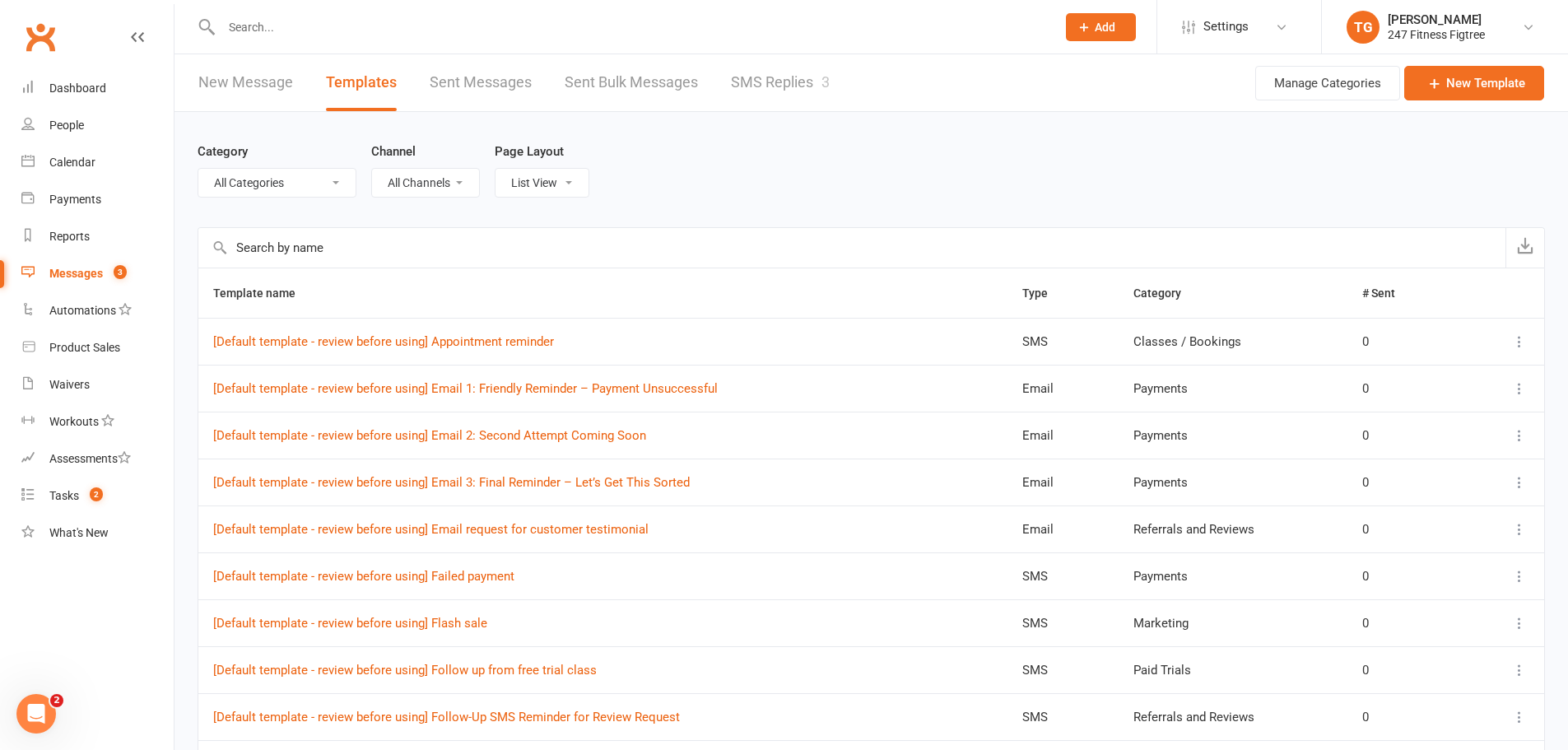
click at [86, 269] on div "Messages" at bounding box center [76, 273] width 54 height 13
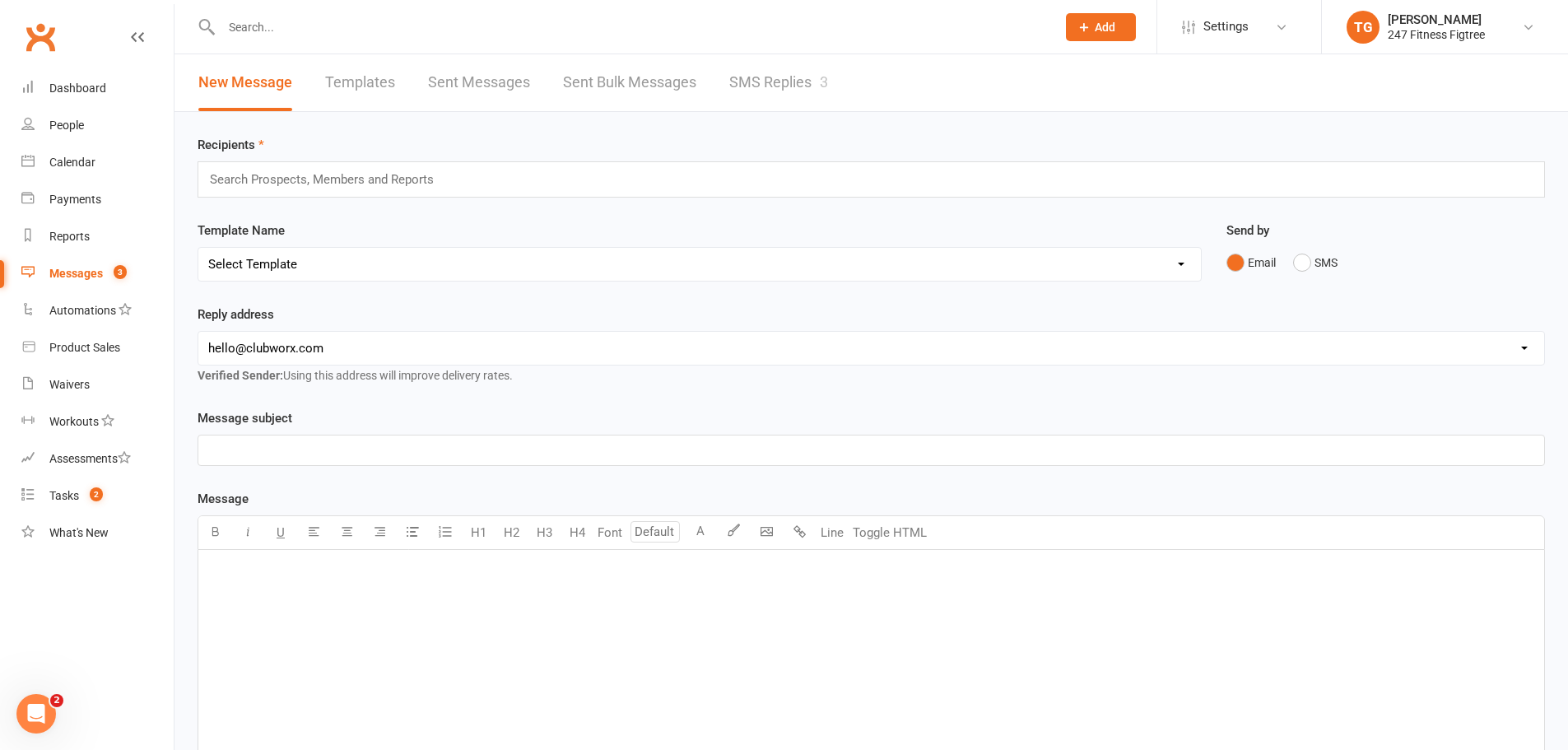
click at [434, 169] on input "text" at bounding box center [329, 179] width 241 height 21
click at [419, 265] on select "Select Template [SMS] [Default template - review before using] Appointment remi…" at bounding box center [699, 265] width 1002 height 33
click at [403, 117] on div "Recipients Search Prospects, Members and Reports Template Name Select Template …" at bounding box center [870, 566] width 1393 height 908
click at [475, 75] on link "Sent Messages" at bounding box center [479, 82] width 102 height 56
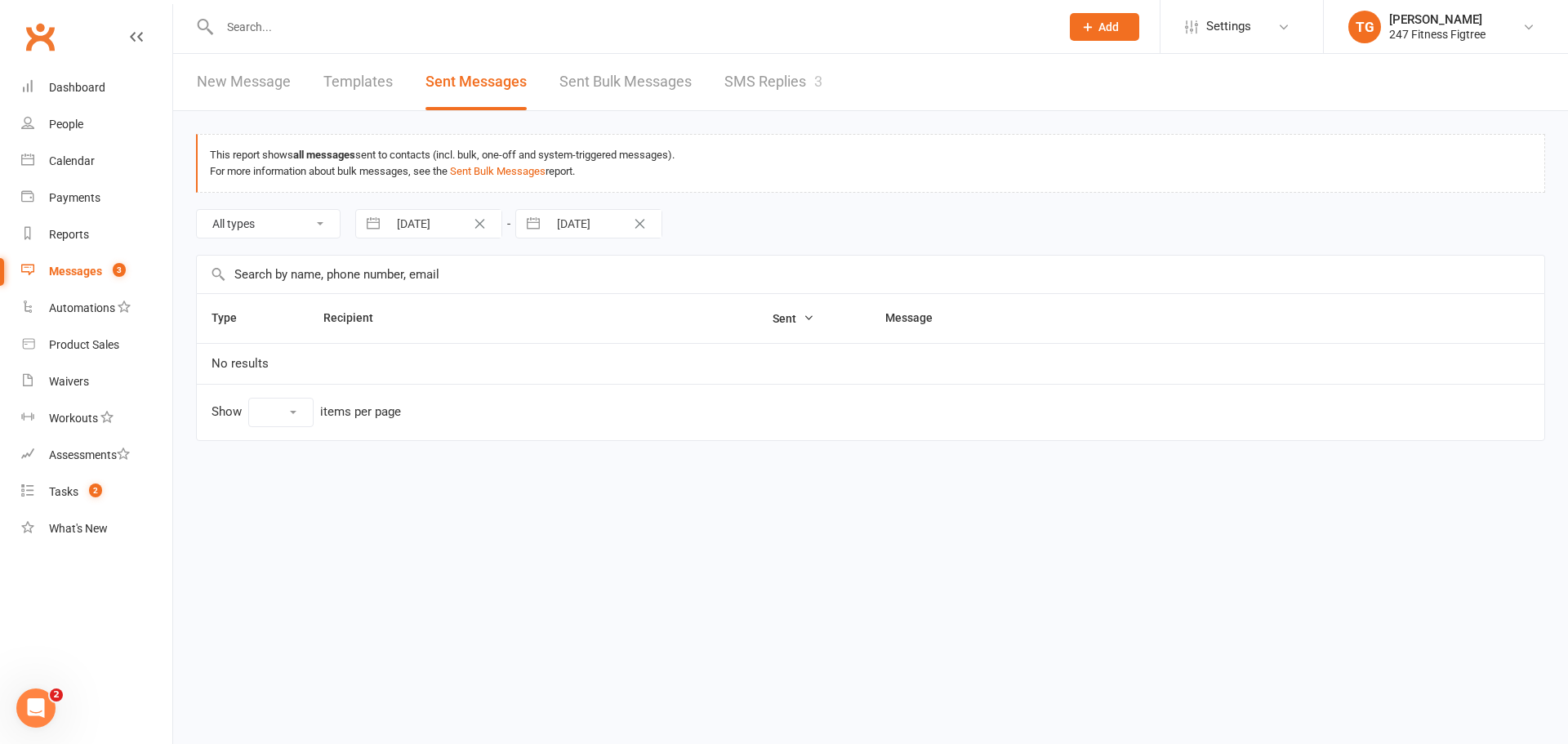
select select "10"
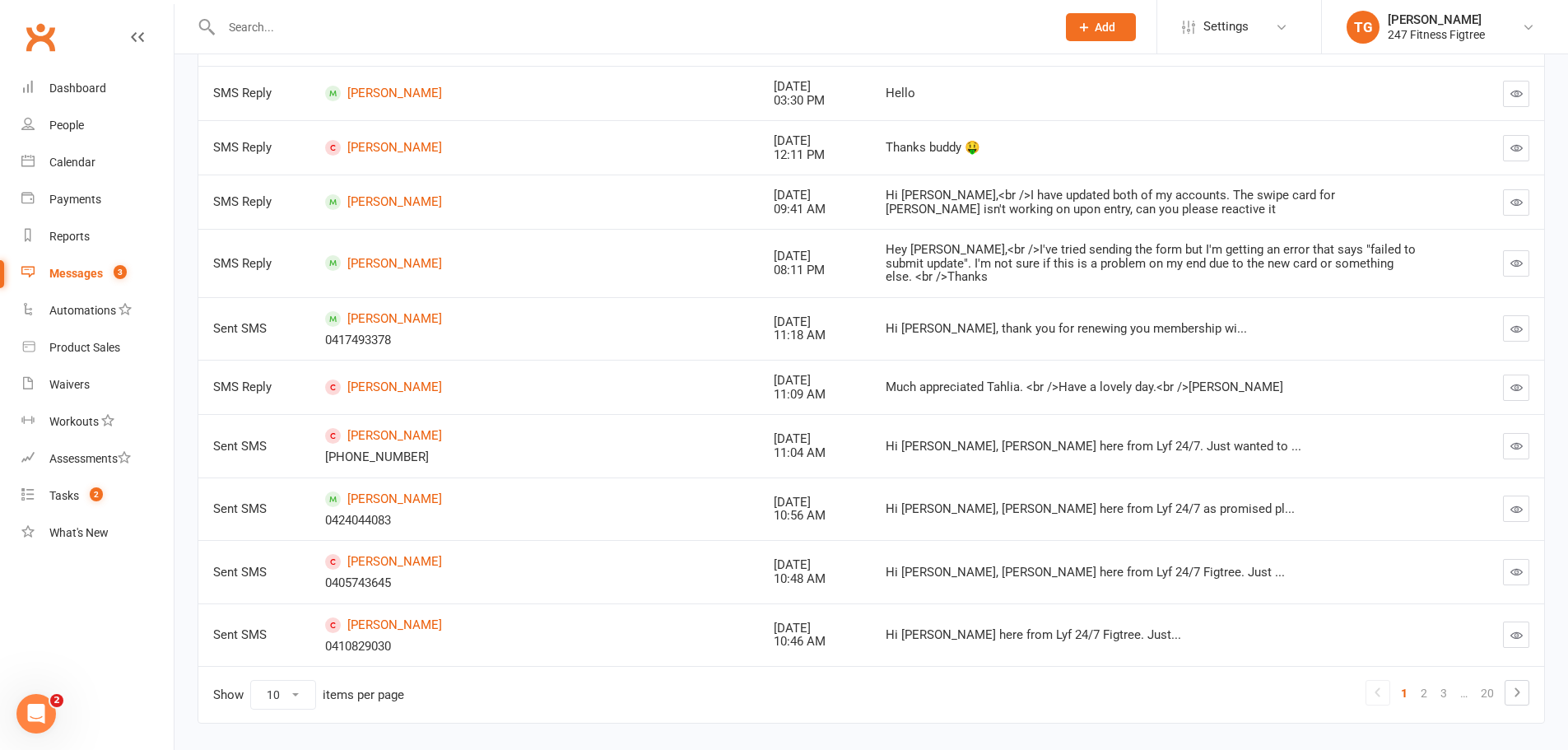
scroll to position [320, 0]
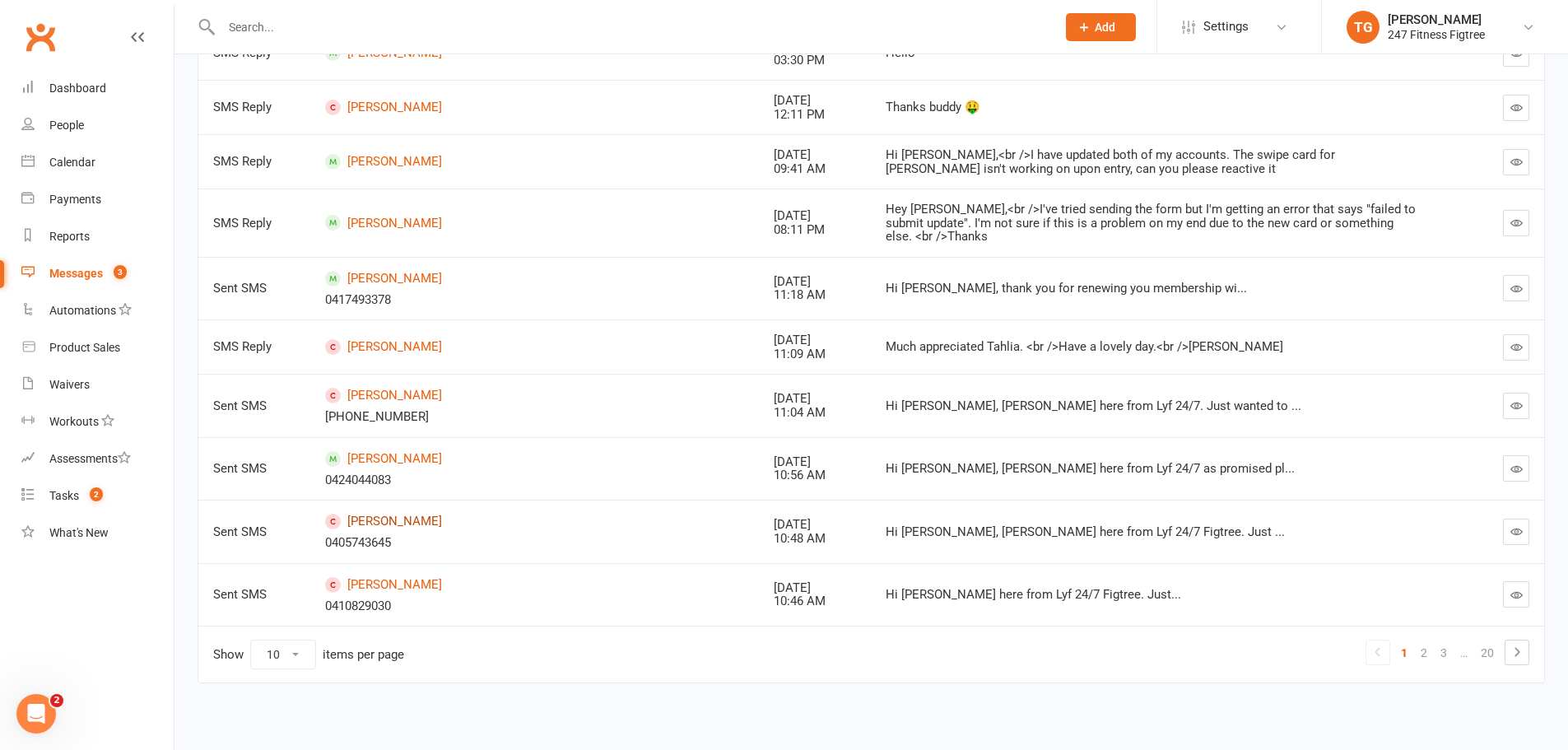
click at [407, 523] on link "[PERSON_NAME]" at bounding box center [534, 521] width 419 height 16
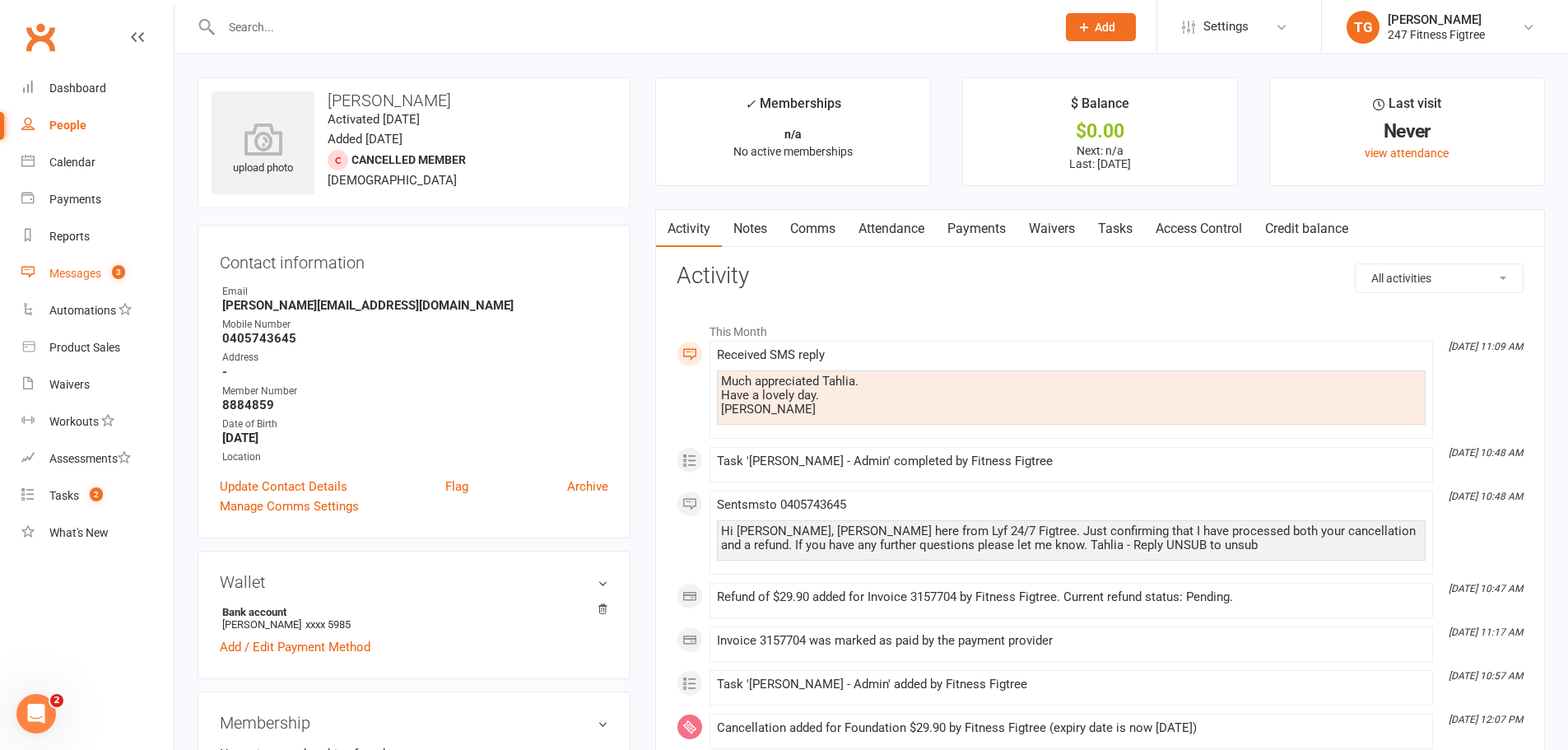
click at [82, 269] on div "Messages" at bounding box center [75, 273] width 52 height 13
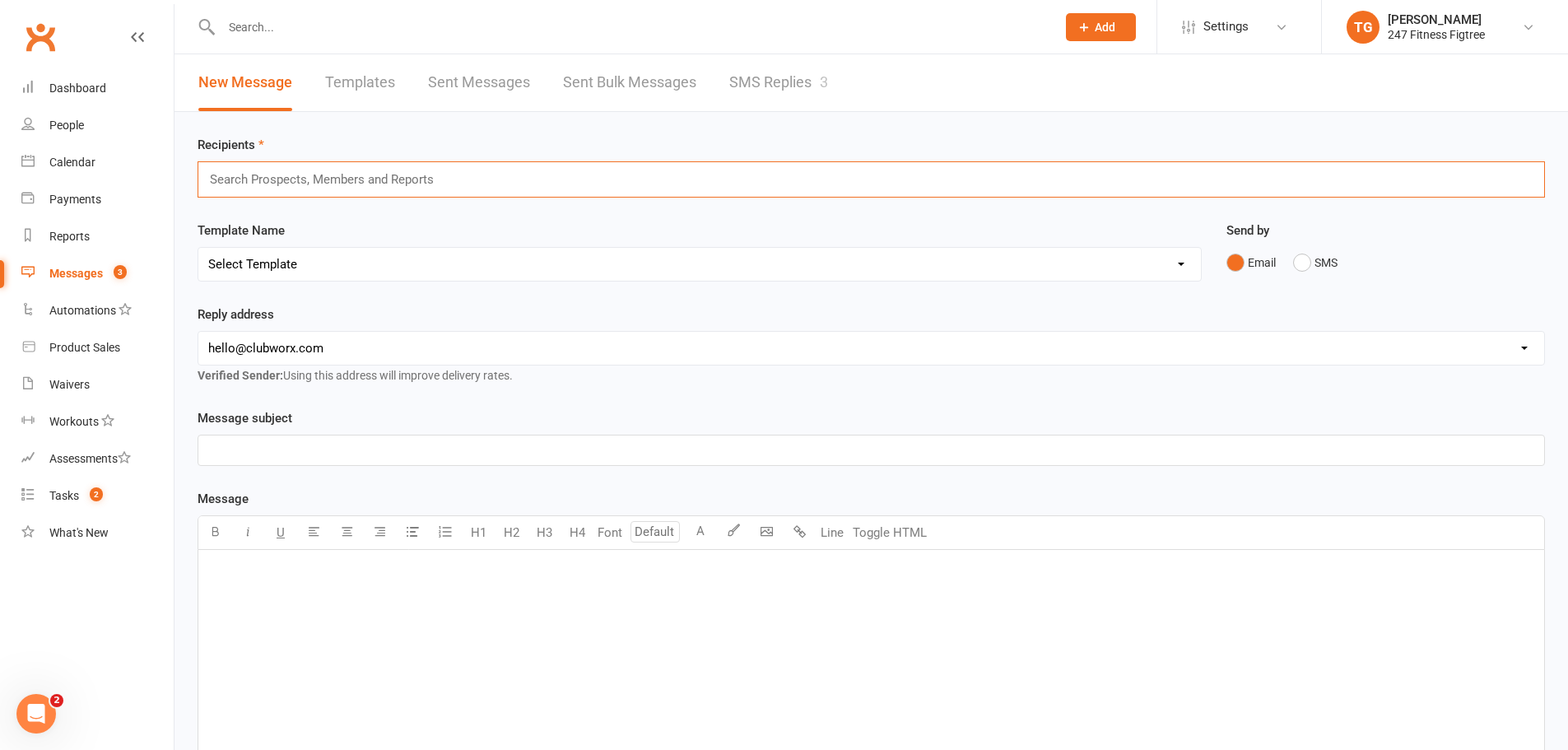
click at [342, 171] on input "text" at bounding box center [329, 179] width 241 height 21
click at [323, 245] on div "Template Name Select Template [SMS] [Default template - review before using] Ap…" at bounding box center [699, 251] width 1004 height 61
click at [323, 256] on select "Select Template [SMS] [Default template - review before using] Appointment remi…" at bounding box center [699, 265] width 1002 height 33
click at [412, 221] on div "Template Name Select Template [SMS] [Default template - review before using] Ap…" at bounding box center [699, 251] width 1004 height 61
click at [348, 89] on link "Templates" at bounding box center [360, 82] width 70 height 56
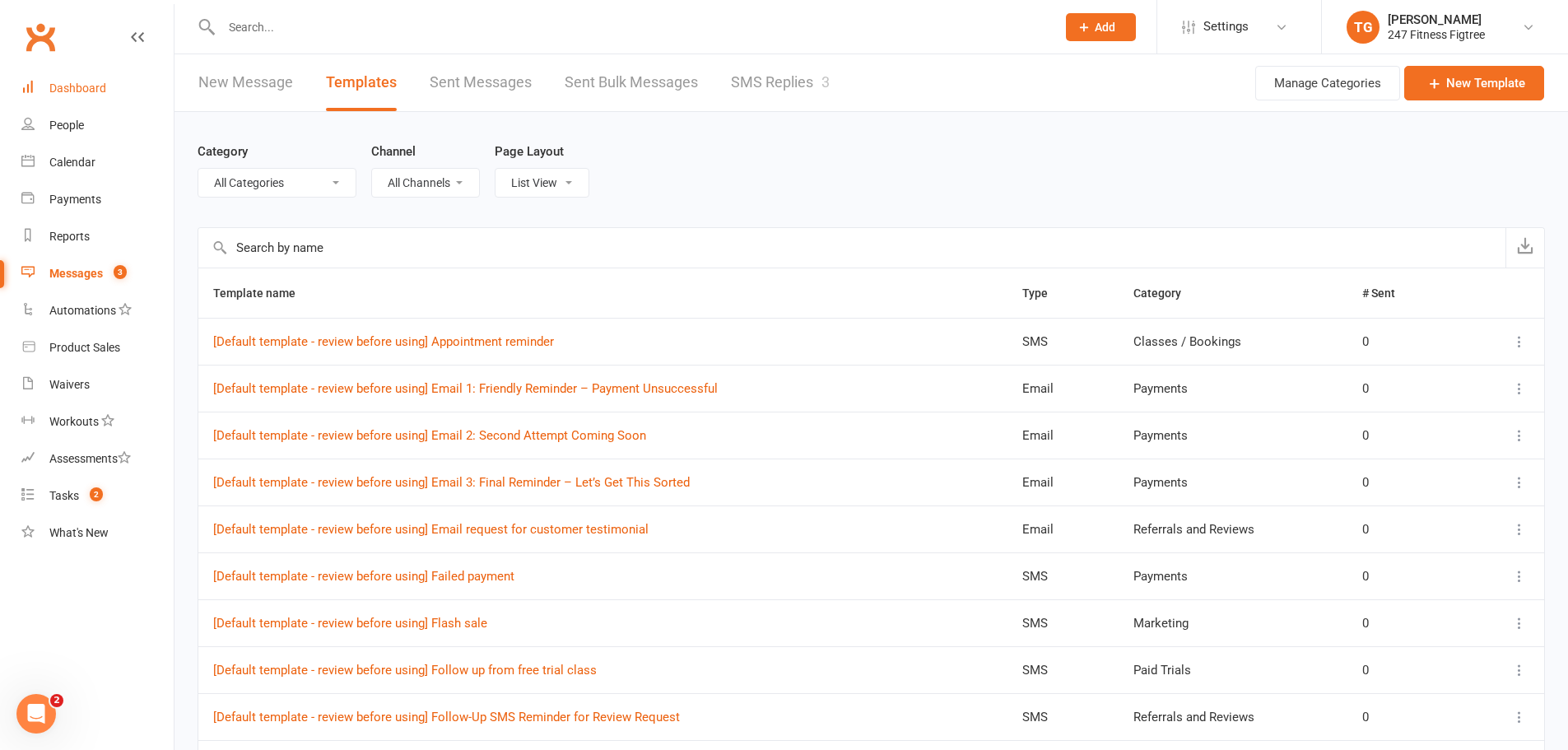
click at [96, 91] on div "Dashboard" at bounding box center [77, 88] width 56 height 13
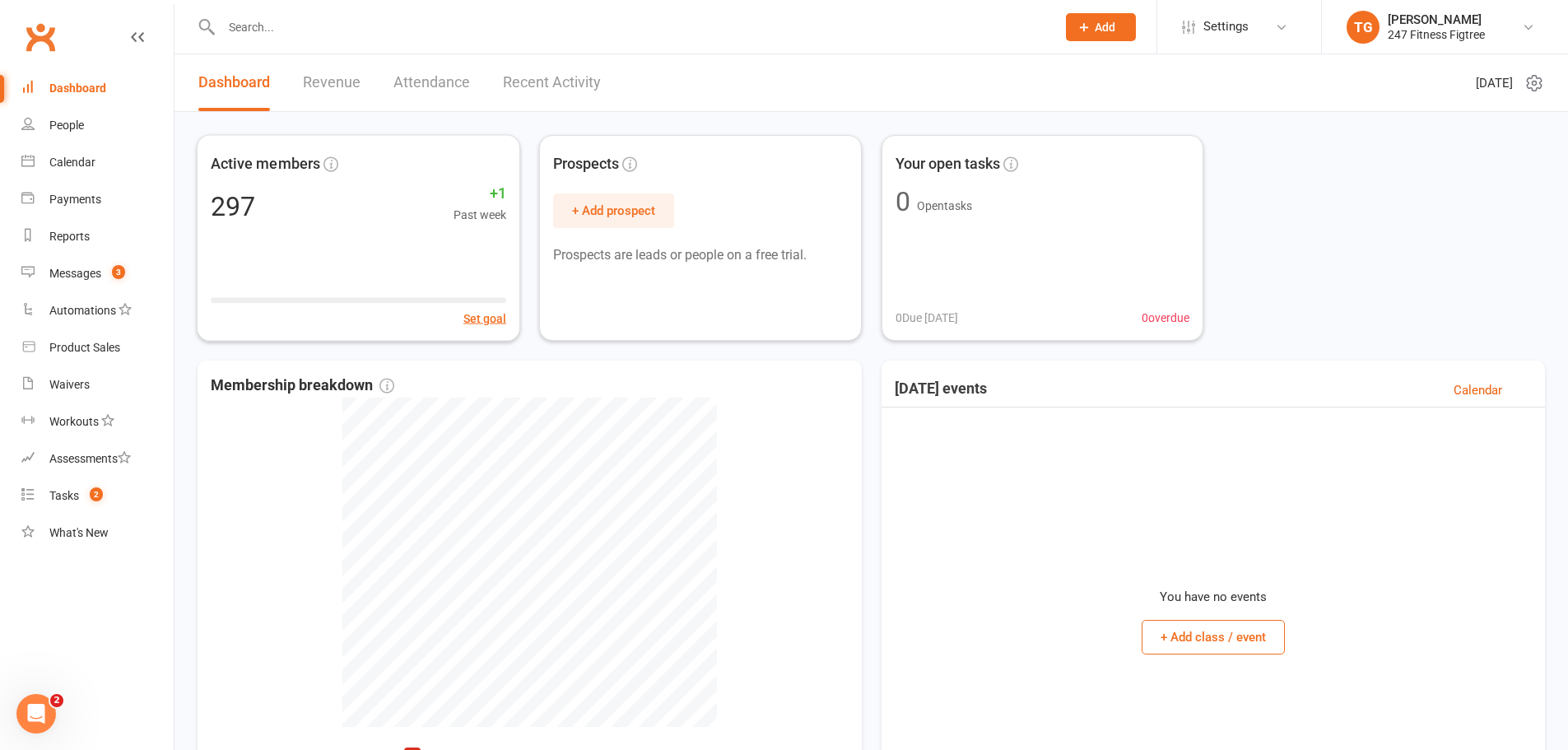
click at [270, 32] on input "text" at bounding box center [630, 27] width 828 height 23
paste input "[PERSON_NAME]"
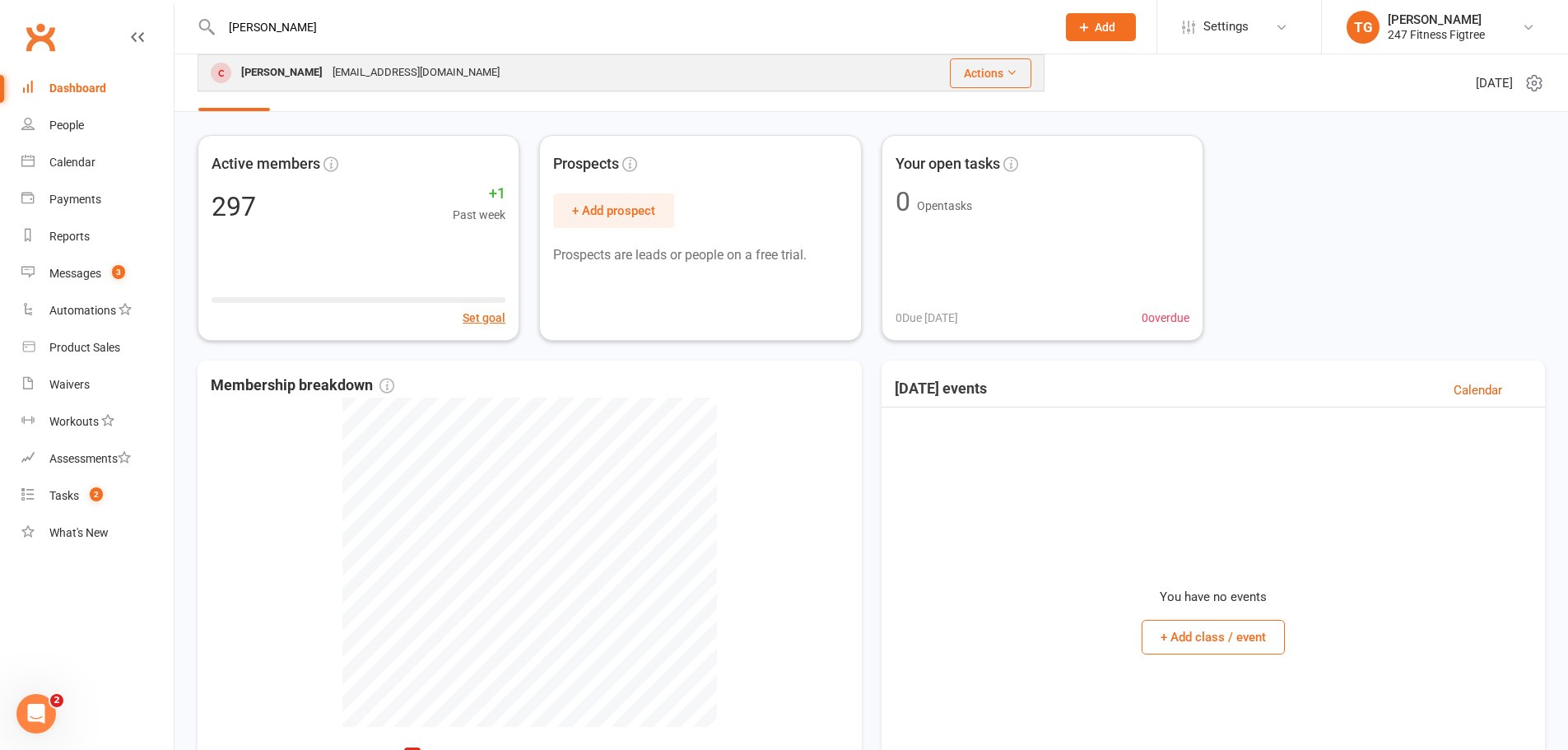
type input "[PERSON_NAME]"
click at [294, 75] on div "[PERSON_NAME]" at bounding box center [281, 73] width 92 height 24
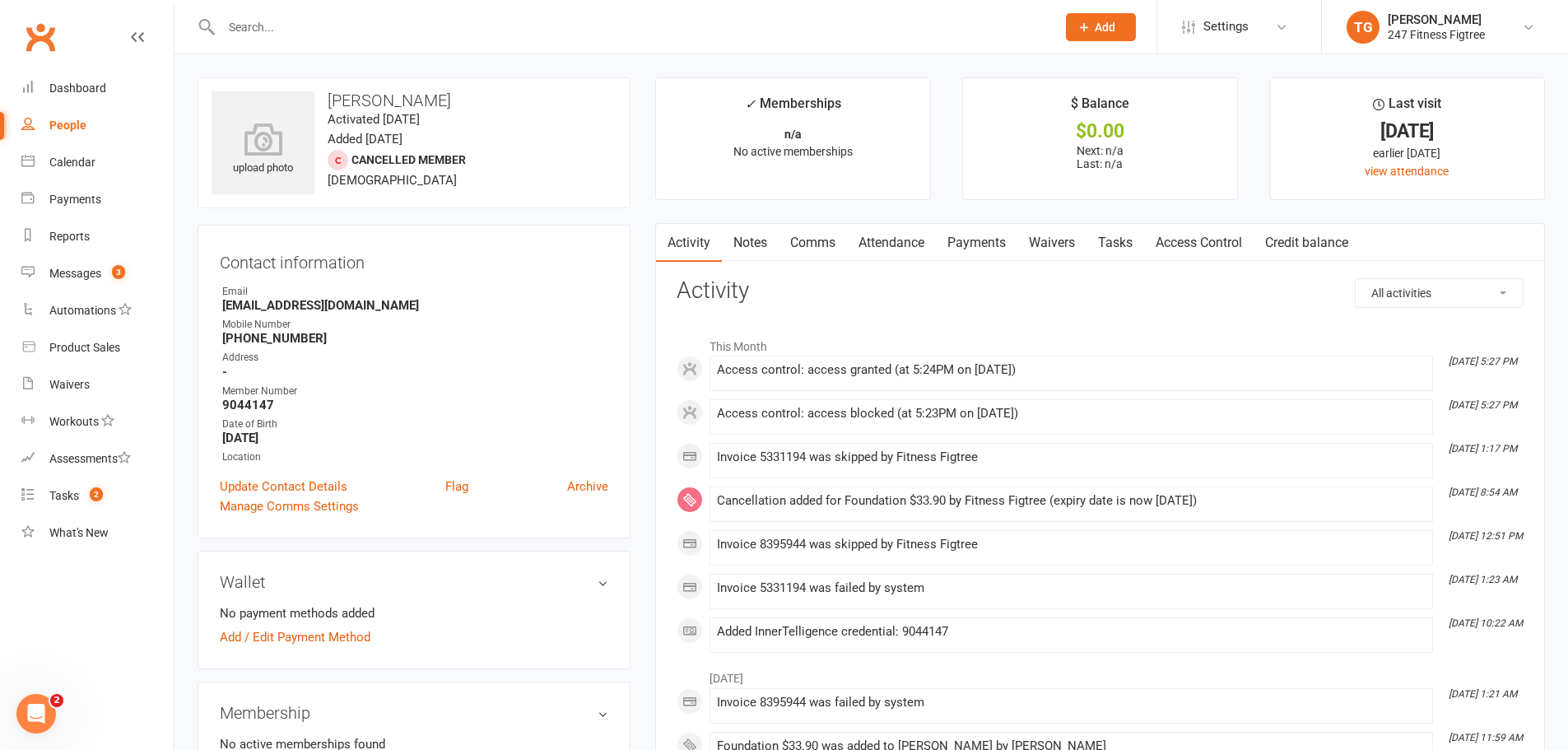
click at [1235, 242] on link "Access Control" at bounding box center [1199, 243] width 109 height 38
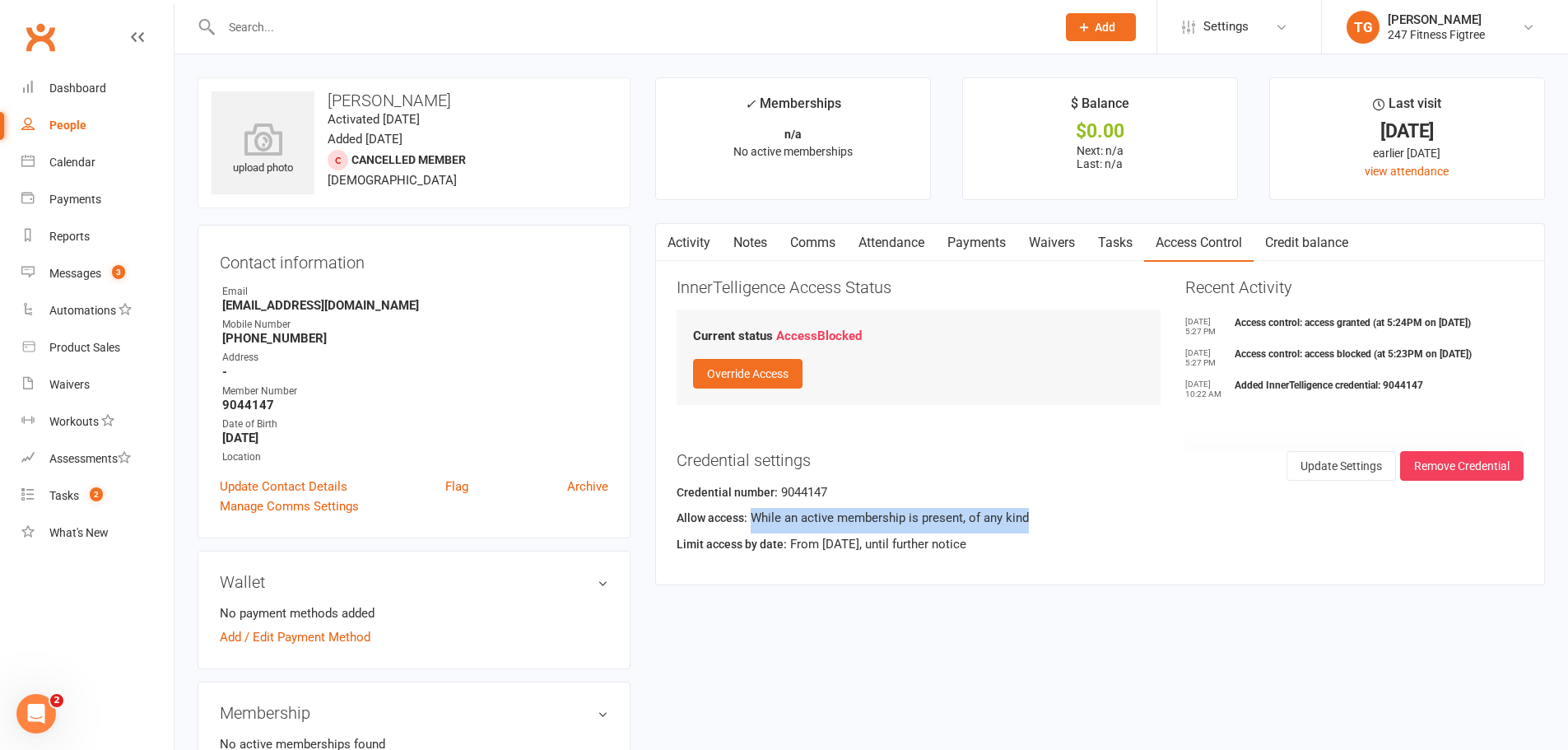
drag, startPoint x: 753, startPoint y: 519, endPoint x: 1048, endPoint y: 519, distance: 295.0
click at [1048, 519] on div "Allow access: While an active membership is present, of any kind" at bounding box center [1100, 521] width 847 height 26
click at [90, 268] on div "Messages" at bounding box center [75, 273] width 52 height 13
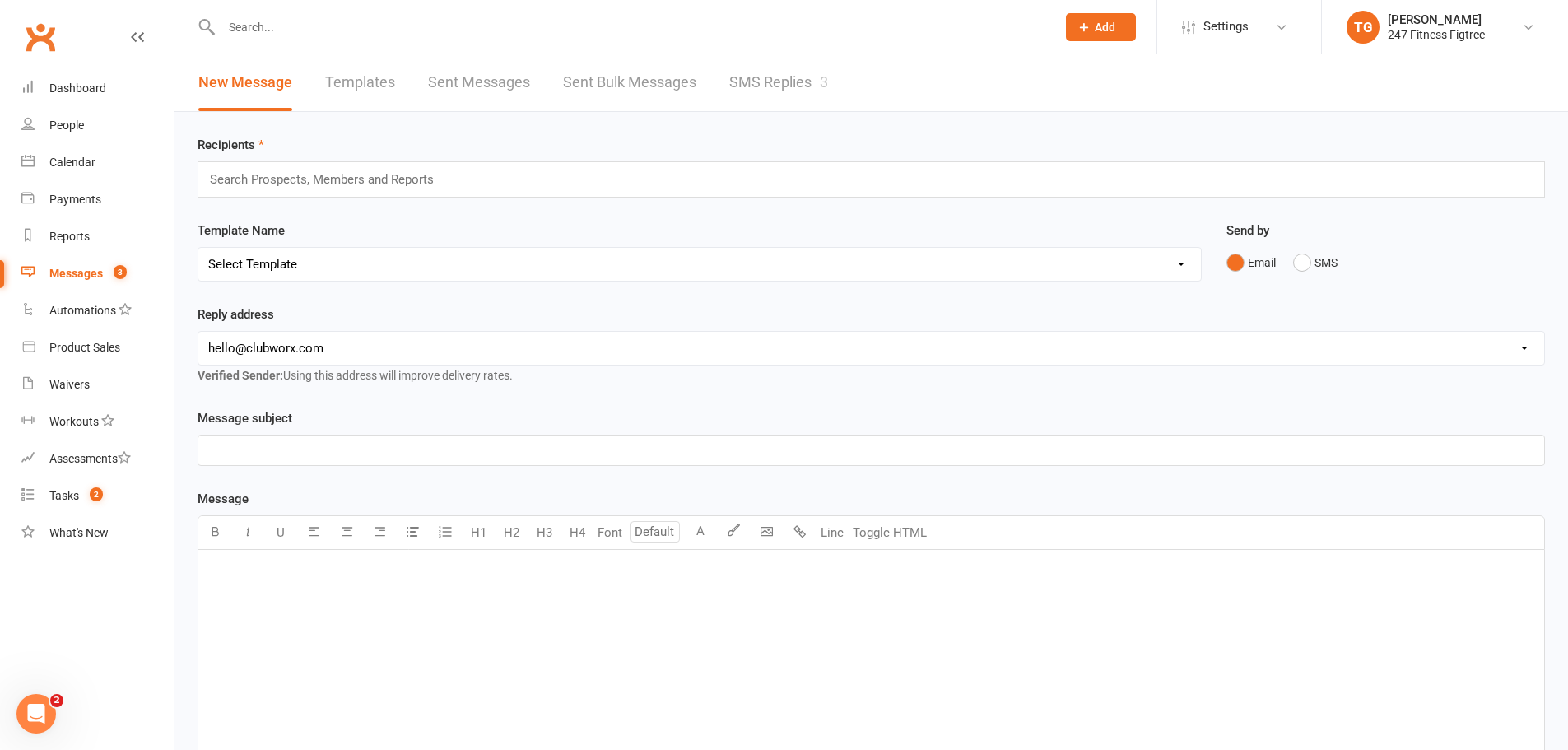
click at [531, 76] on div "New Message Templates Sent Messages Sent Bulk Messages SMS Replies 3" at bounding box center [513, 82] width 678 height 56
click at [496, 78] on link "Sent Messages" at bounding box center [479, 82] width 102 height 56
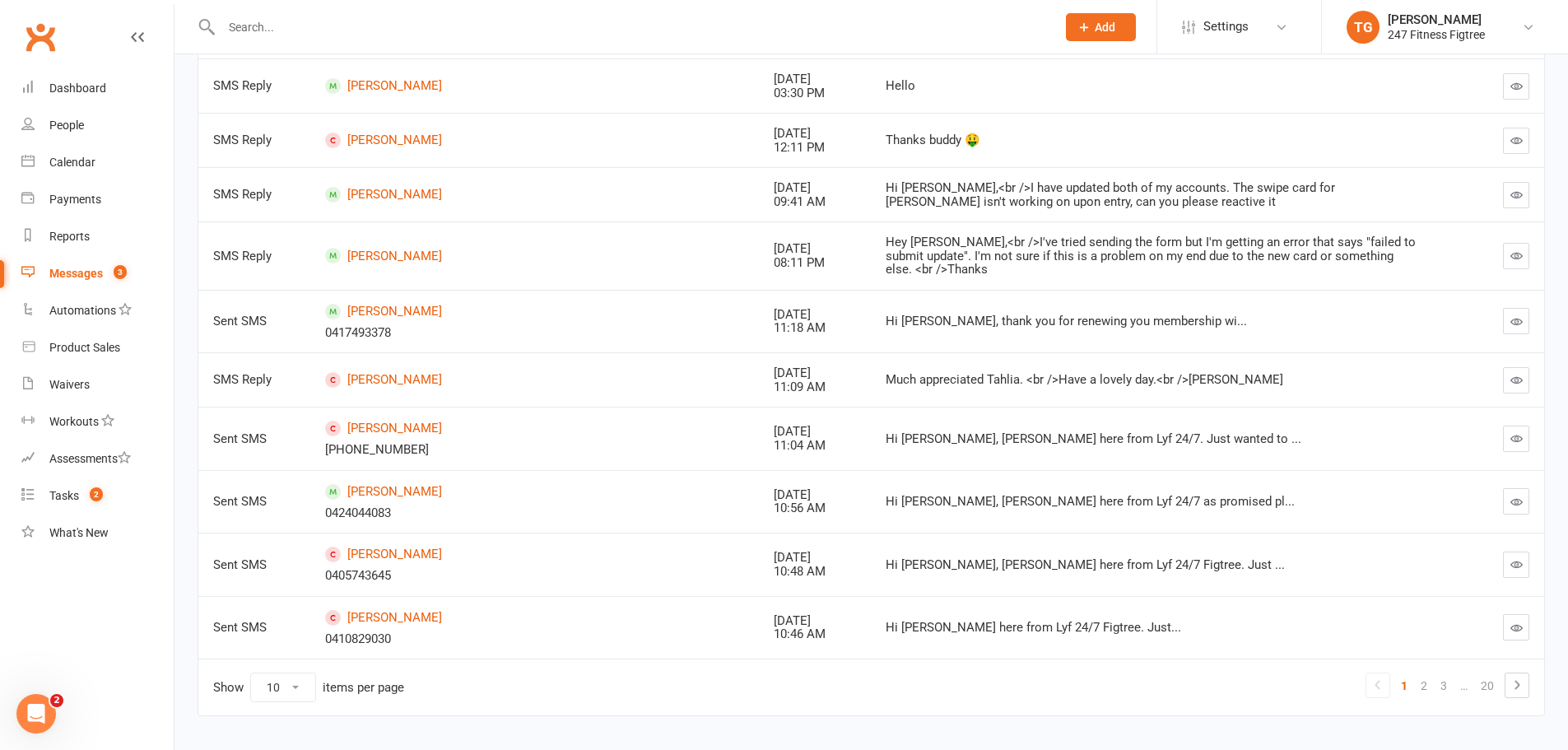
scroll to position [320, 0]
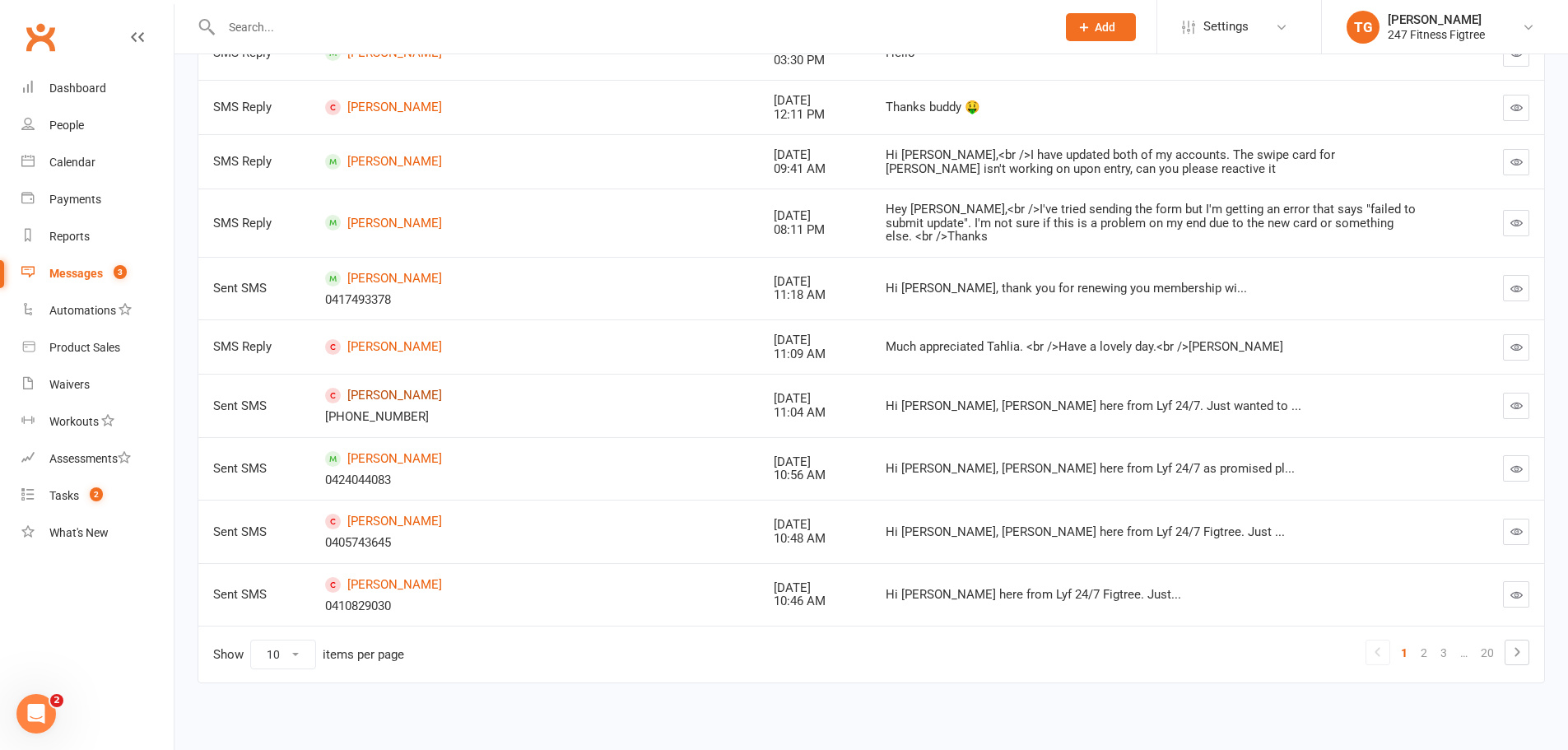
click at [383, 394] on link "[PERSON_NAME]" at bounding box center [534, 395] width 419 height 16
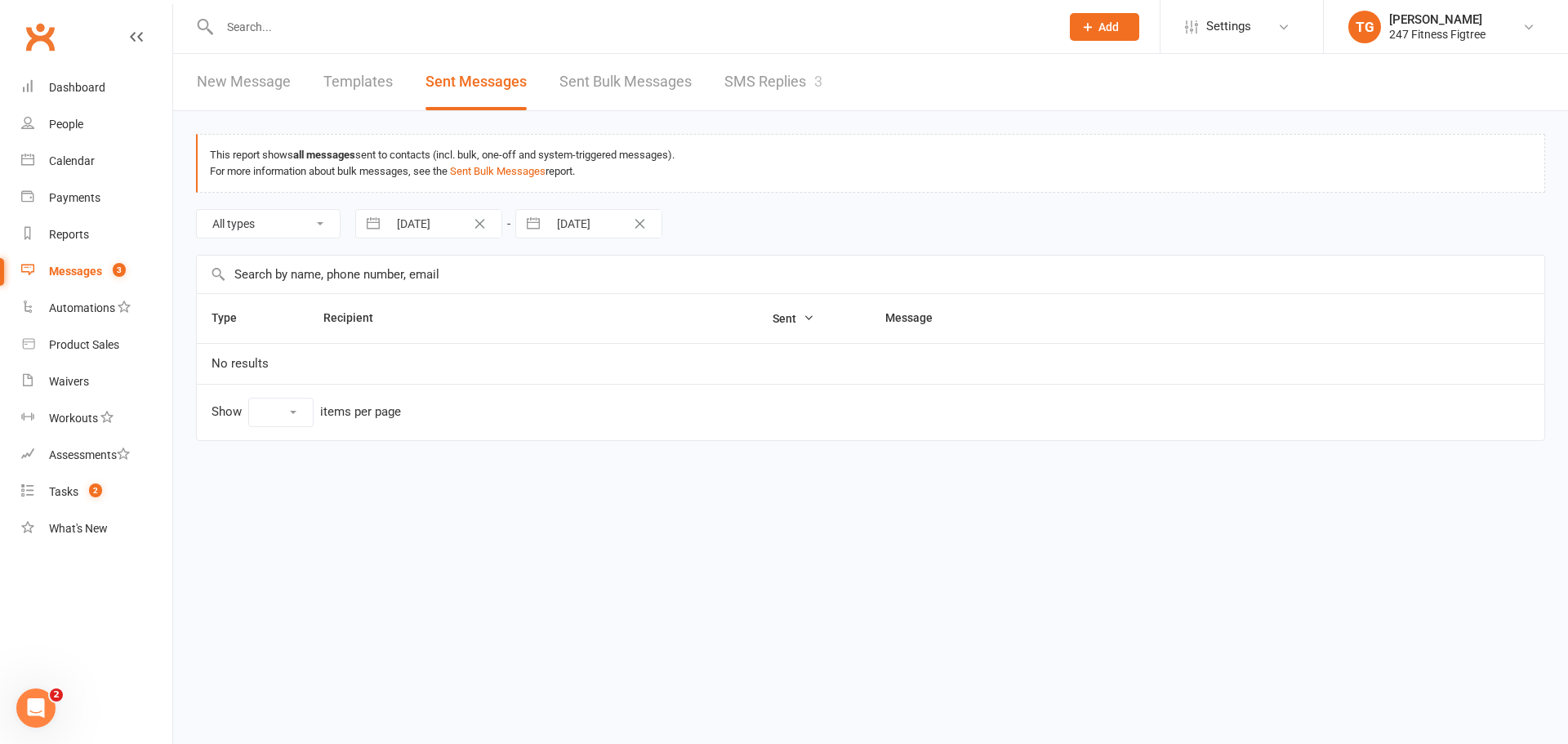
select select "10"
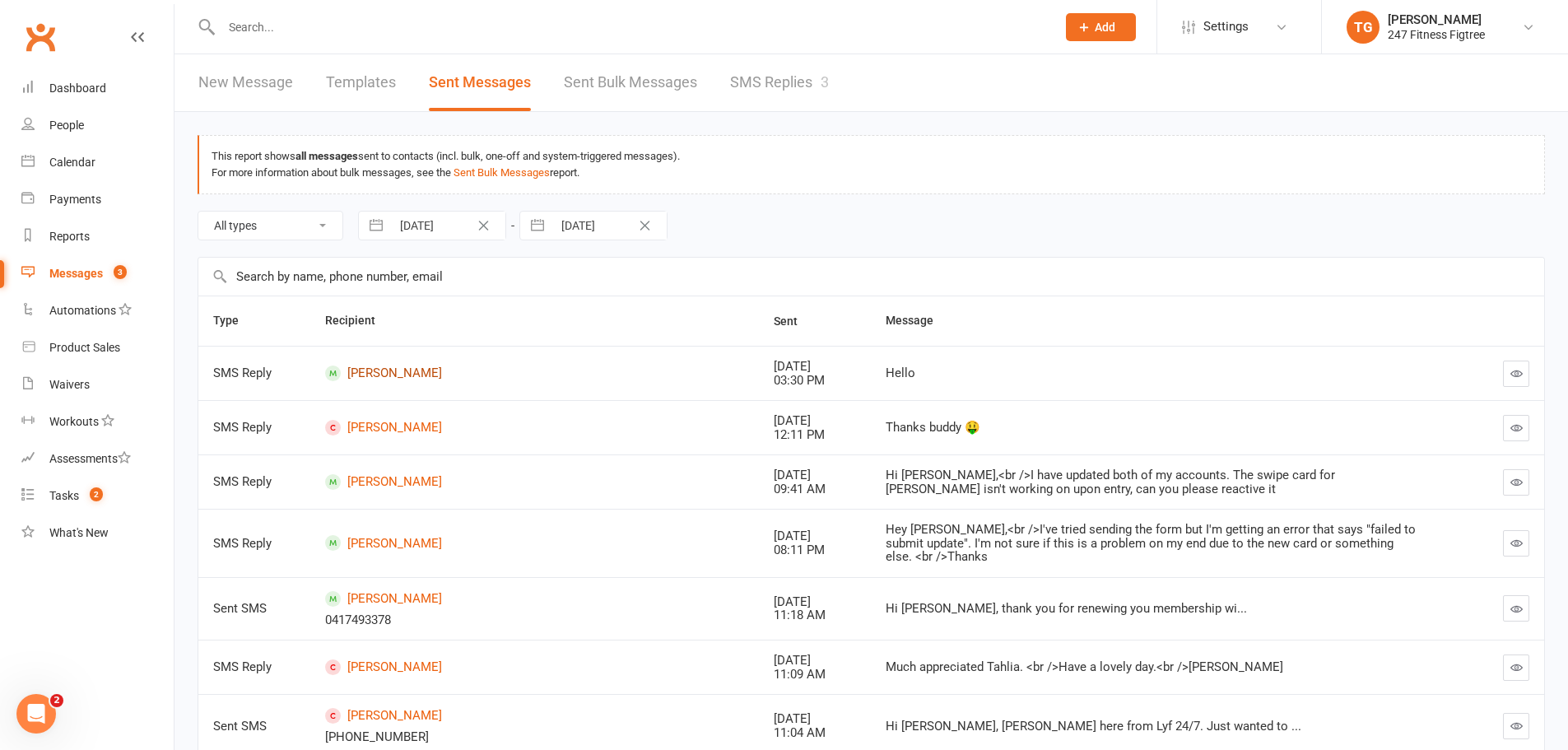
click at [385, 375] on link "[PERSON_NAME]" at bounding box center [534, 373] width 419 height 16
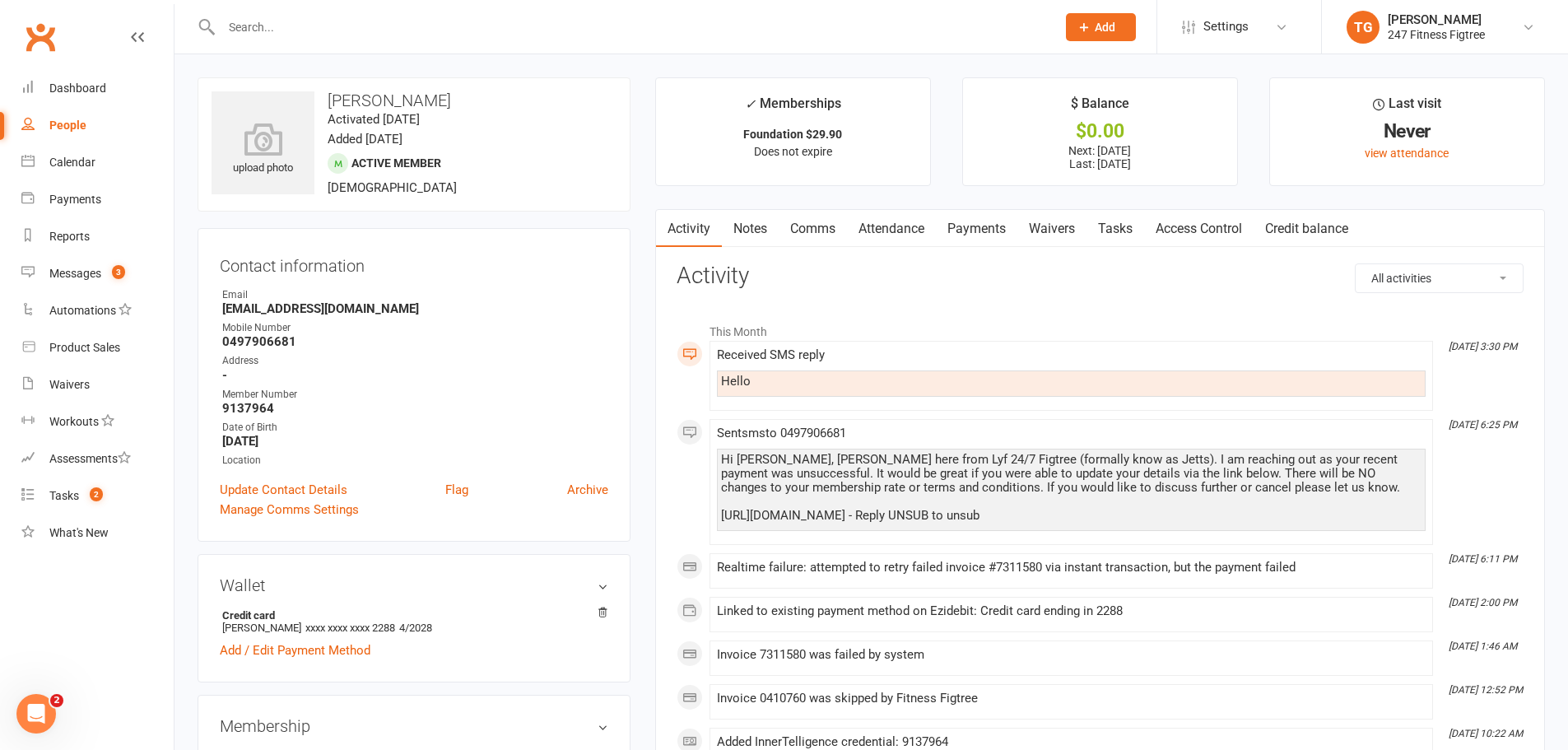
click at [289, 25] on input "text" at bounding box center [630, 27] width 828 height 23
paste input "[EMAIL_ADDRESS][DOMAIN_NAME]"
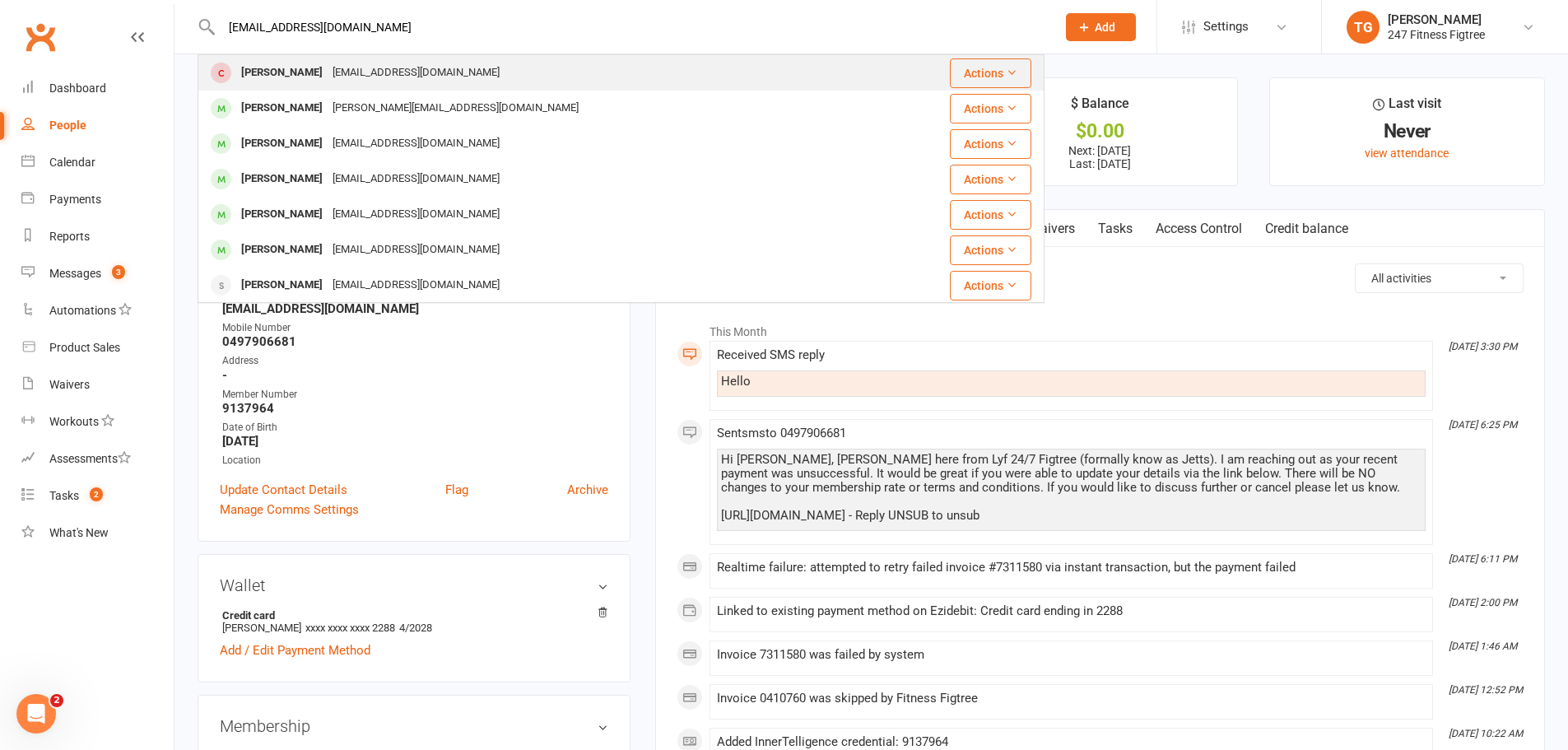
type input "[EMAIL_ADDRESS][DOMAIN_NAME]"
click at [298, 73] on div "[PERSON_NAME]" at bounding box center [281, 73] width 92 height 24
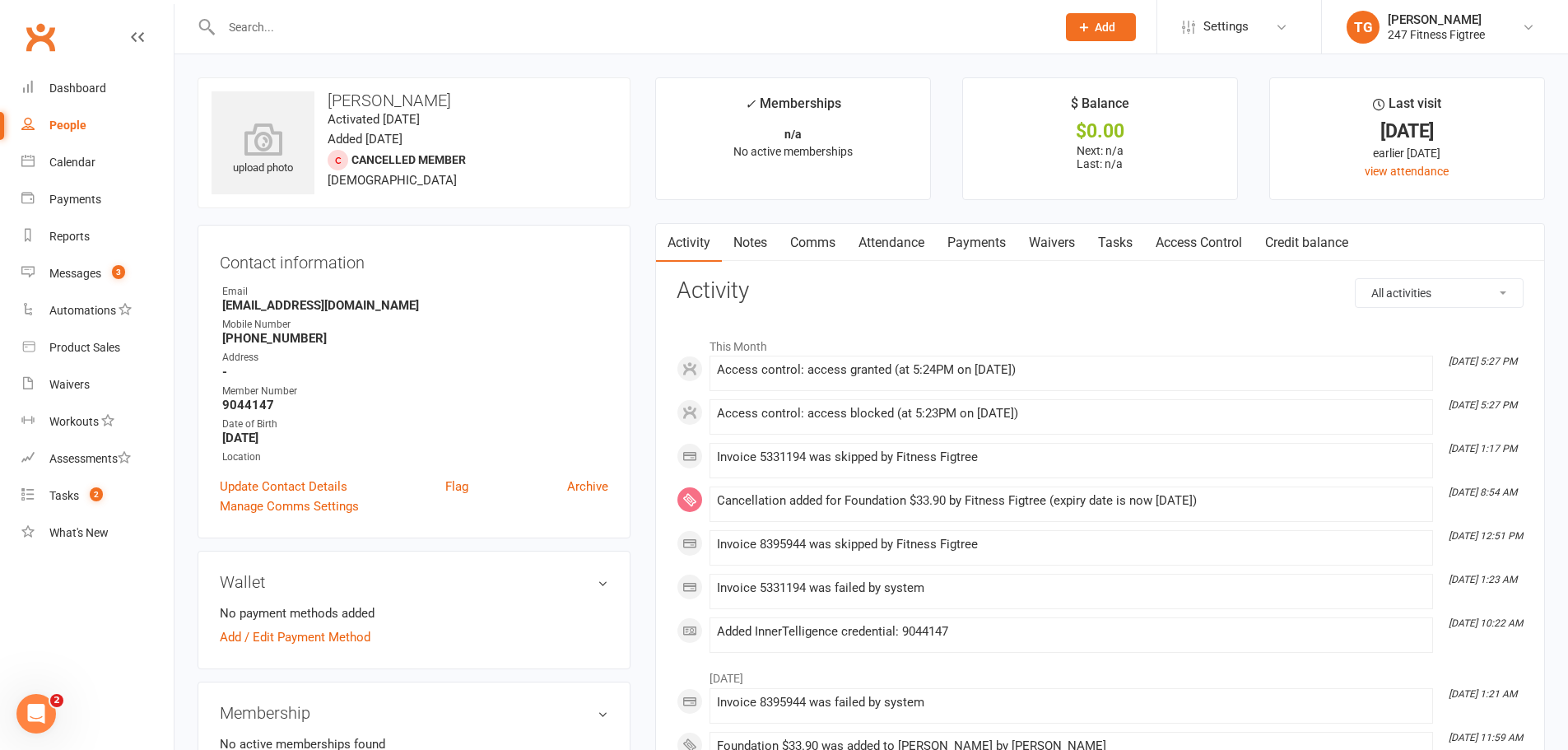
drag, startPoint x: 1229, startPoint y: 508, endPoint x: 712, endPoint y: 506, distance: 517.0
click at [712, 506] on li "[DATE] 8:54 AM Cancellation added for Foundation $33.90 by Fitness Figtree (exp…" at bounding box center [1070, 504] width 723 height 35
click at [902, 501] on div "Cancellation added for Foundation $33.90 by Fitness Figtree (expiry date is now…" at bounding box center [1070, 500] width 708 height 14
click at [832, 244] on link "Comms" at bounding box center [813, 243] width 68 height 38
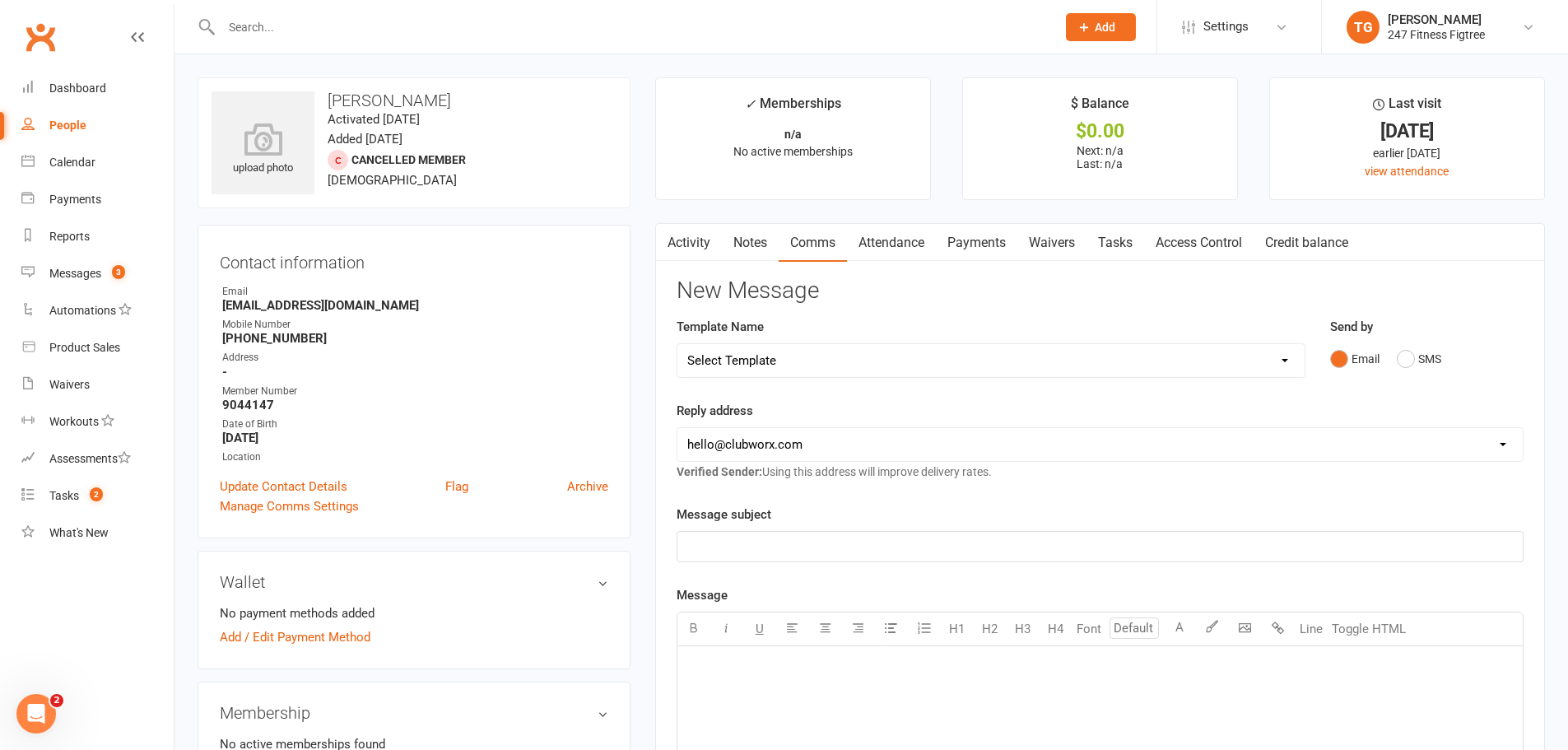
click at [743, 249] on link "Notes" at bounding box center [750, 243] width 56 height 38
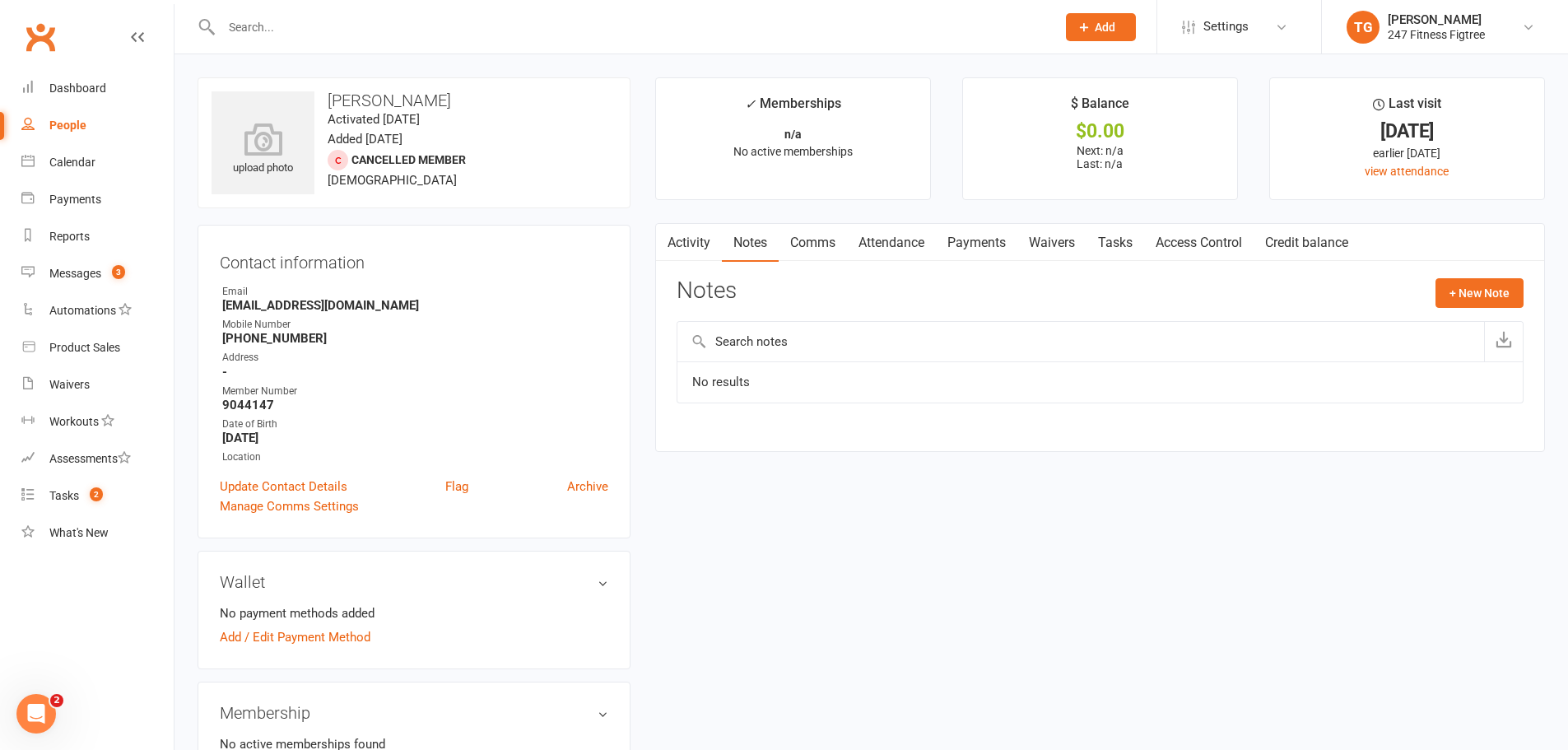
click at [912, 235] on link "Attendance" at bounding box center [891, 243] width 89 height 38
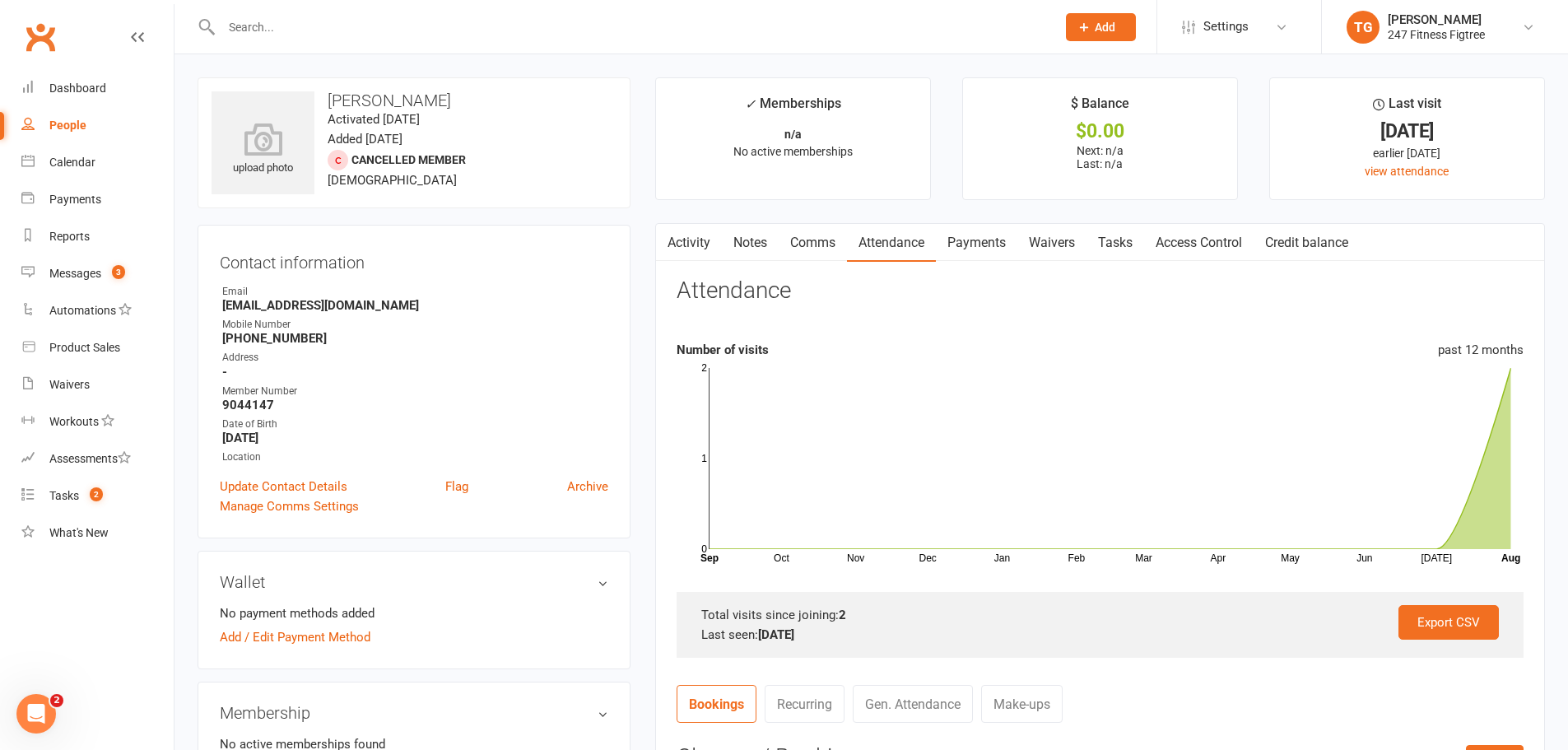
click at [961, 252] on link "Payments" at bounding box center [977, 243] width 81 height 38
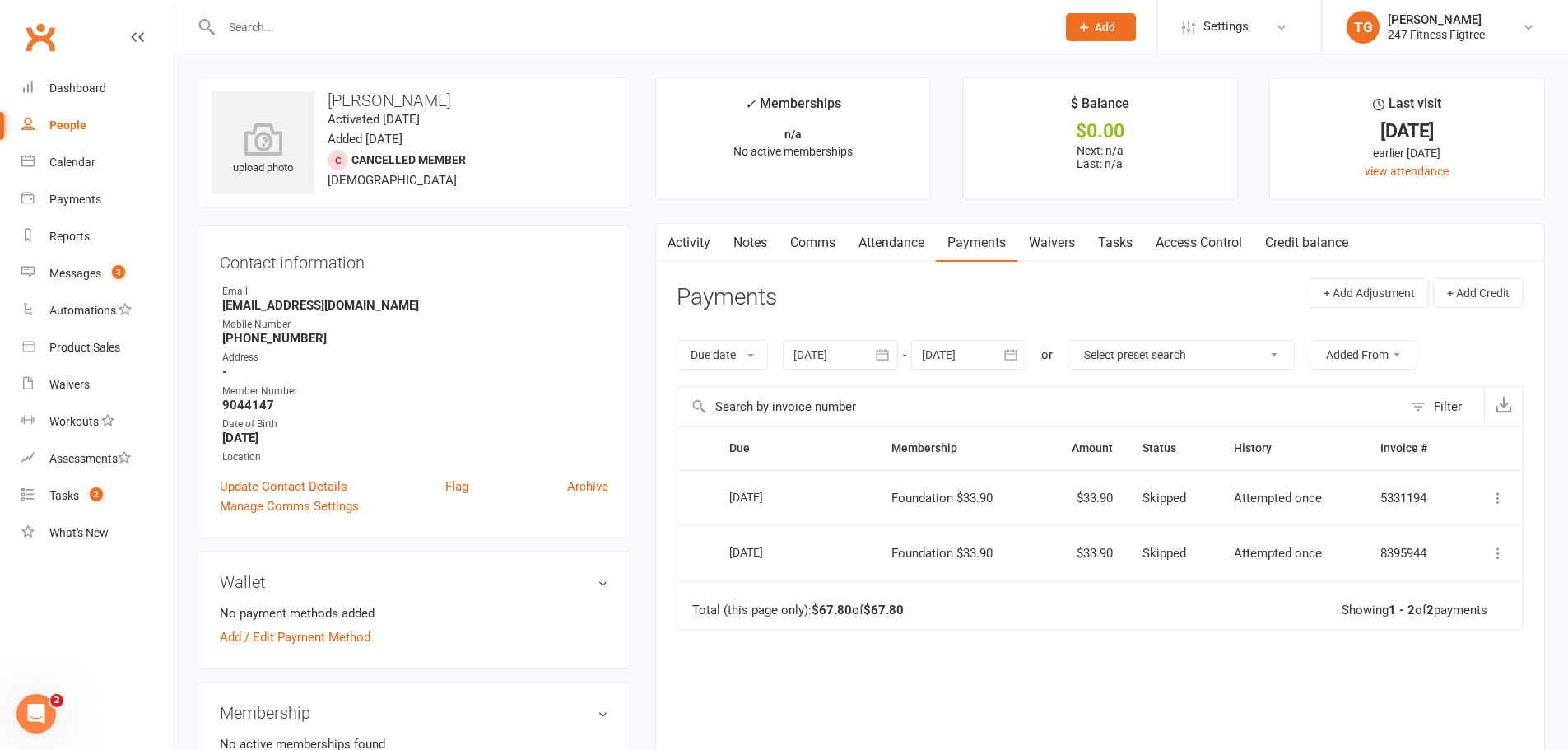
click at [840, 243] on link "Comms" at bounding box center [813, 243] width 68 height 38
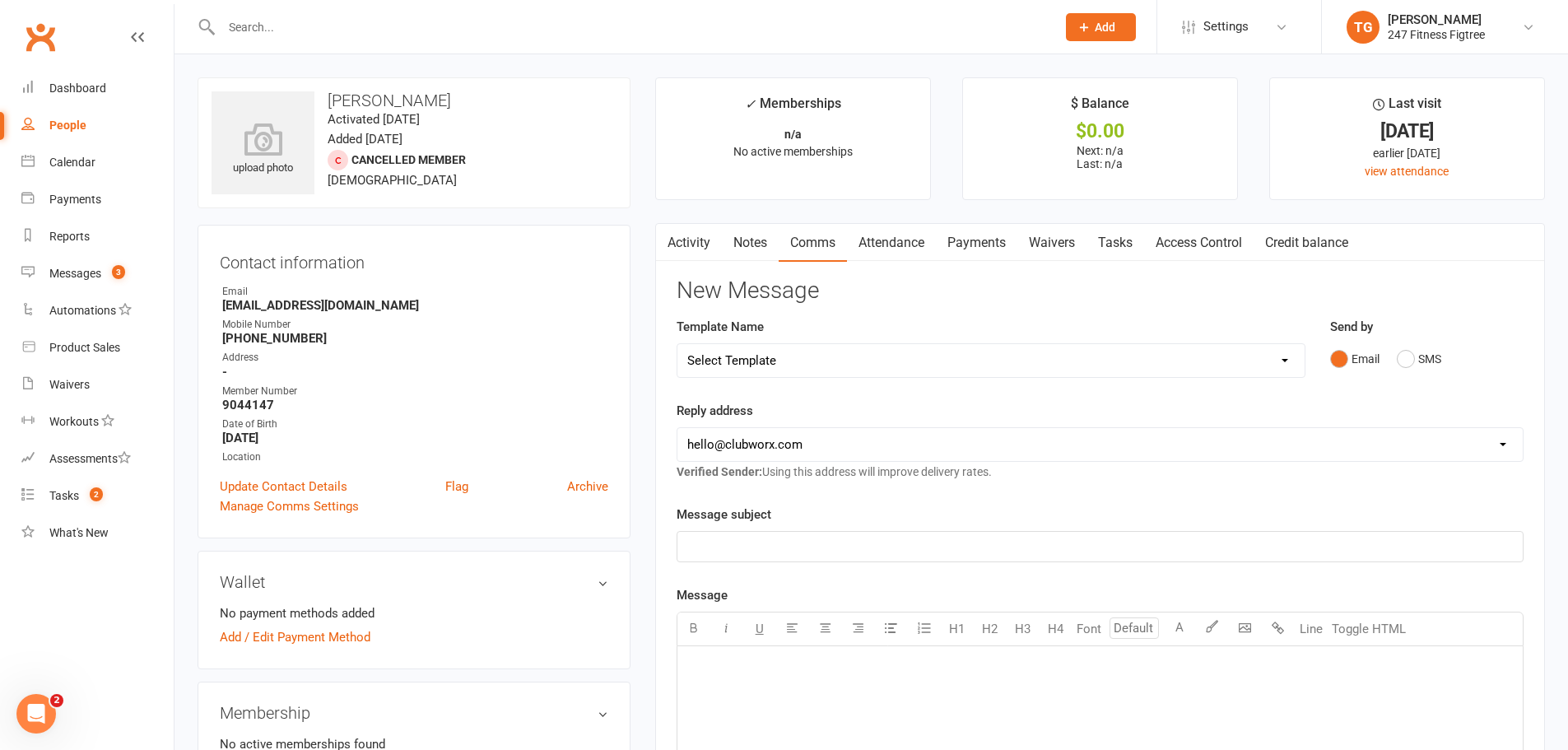
click at [840, 363] on select "Select Template [SMS] [Default template - review before using] Appointment remi…" at bounding box center [990, 361] width 627 height 33
click at [1407, 360] on button "SMS" at bounding box center [1419, 359] width 44 height 31
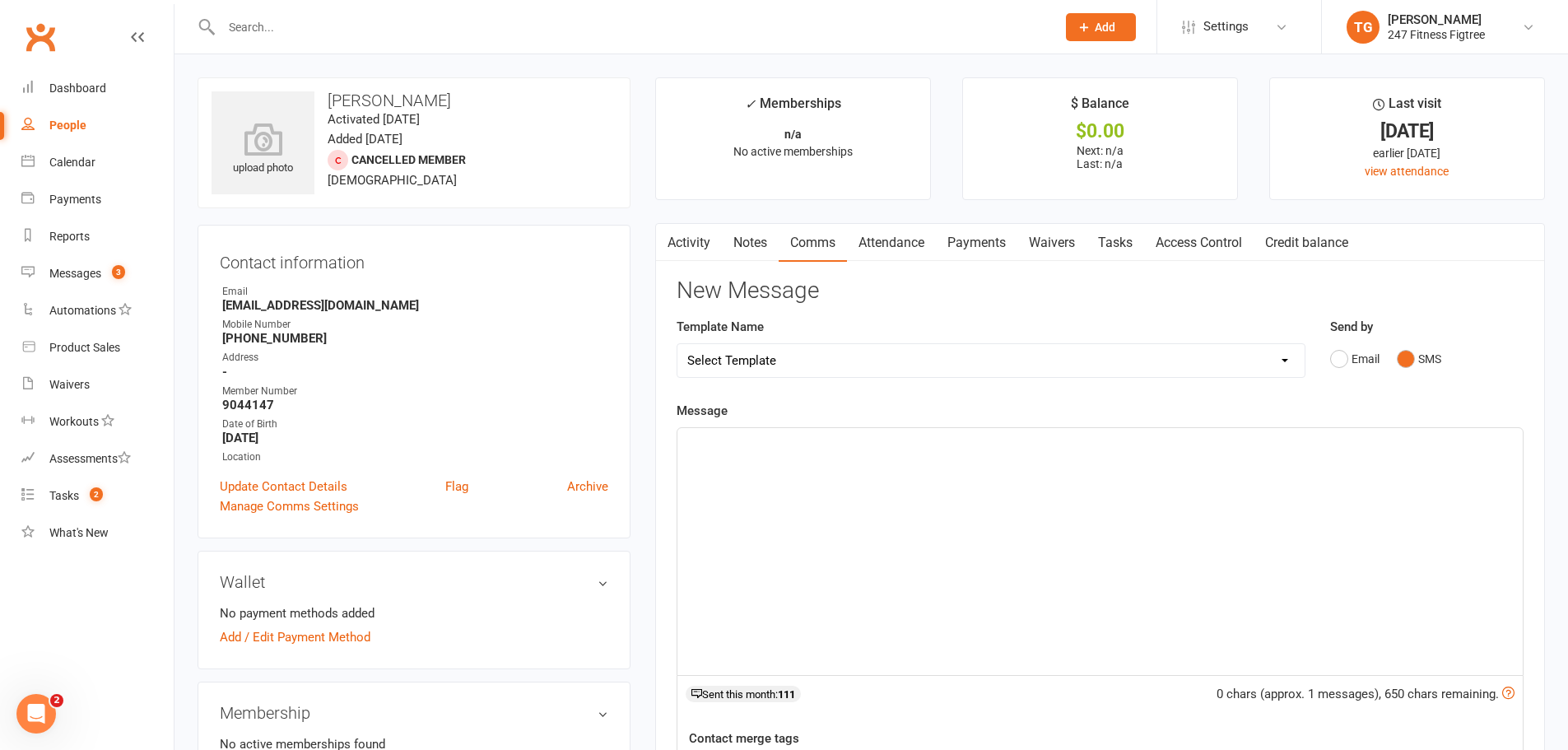
click at [885, 348] on select "Select Template [SMS] [Default template - review before using] Appointment remi…" at bounding box center [990, 361] width 627 height 33
click at [835, 531] on div "﻿" at bounding box center [1100, 551] width 845 height 247
click at [783, 488] on div "﻿" at bounding box center [1100, 551] width 845 height 247
click at [773, 246] on link "Notes" at bounding box center [750, 243] width 56 height 38
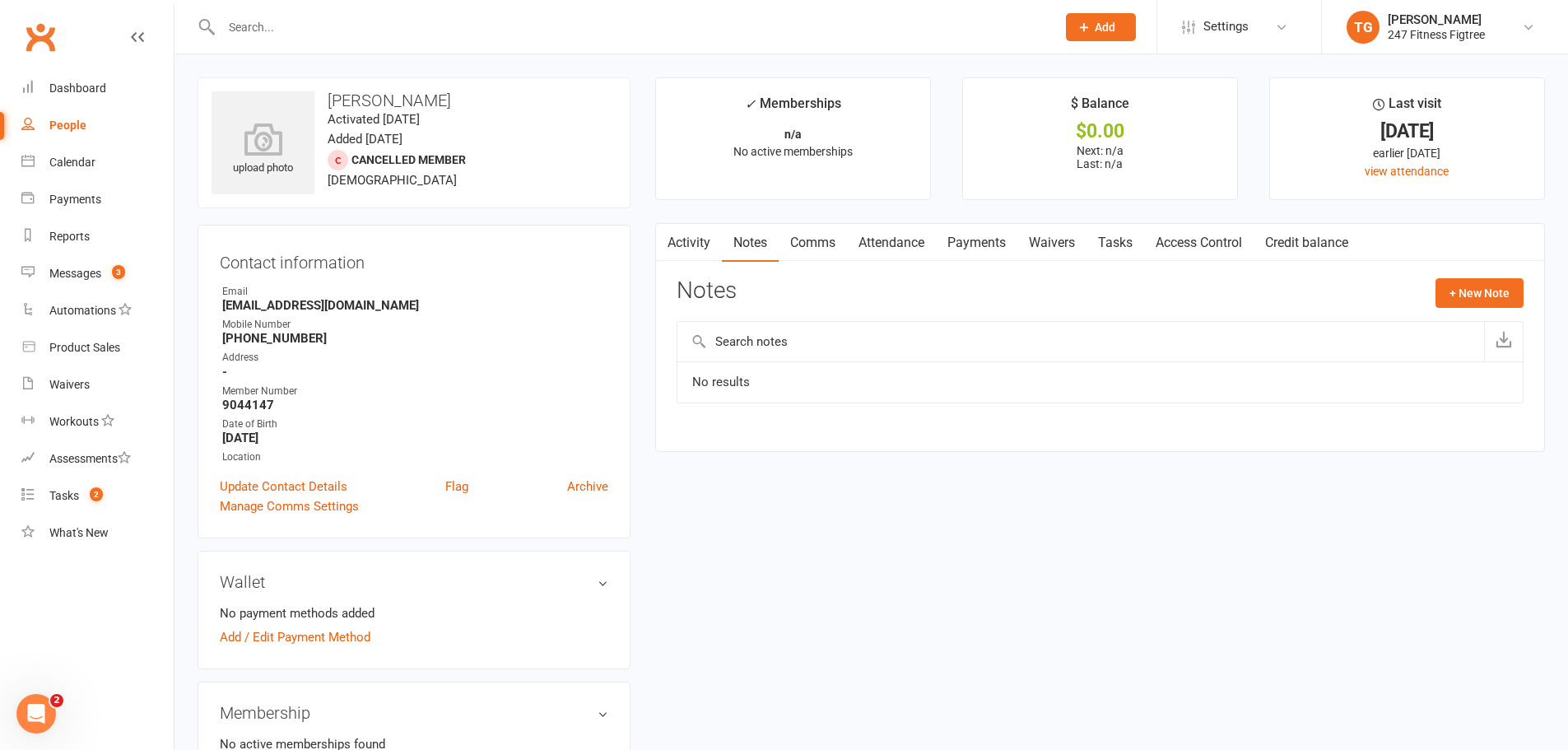
click at [813, 241] on link "Comms" at bounding box center [813, 243] width 68 height 38
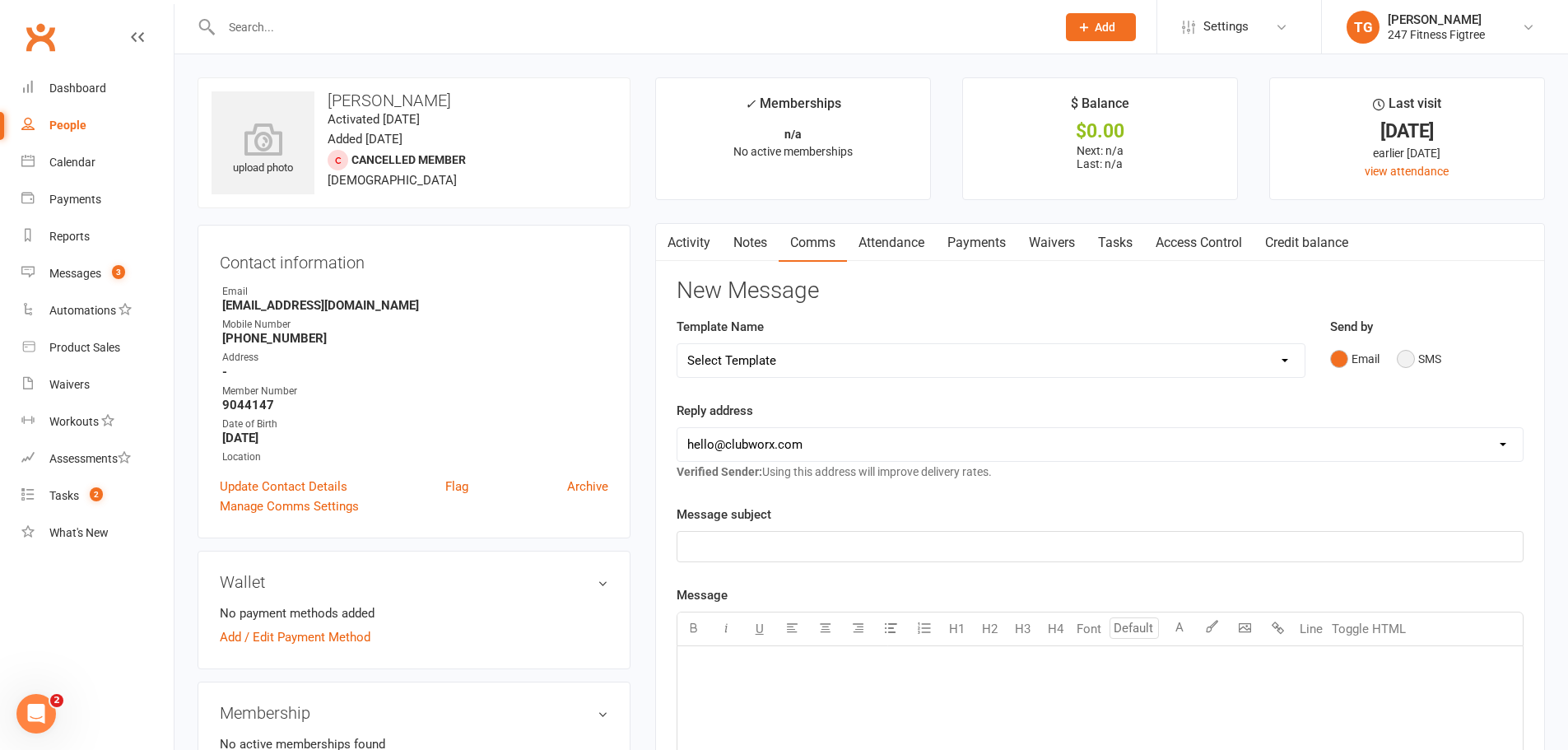
click at [1407, 366] on button "SMS" at bounding box center [1419, 359] width 44 height 31
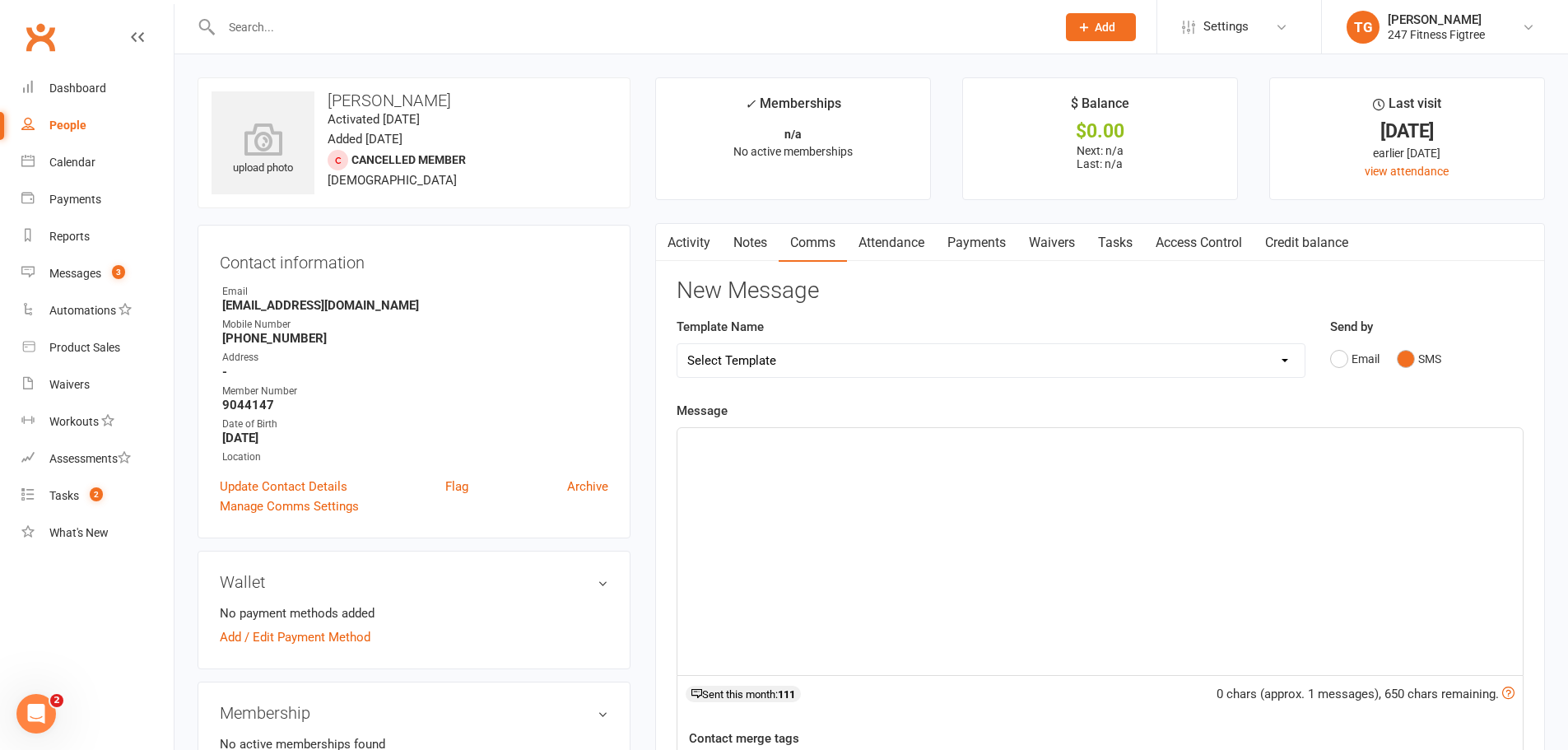
click at [890, 479] on div "﻿" at bounding box center [1100, 551] width 845 height 247
click at [53, 275] on div "Messages" at bounding box center [75, 273] width 52 height 13
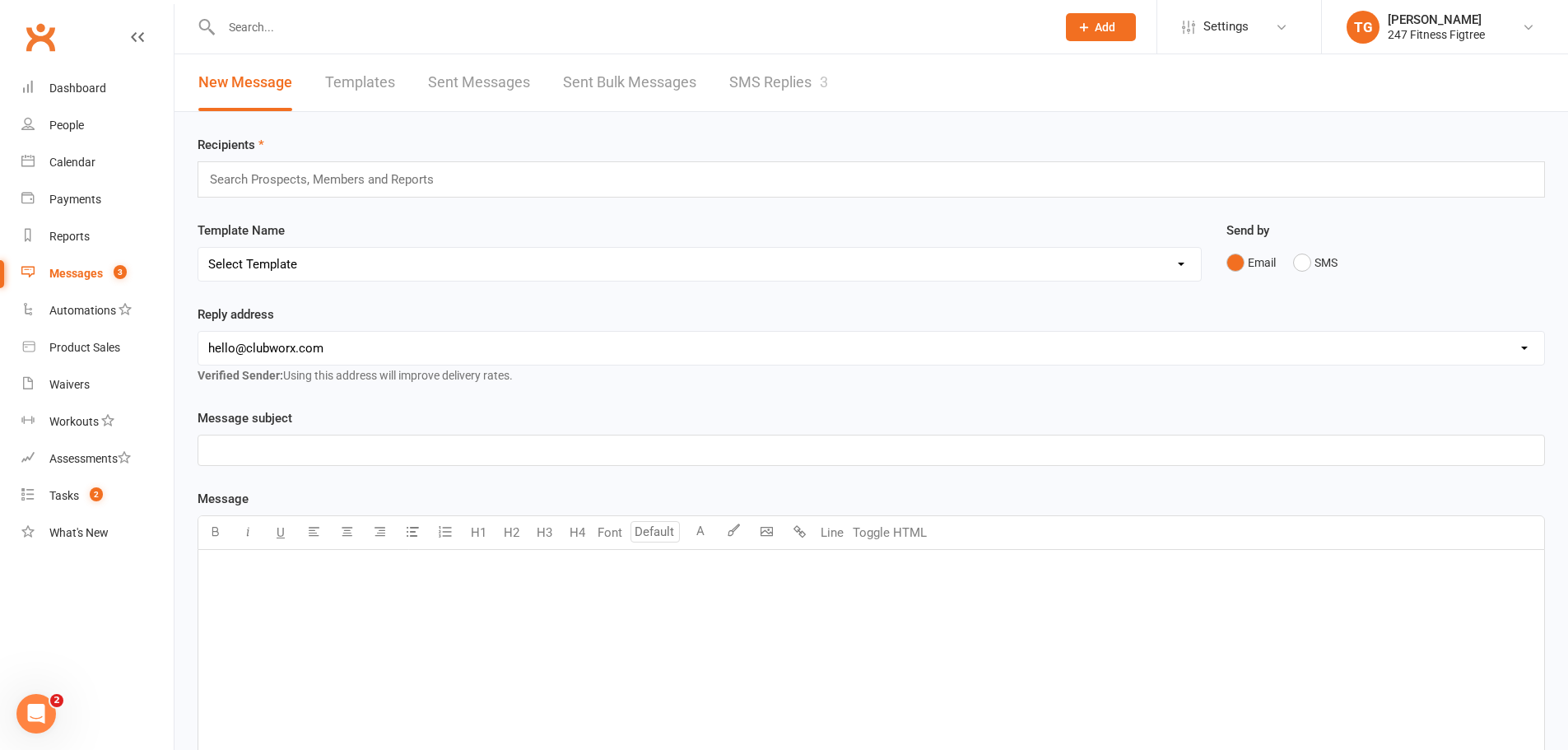
click at [479, 70] on link "Sent Messages" at bounding box center [479, 82] width 102 height 56
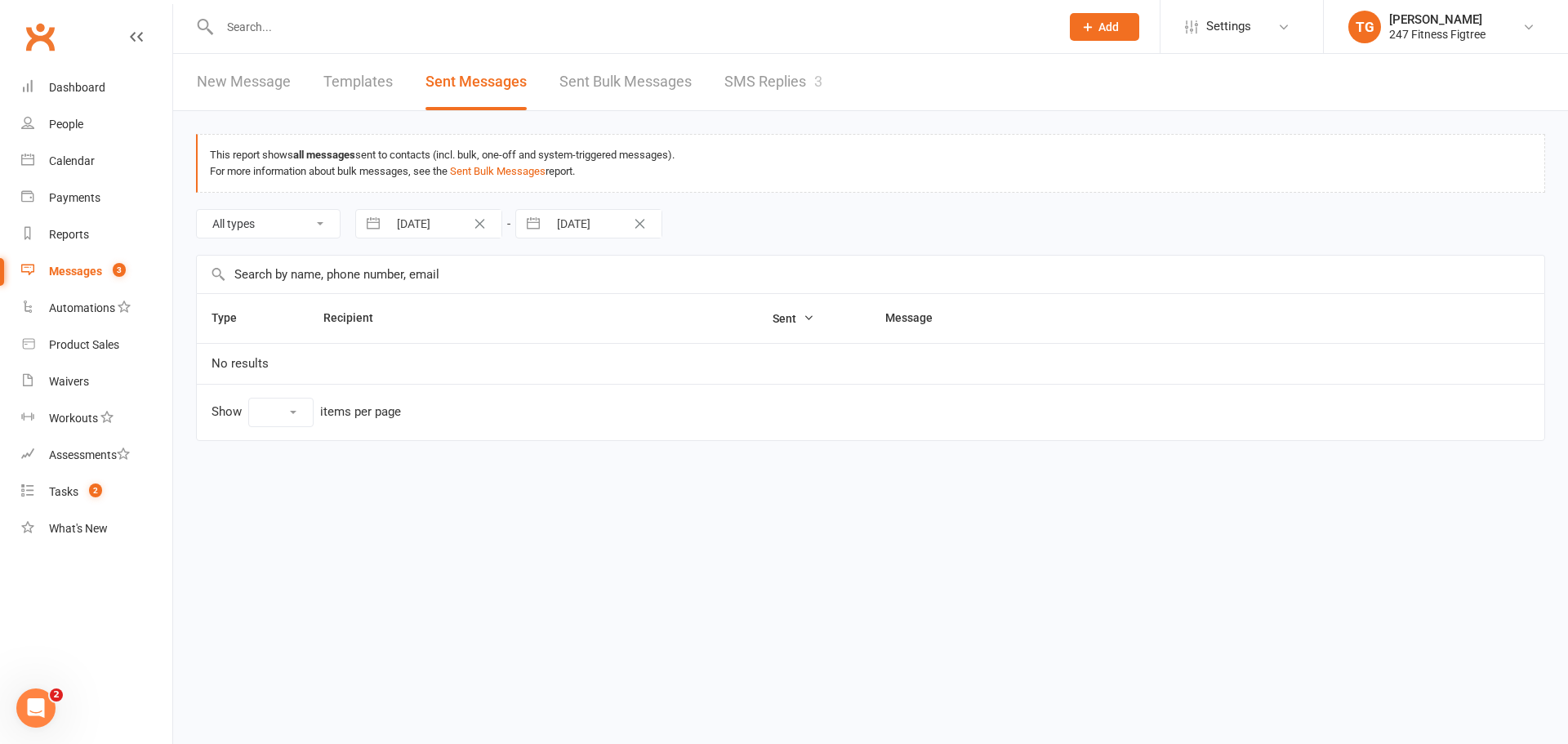
select select "10"
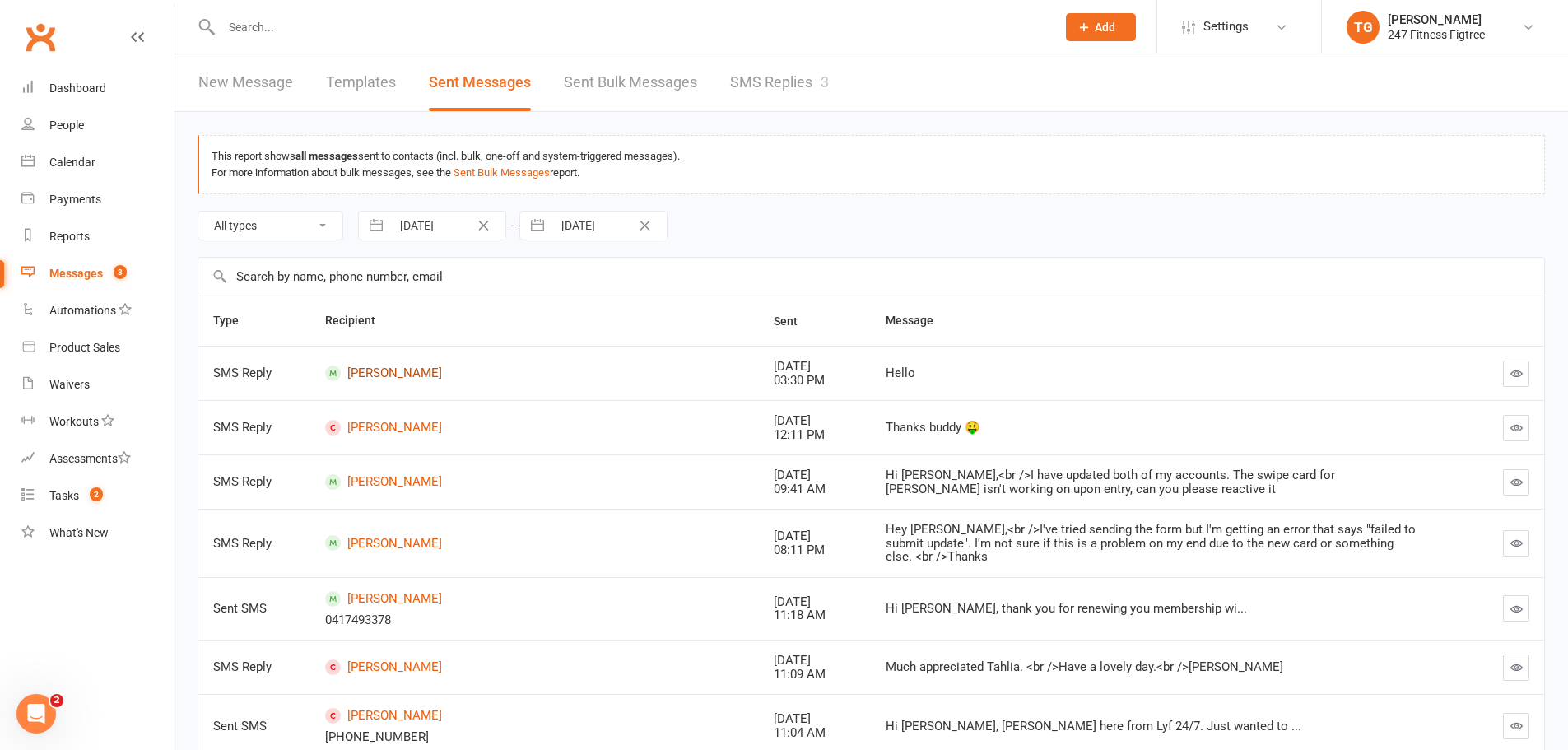
scroll to position [323, 0]
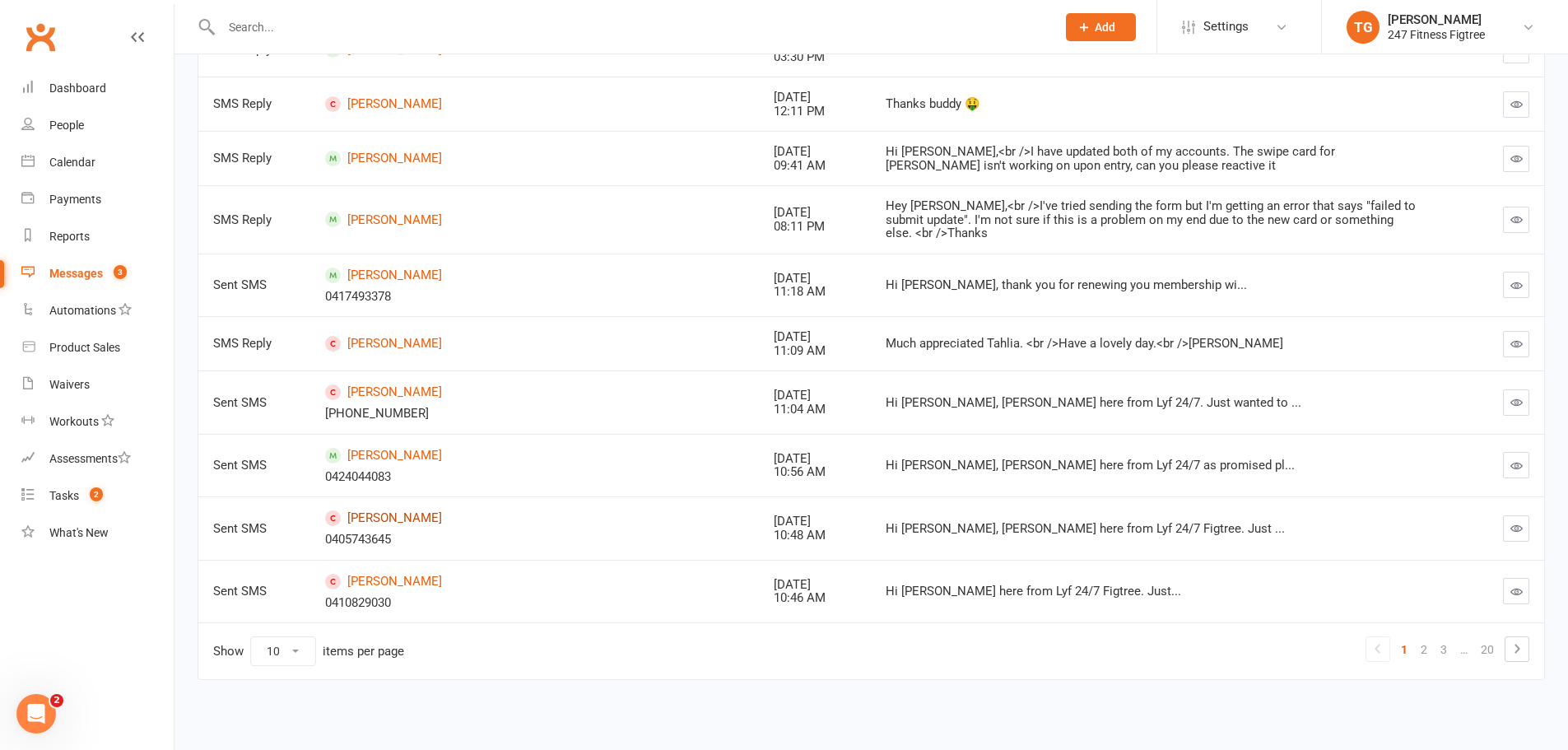
click at [412, 519] on link "[PERSON_NAME]" at bounding box center [534, 518] width 419 height 16
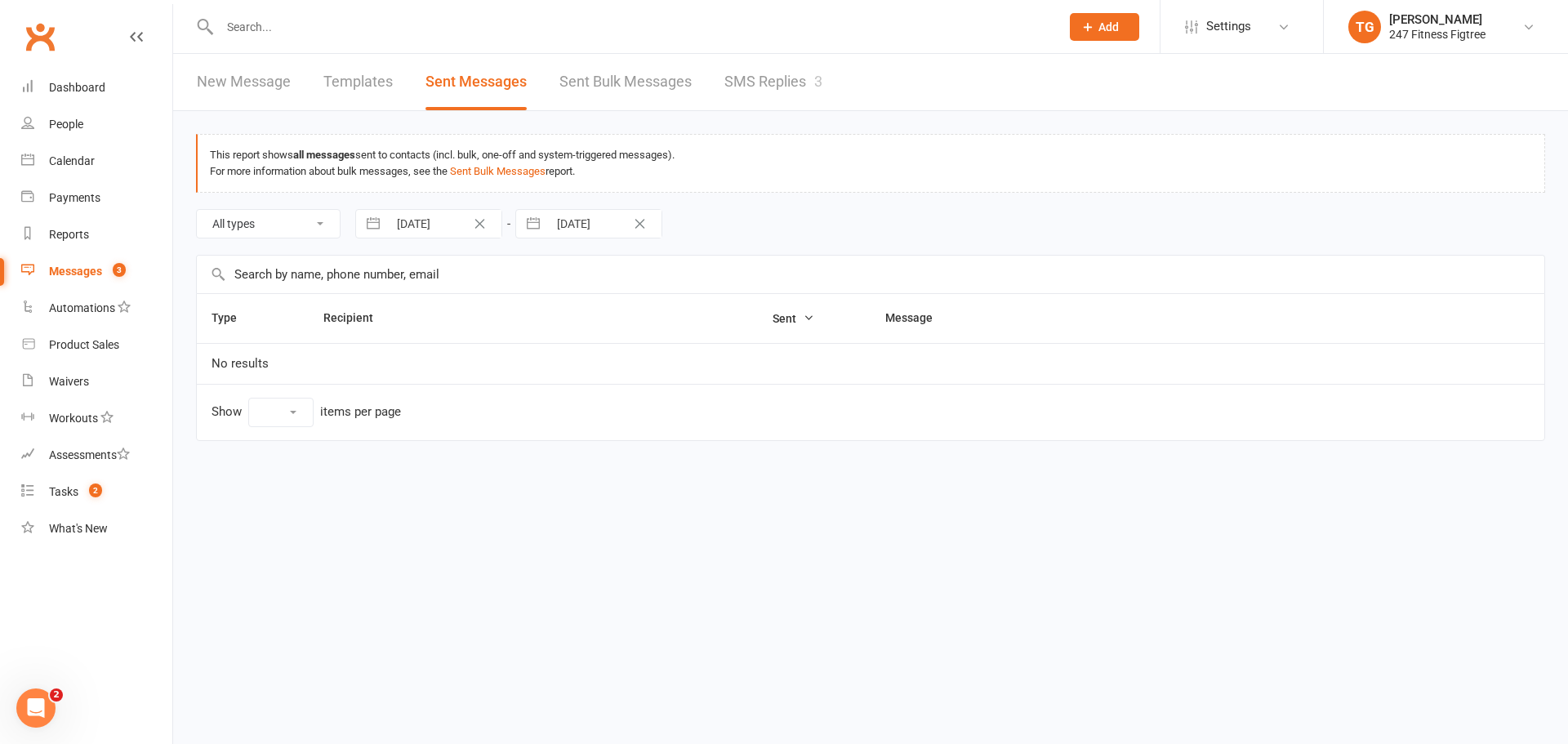
select select "10"
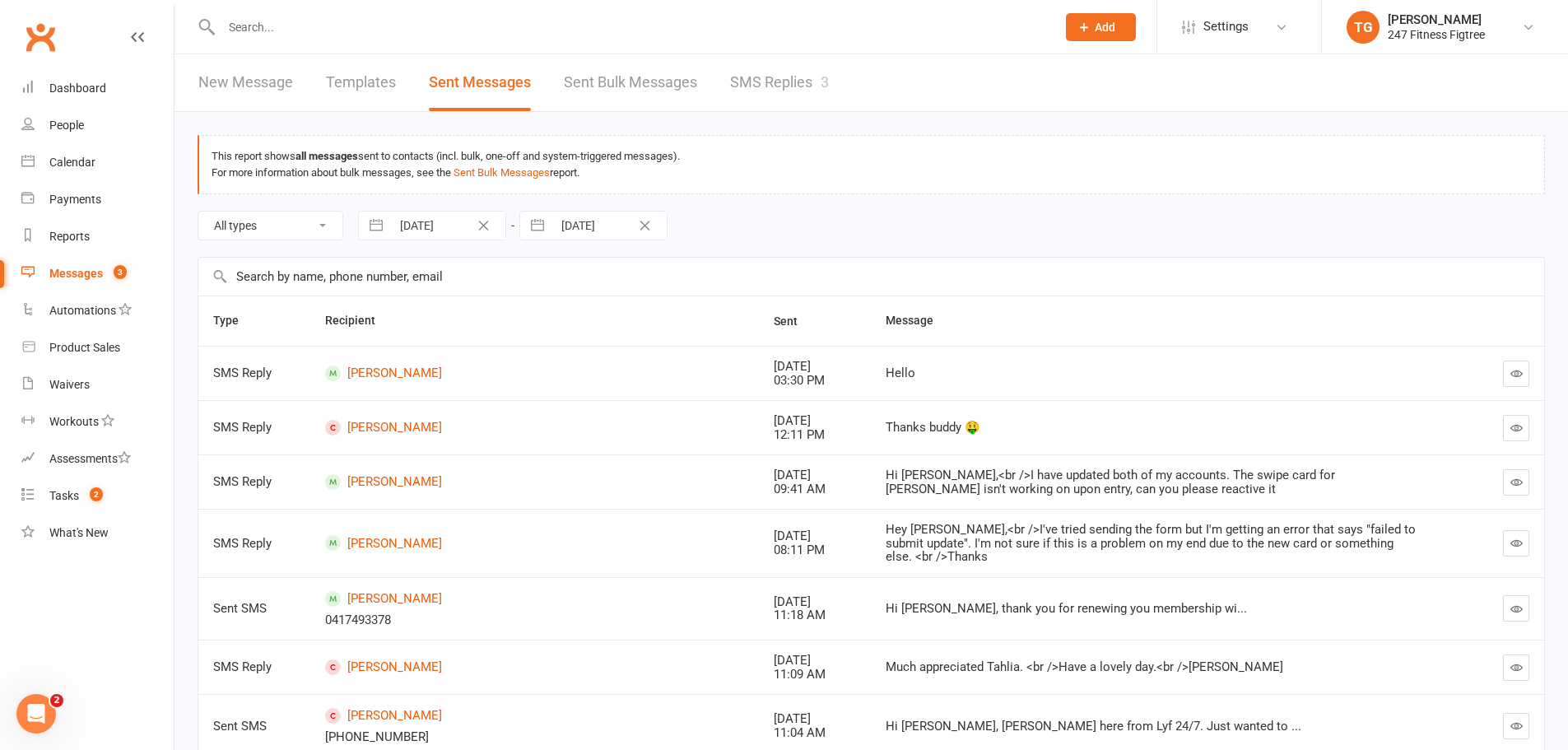
scroll to position [323, 0]
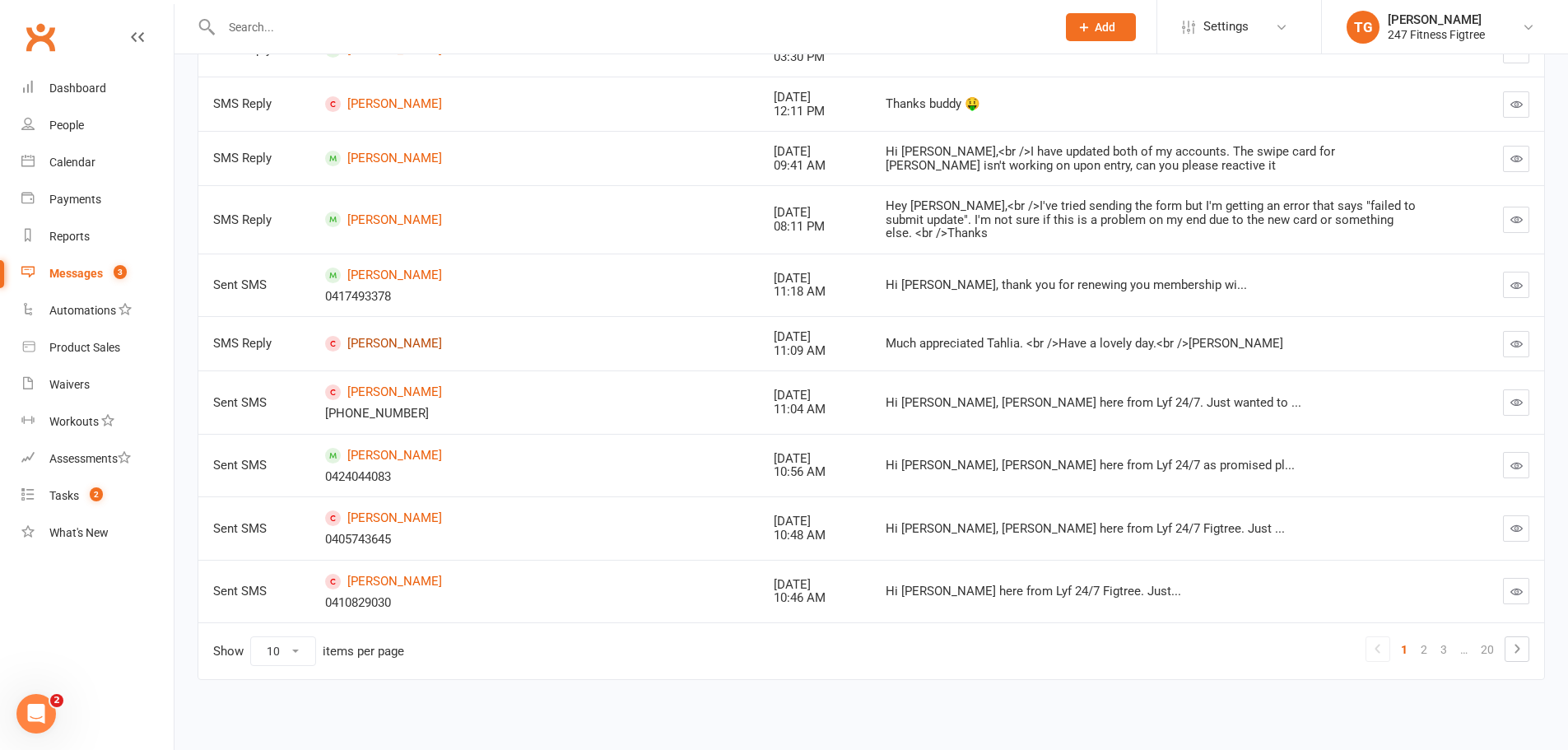
click at [398, 340] on link "[PERSON_NAME]" at bounding box center [534, 344] width 419 height 16
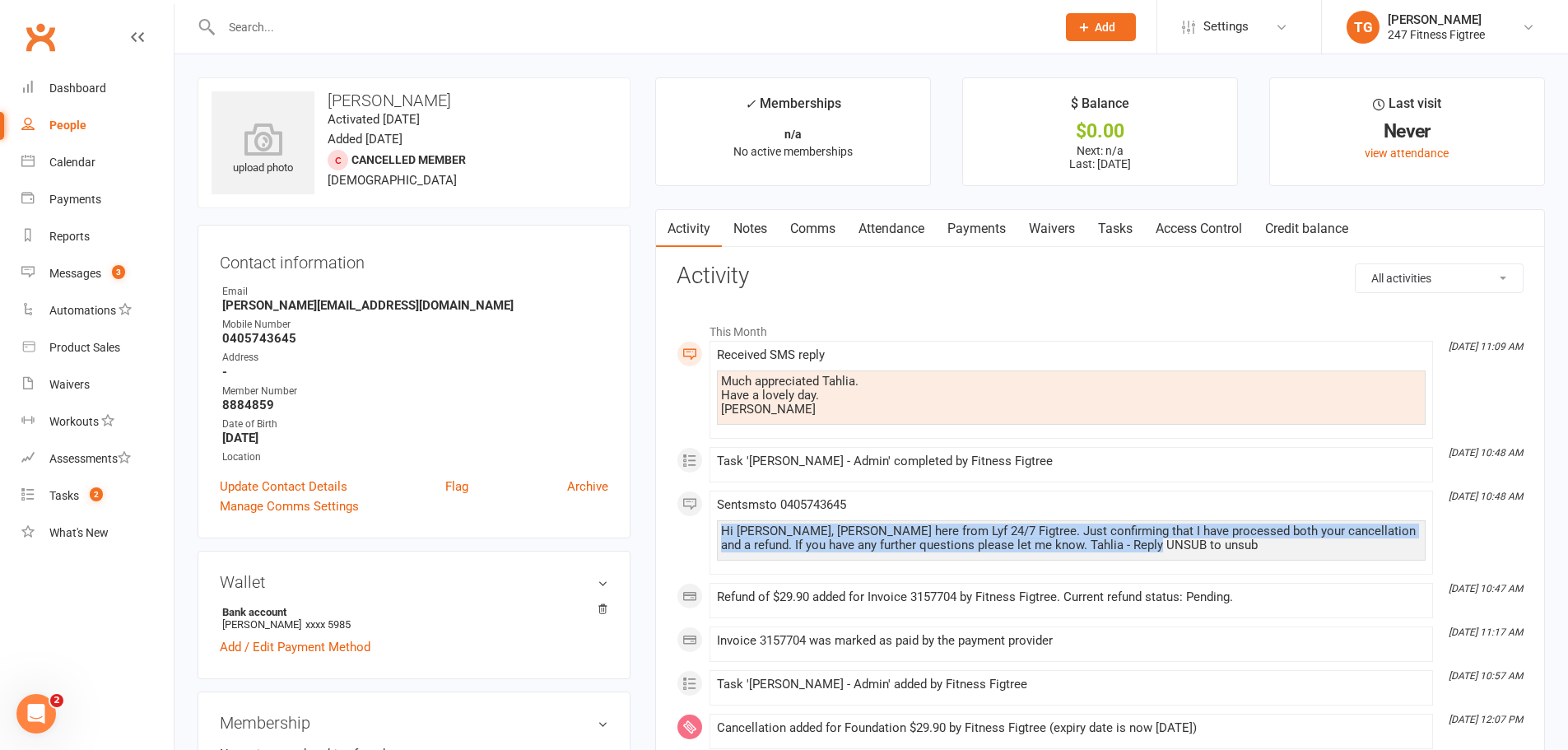
drag, startPoint x: 723, startPoint y: 528, endPoint x: 1210, endPoint y: 563, distance: 488.3
click at [1210, 563] on div "Sent sms to [PHONE_NUMBER] Hi [PERSON_NAME], [PERSON_NAME] here from Lyf 24/7 F…" at bounding box center [1070, 532] width 708 height 69
click at [1184, 556] on div "Hi [PERSON_NAME], [PERSON_NAME] here from Lyf 24/7 Figtree. Just confirming tha…" at bounding box center [1070, 541] width 708 height 41
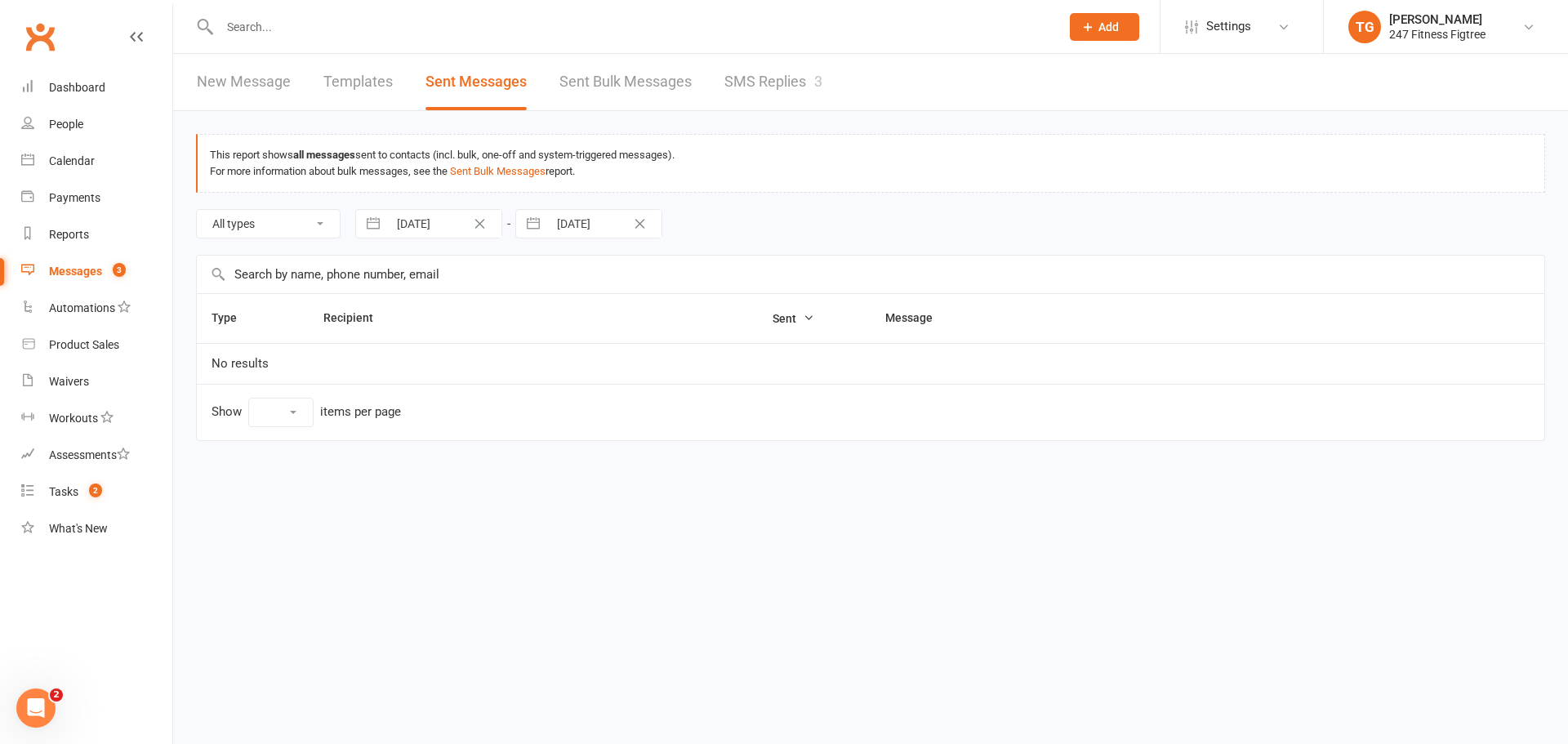
select select "10"
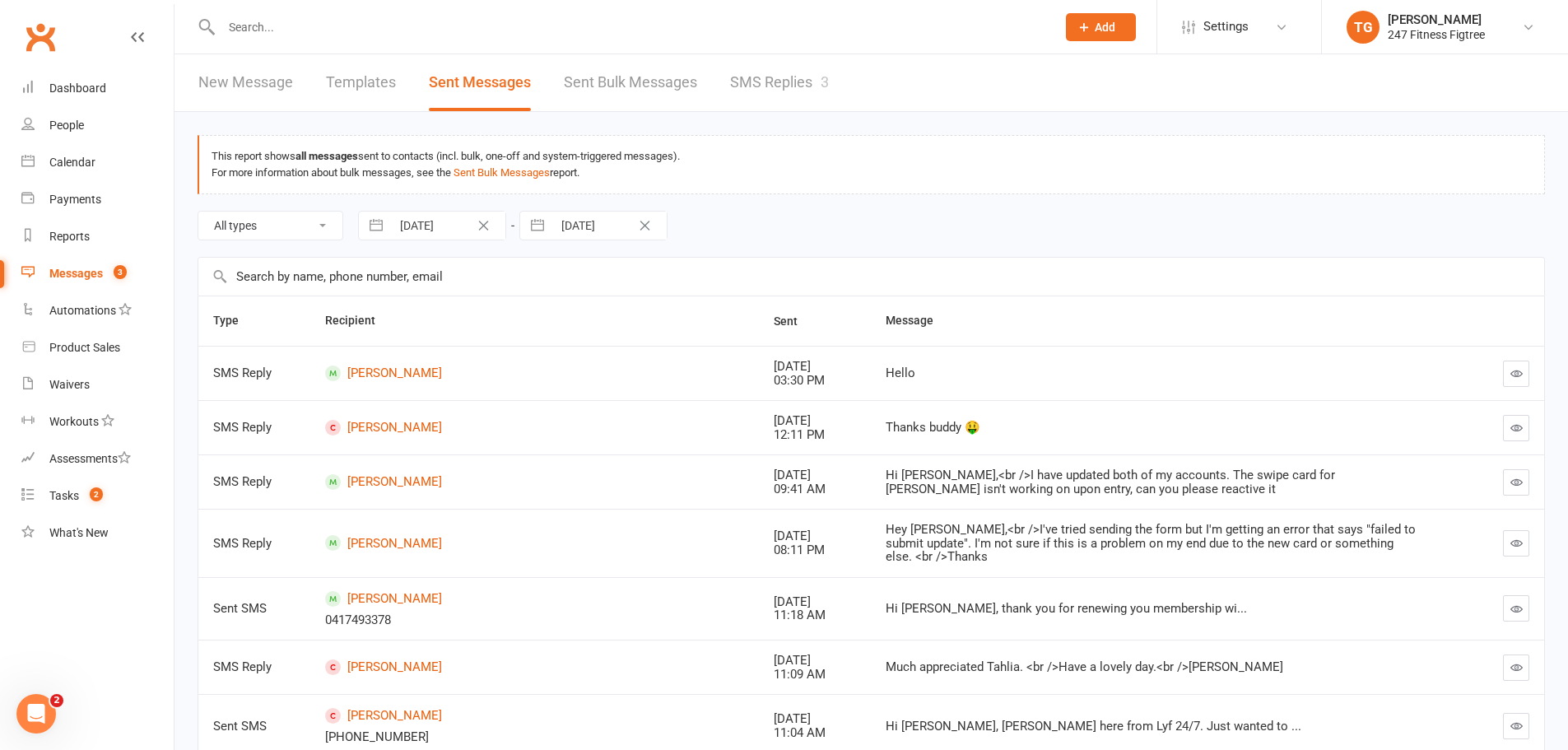
scroll to position [159, 0]
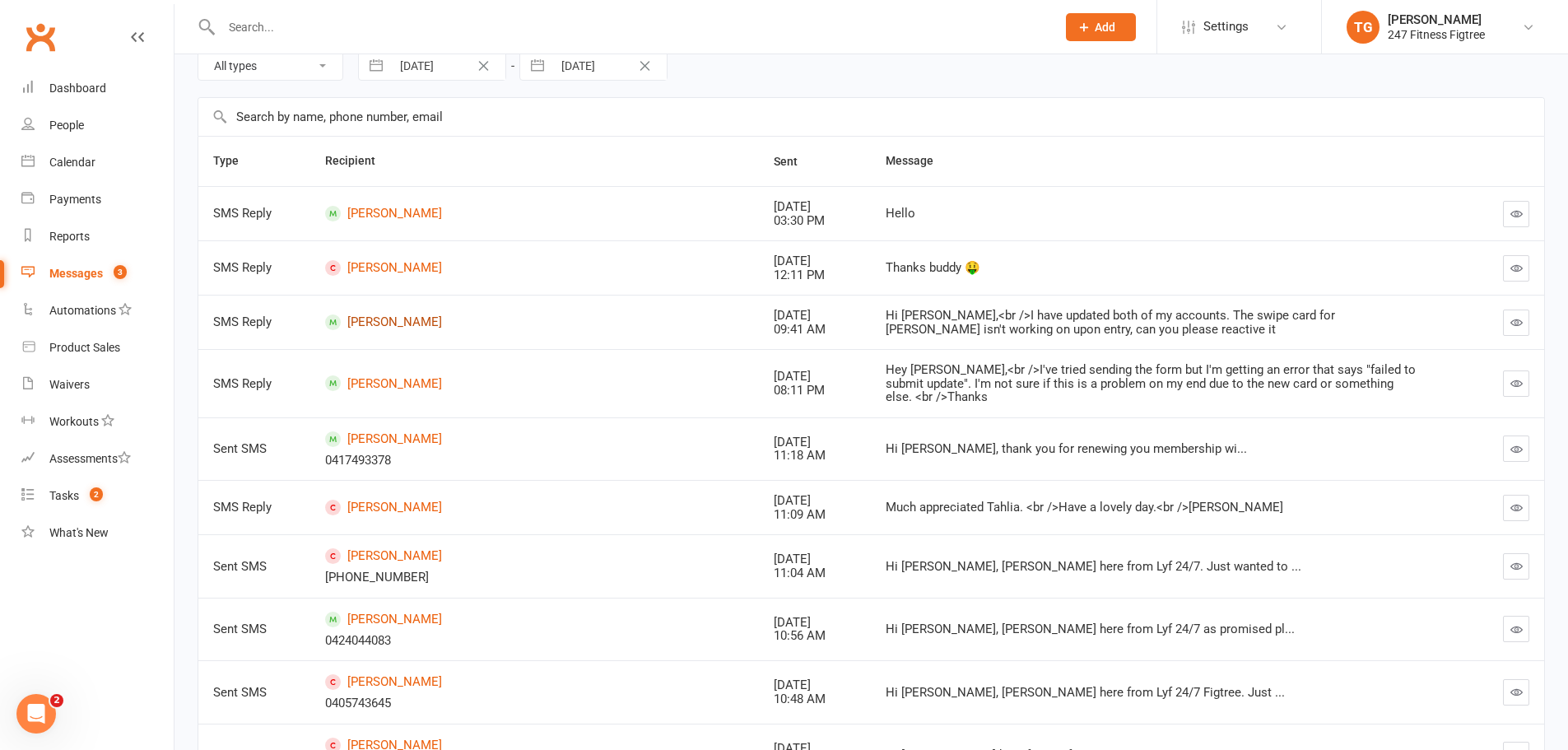
click at [391, 323] on link "[PERSON_NAME]" at bounding box center [534, 322] width 419 height 16
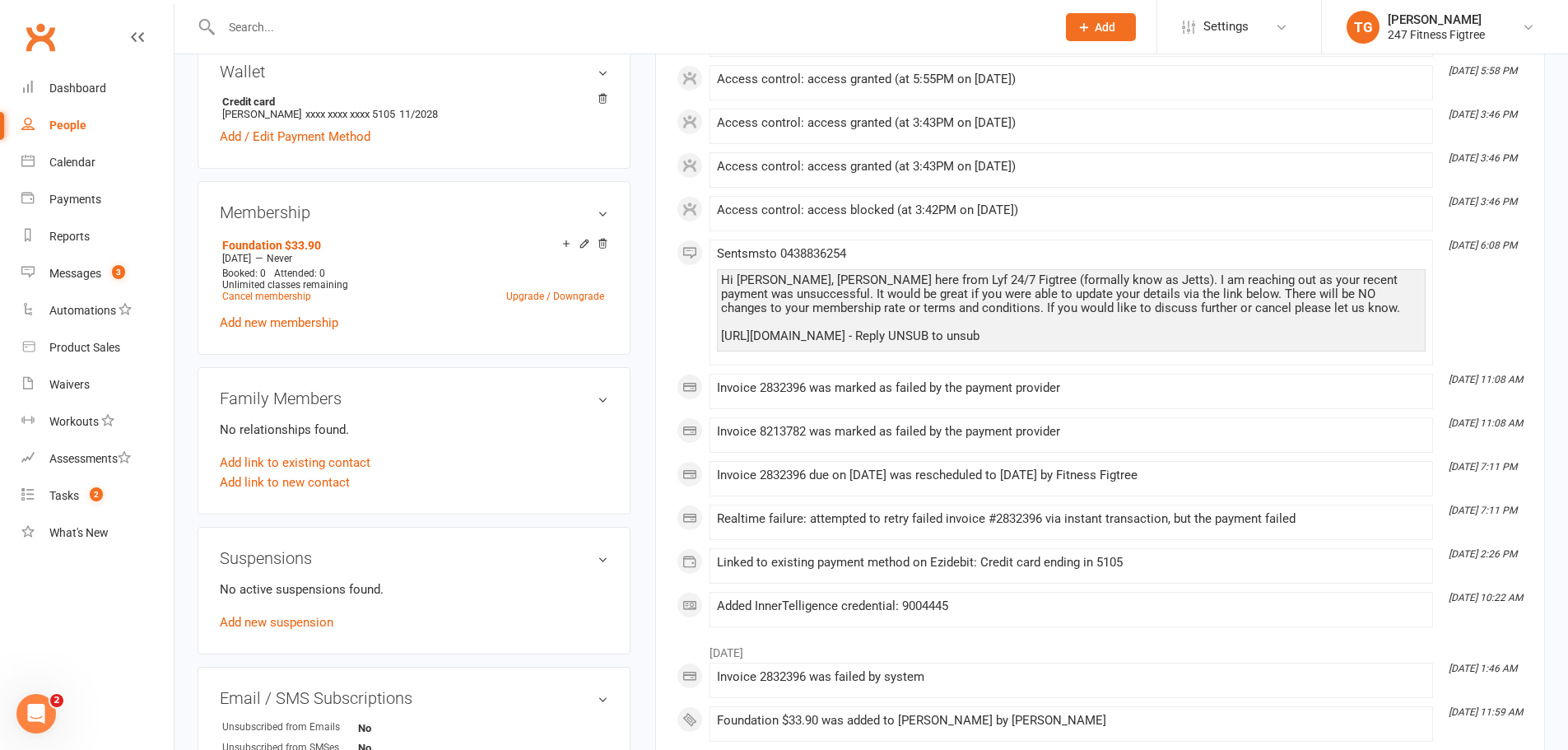
scroll to position [481, 0]
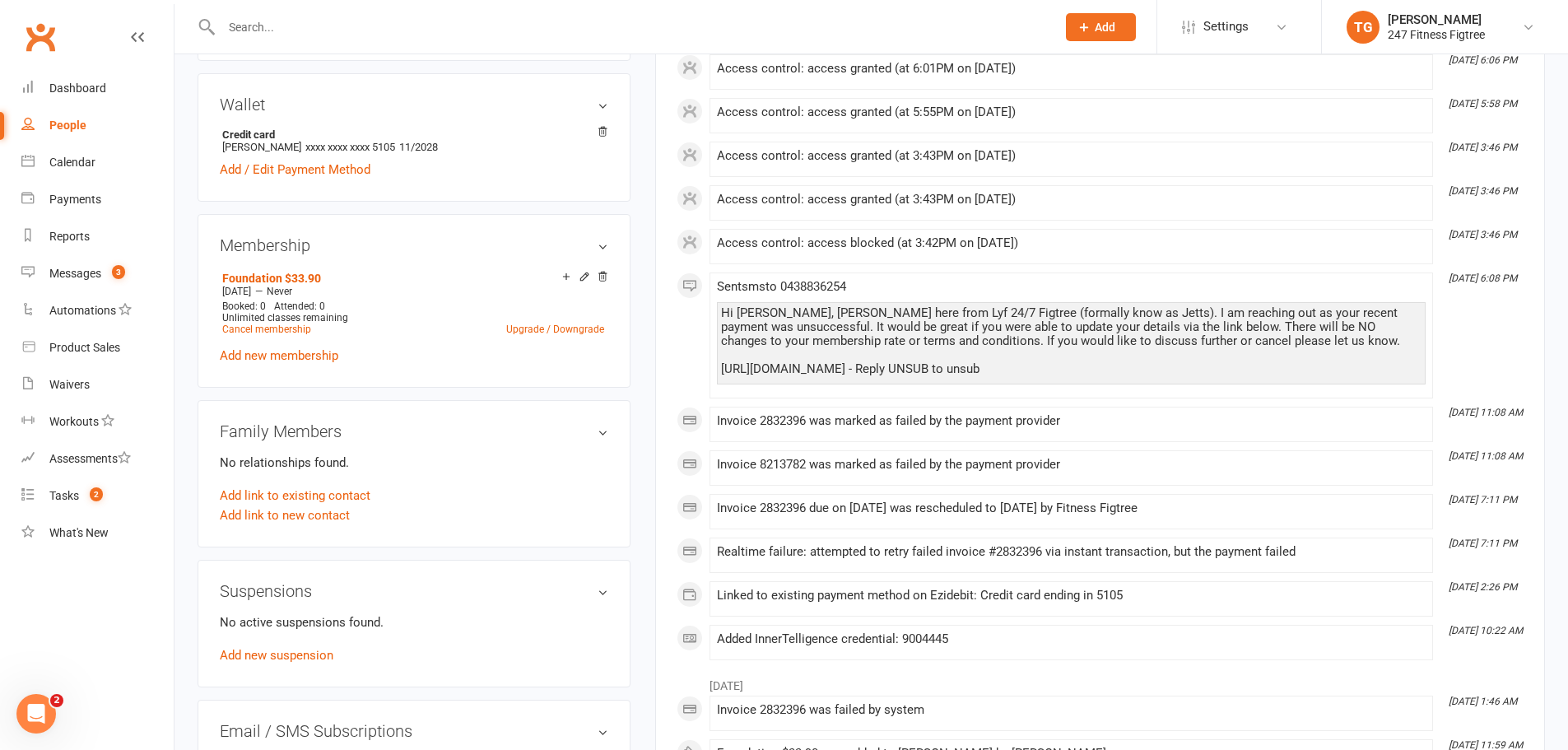
drag, startPoint x: 722, startPoint y: 313, endPoint x: 1204, endPoint y: 389, distance: 488.0
click at [1204, 389] on div "Sent sms to [PHONE_NUMBER] Hi [PERSON_NAME], [PERSON_NAME] here from Lyf 24/7 F…" at bounding box center [1070, 335] width 708 height 111
copy div "Hi [PERSON_NAME], [PERSON_NAME] here from Lyf 24/7 Figtree (formally know as Je…"
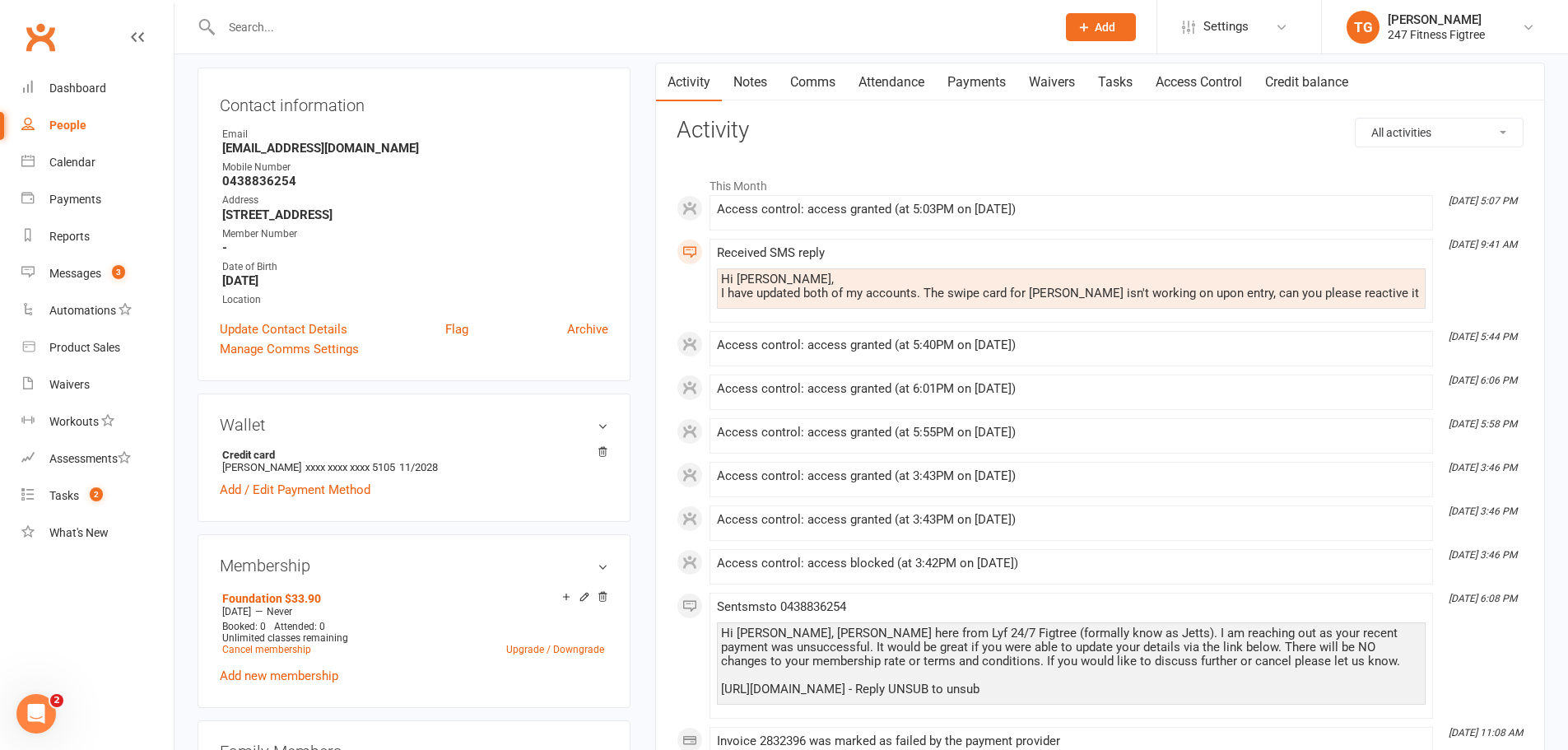
scroll to position [0, 0]
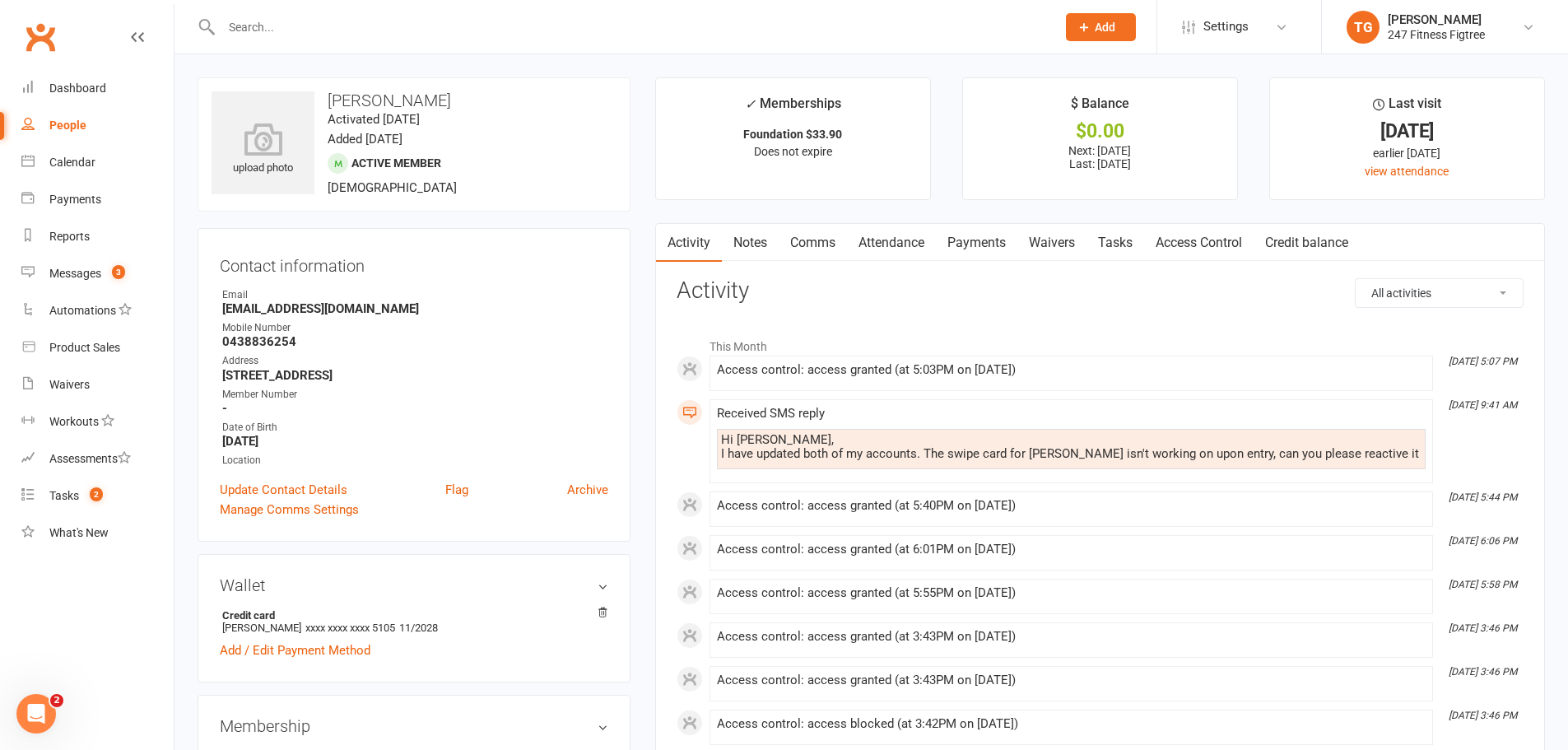
click at [257, 27] on input "text" at bounding box center [630, 27] width 828 height 23
paste input "Hi [PERSON_NAME], [PERSON_NAME] here from Lyf 24/7 Figtree (formally know as Je…"
type input "Hi [PERSON_NAME], [PERSON_NAME] here from Lyf 24/7 Figtree (formally know as Je…"
click at [100, 84] on div "Dashboard" at bounding box center [77, 88] width 56 height 13
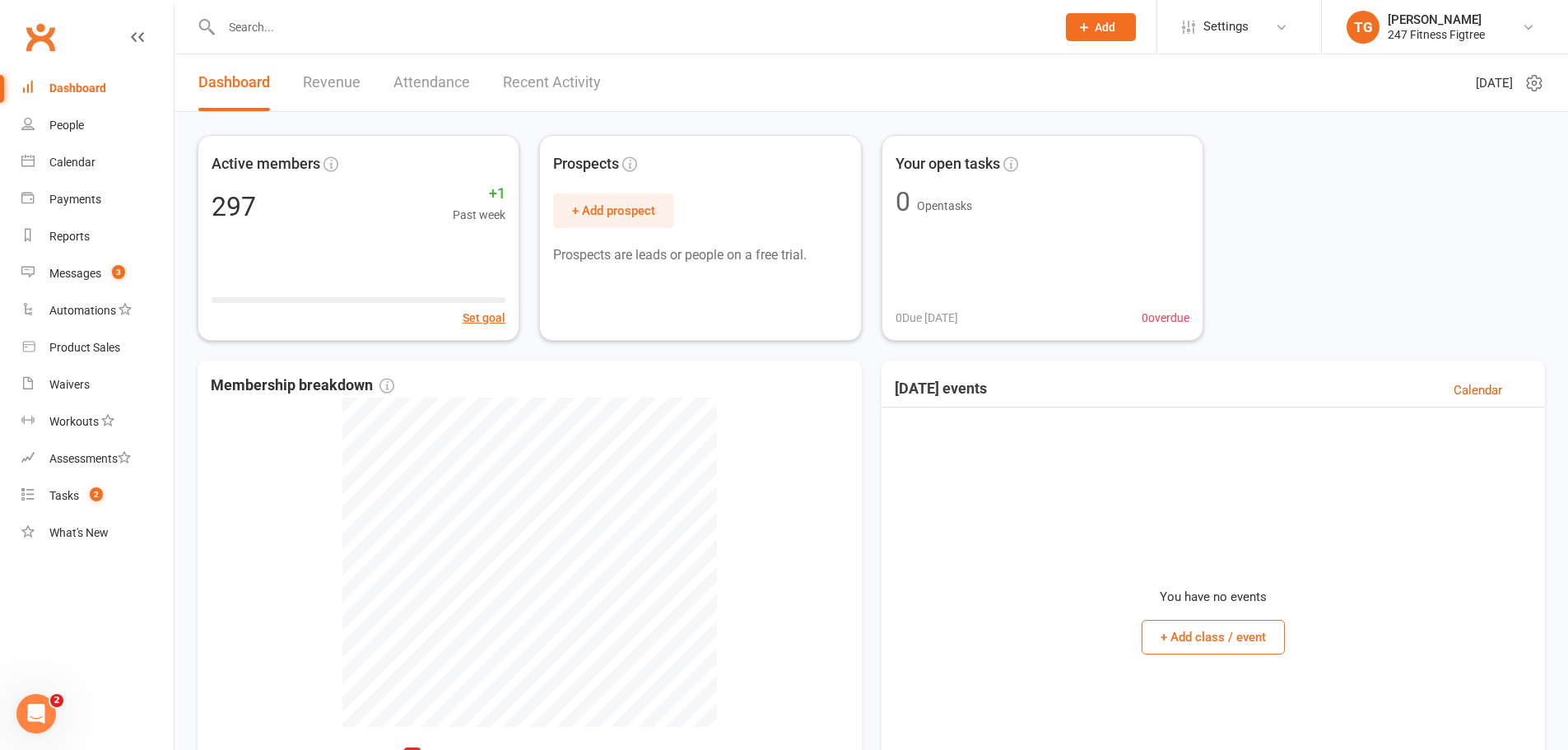
click at [310, 34] on input "text" at bounding box center [630, 27] width 828 height 23
paste input "[PERSON_NAME]"
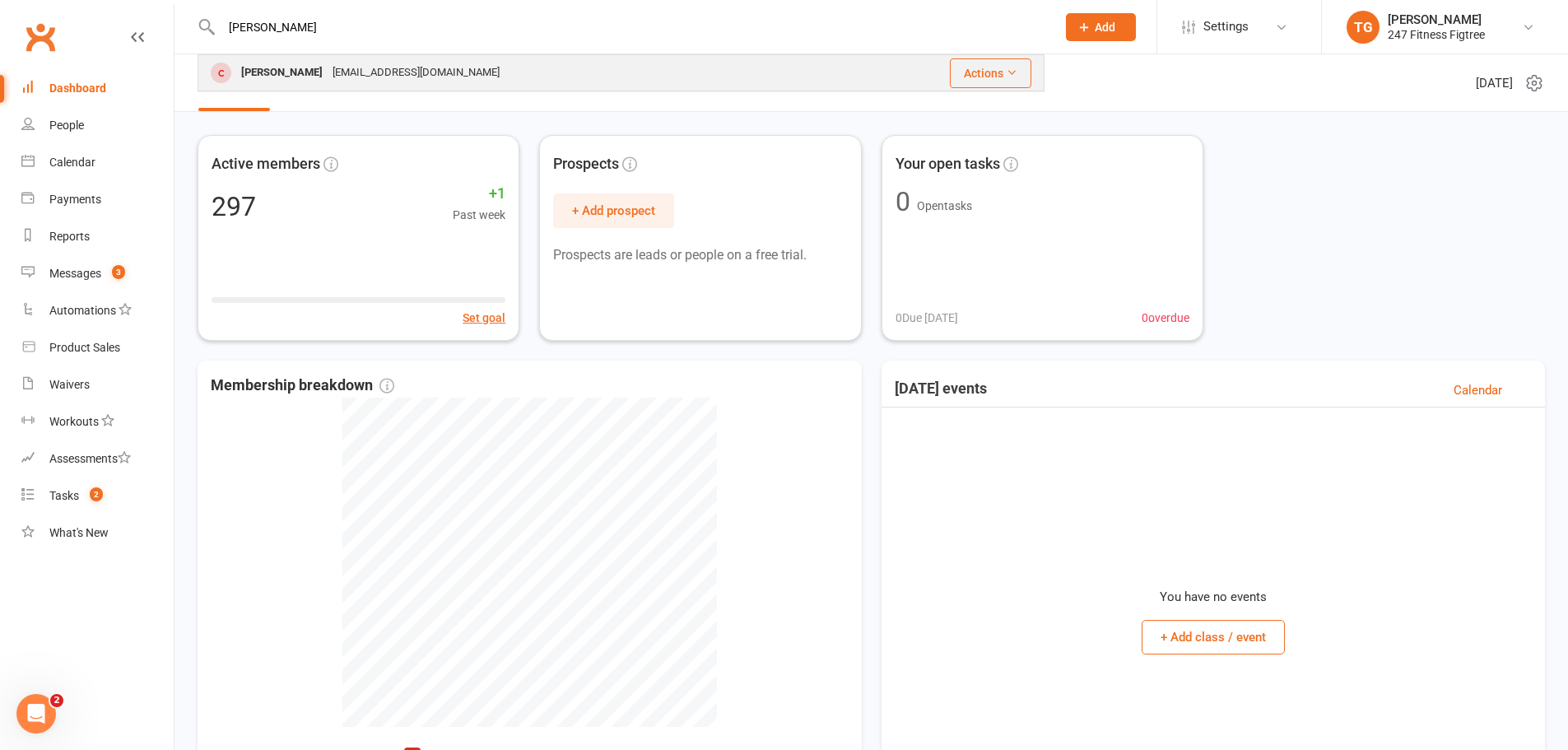
type input "[PERSON_NAME]"
click at [292, 64] on div "[PERSON_NAME]" at bounding box center [281, 73] width 92 height 24
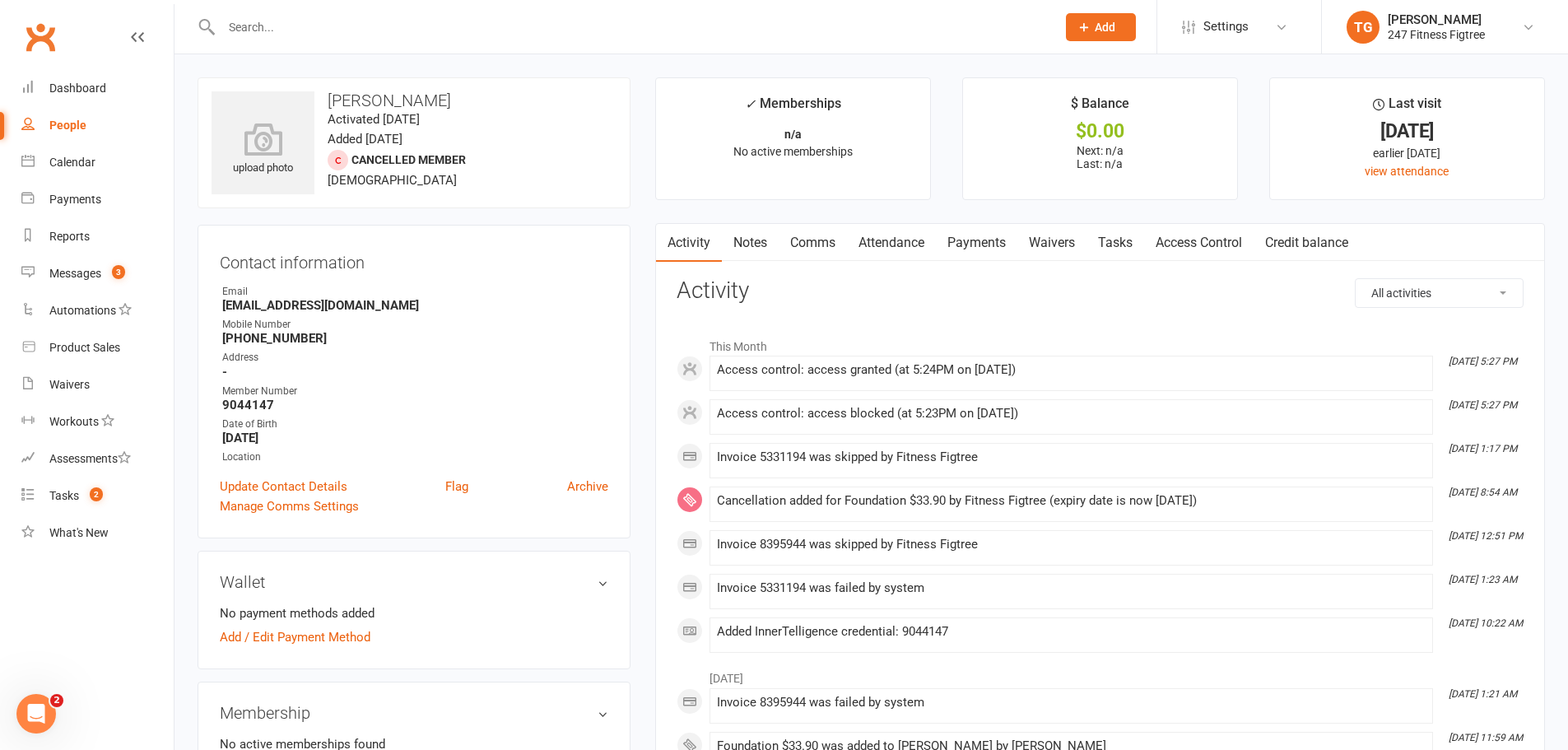
click at [827, 241] on link "Comms" at bounding box center [813, 243] width 68 height 38
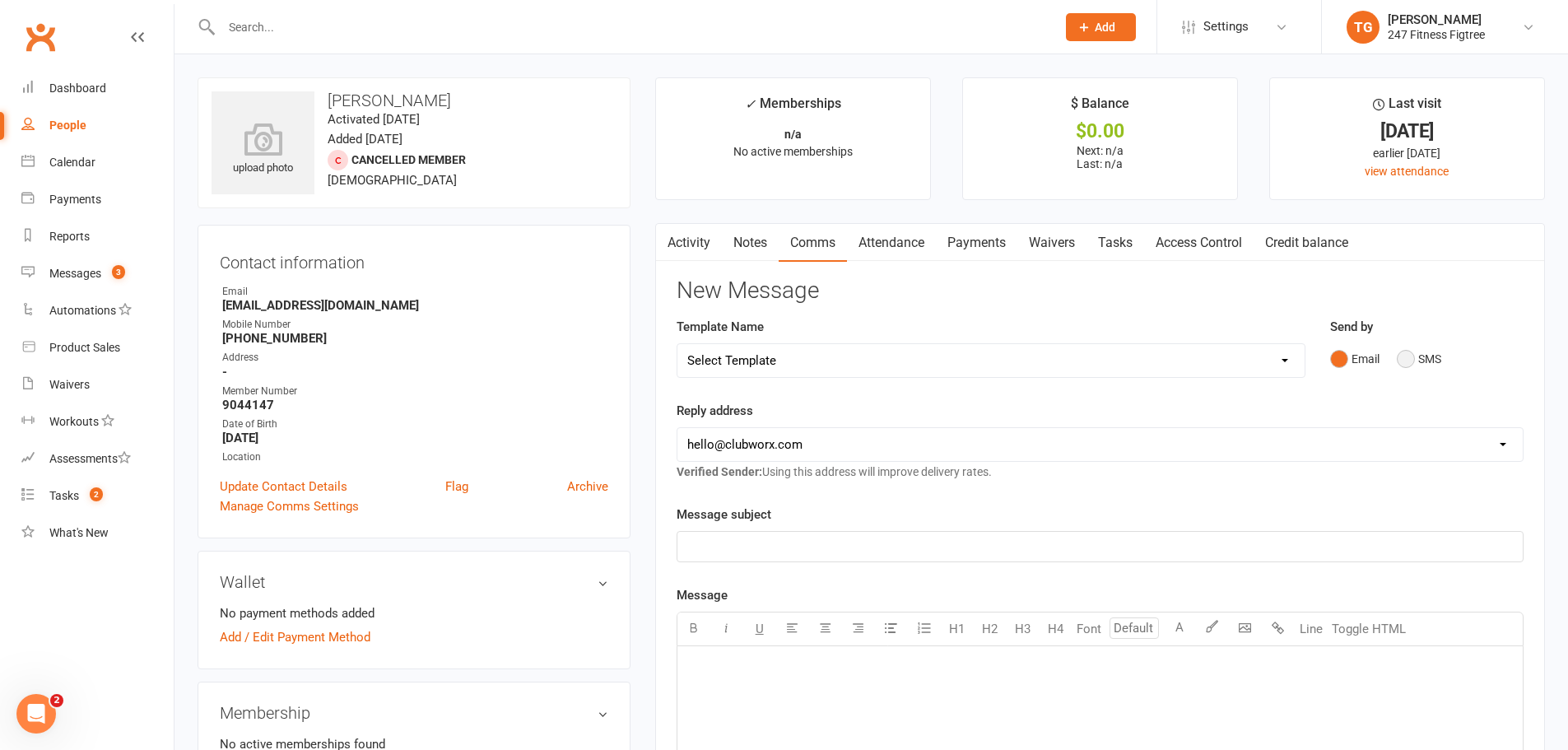
click at [1411, 354] on button "SMS" at bounding box center [1419, 359] width 44 height 31
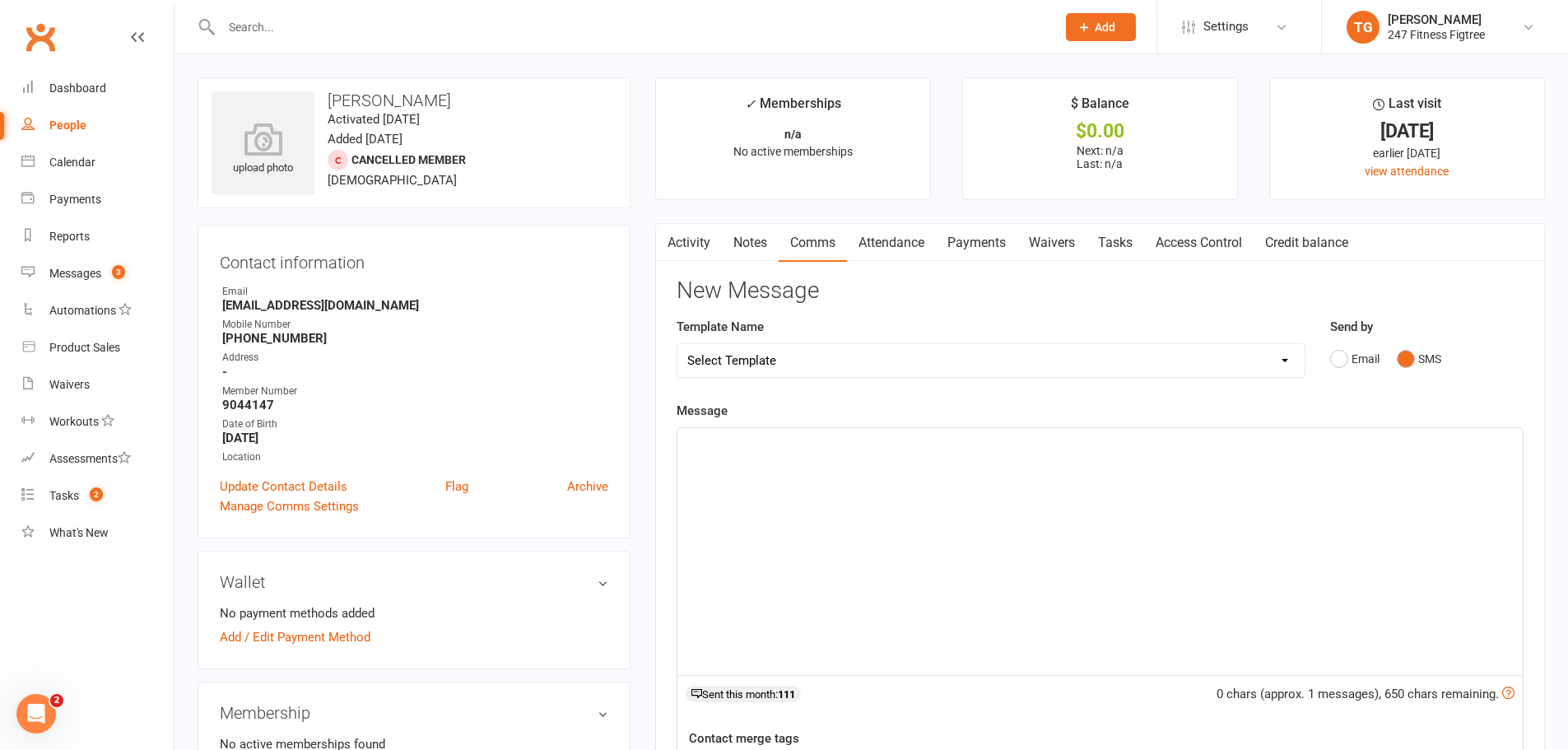
click at [751, 472] on div "﻿" at bounding box center [1100, 551] width 845 height 247
click at [733, 459] on div "﻿" at bounding box center [1100, 551] width 845 height 247
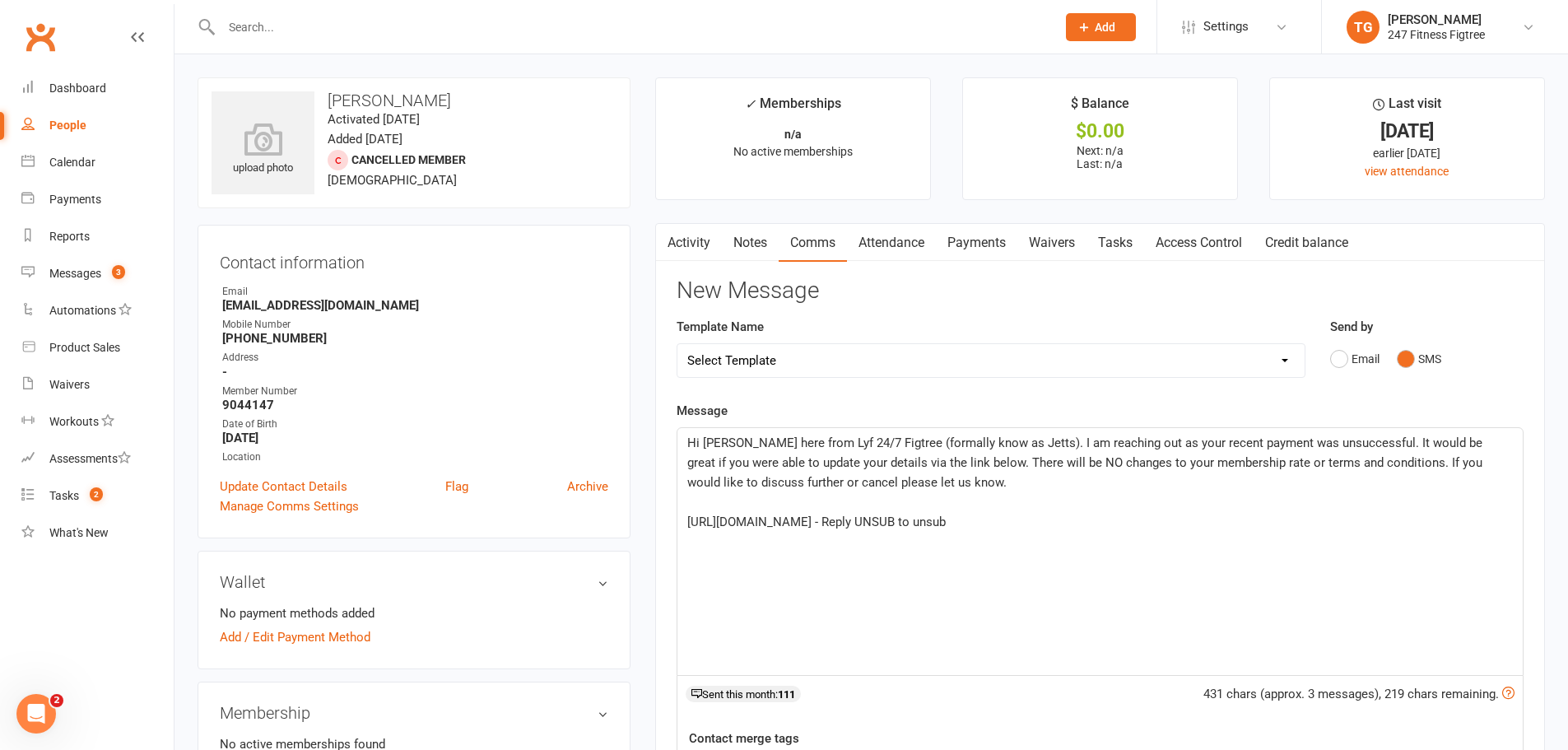
click at [1490, 339] on div "Send by Email SMS" at bounding box center [1426, 345] width 193 height 57
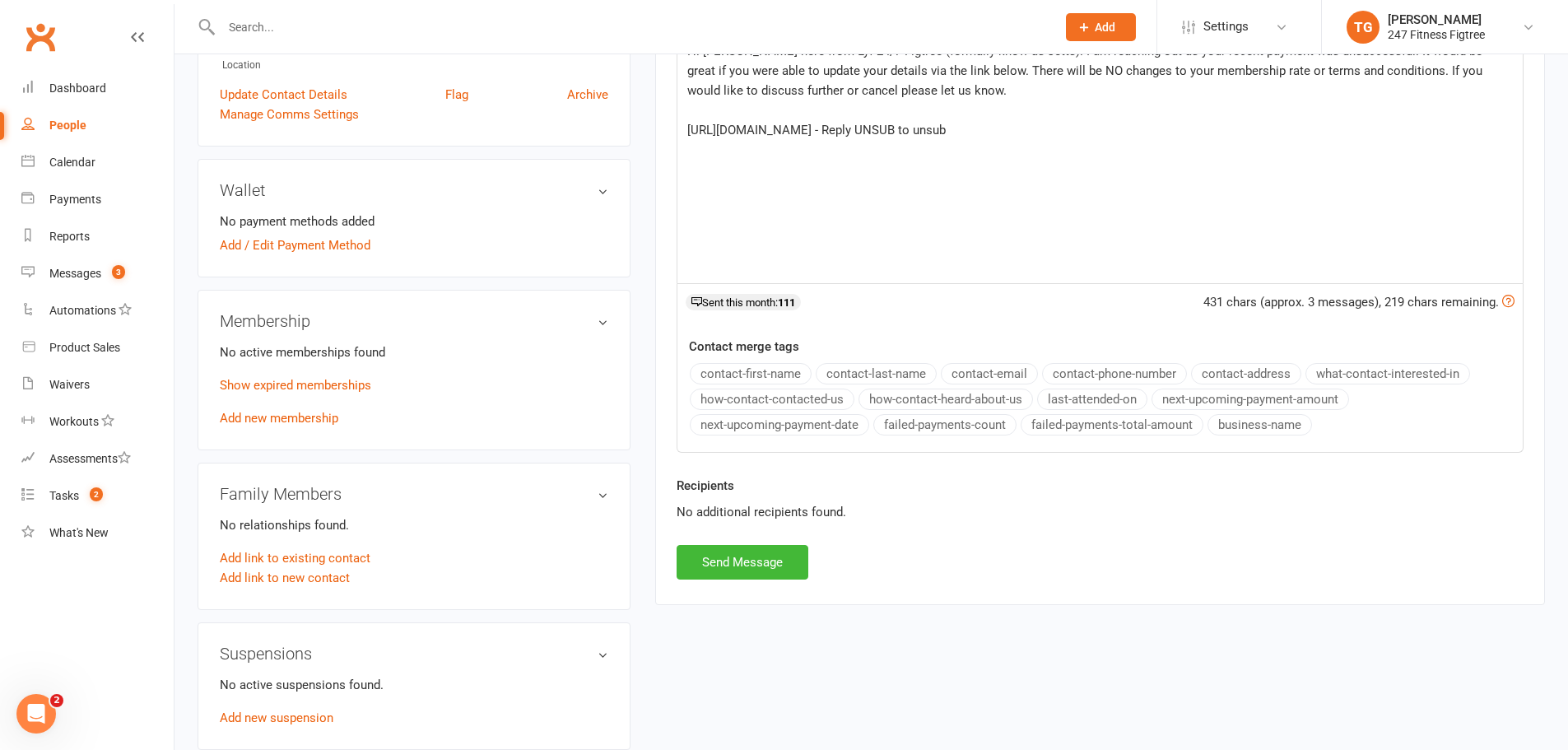
scroll to position [480, 0]
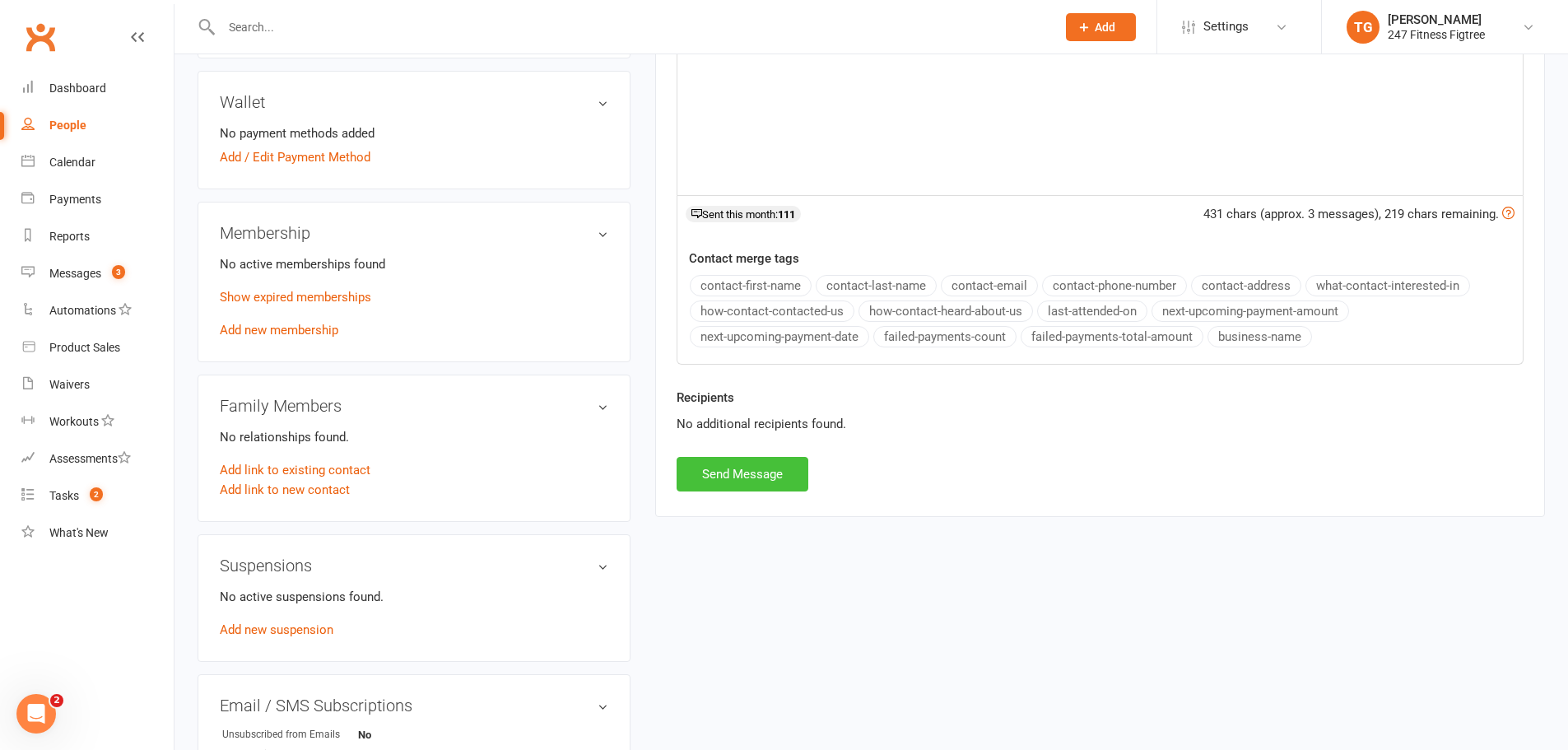
click at [766, 482] on button "Send Message" at bounding box center [742, 473] width 131 height 34
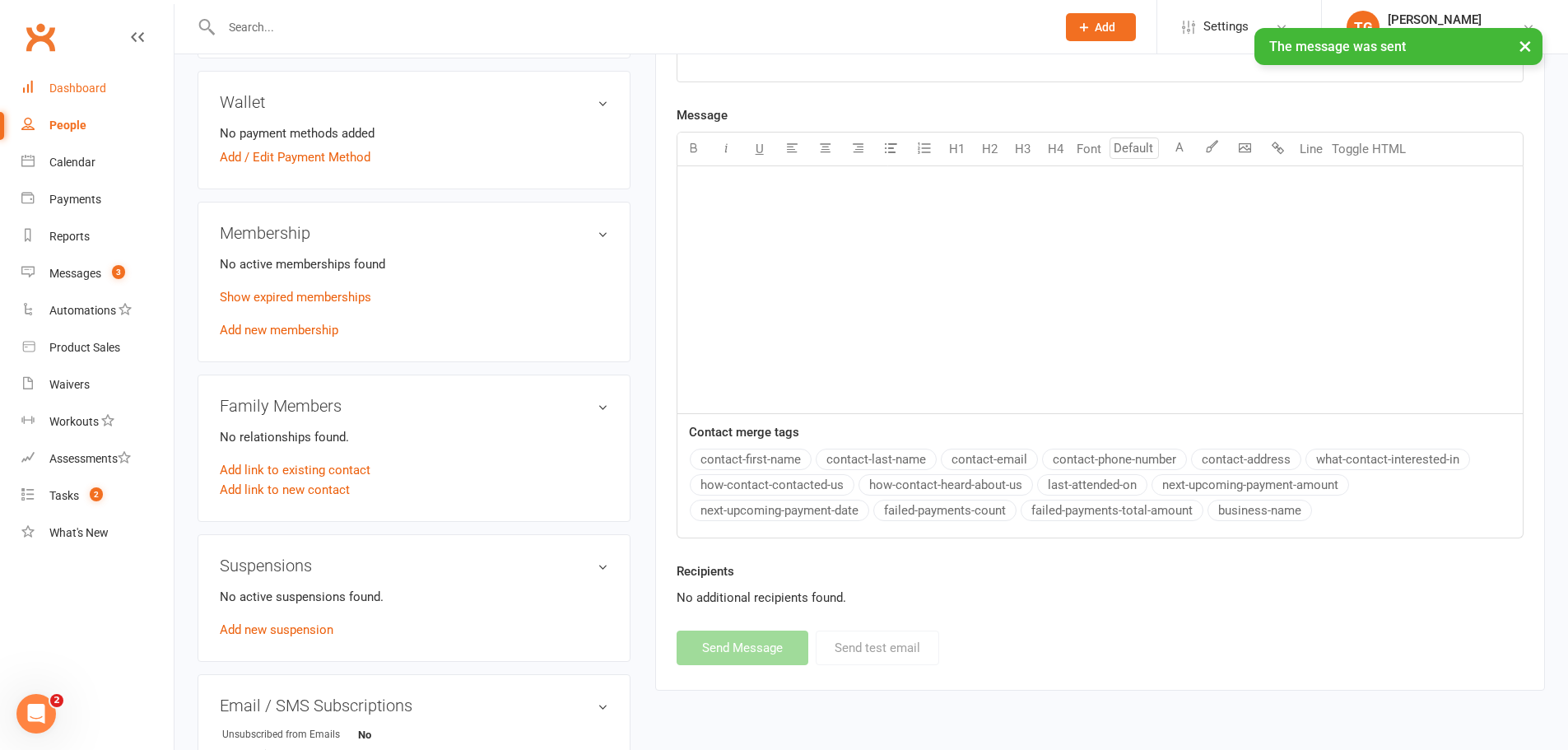
click at [107, 99] on link "Dashboard" at bounding box center [97, 89] width 152 height 37
